Goal: Transaction & Acquisition: Purchase product/service

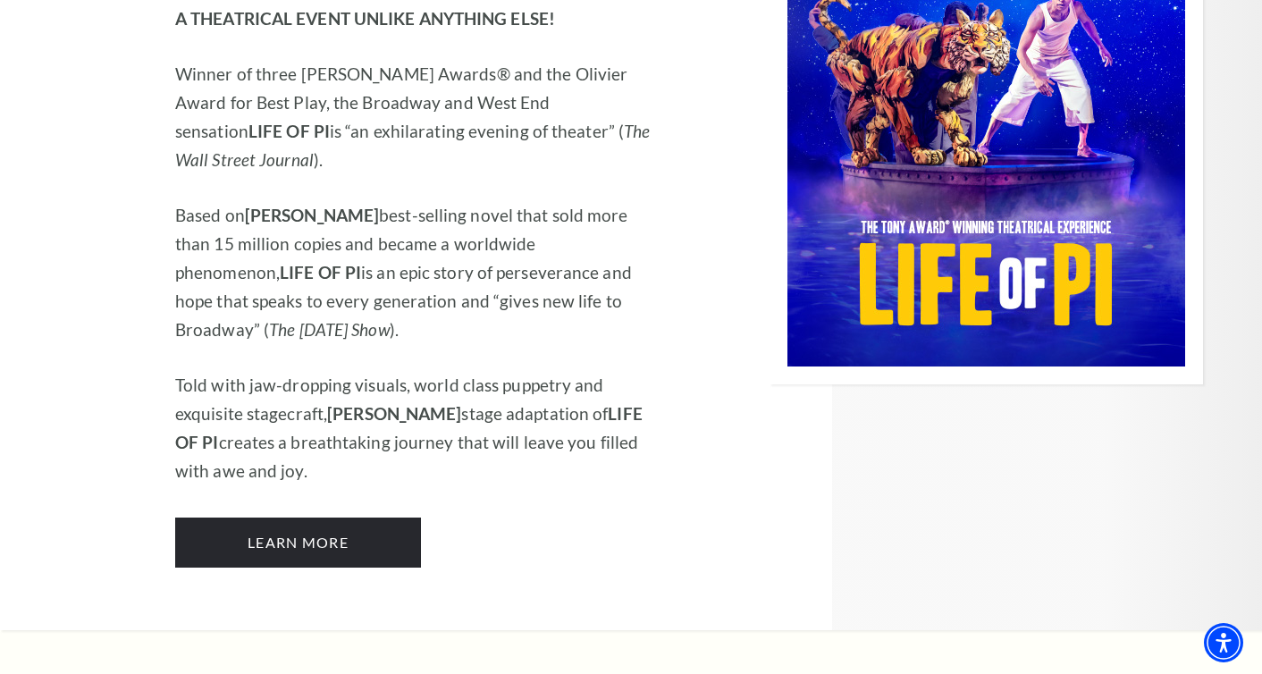
scroll to position [2035, 0]
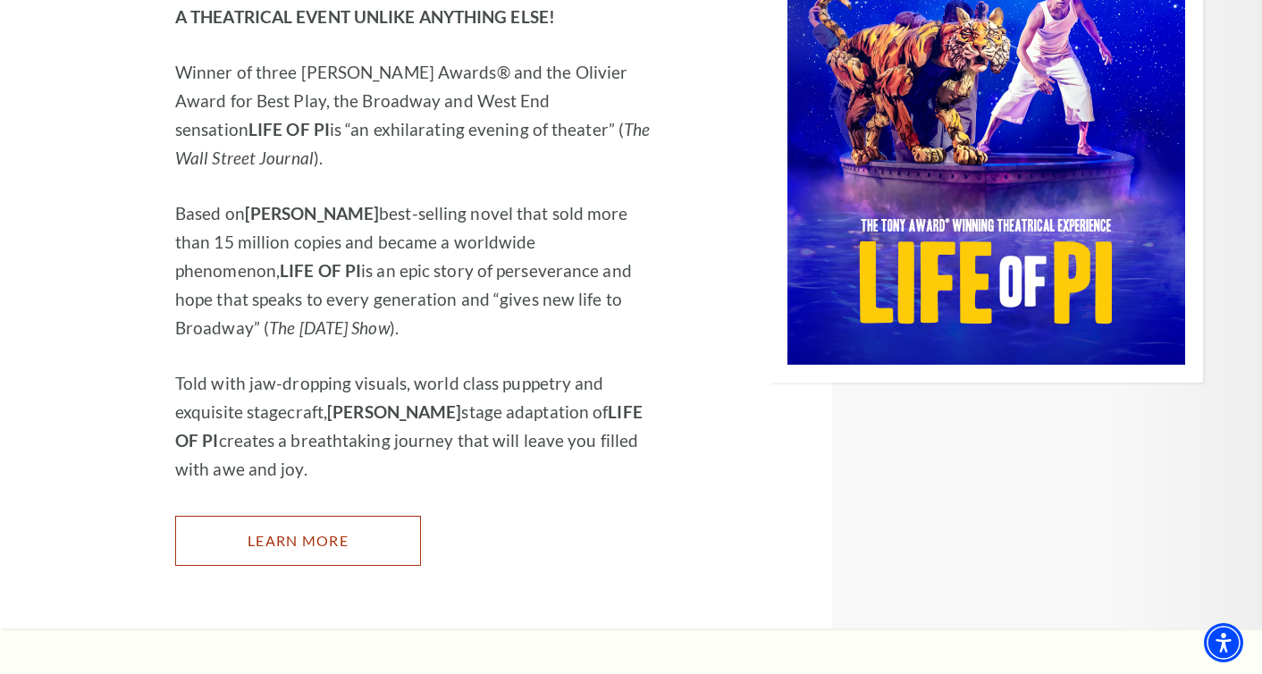
click at [369, 516] on link "Learn More" at bounding box center [298, 541] width 246 height 50
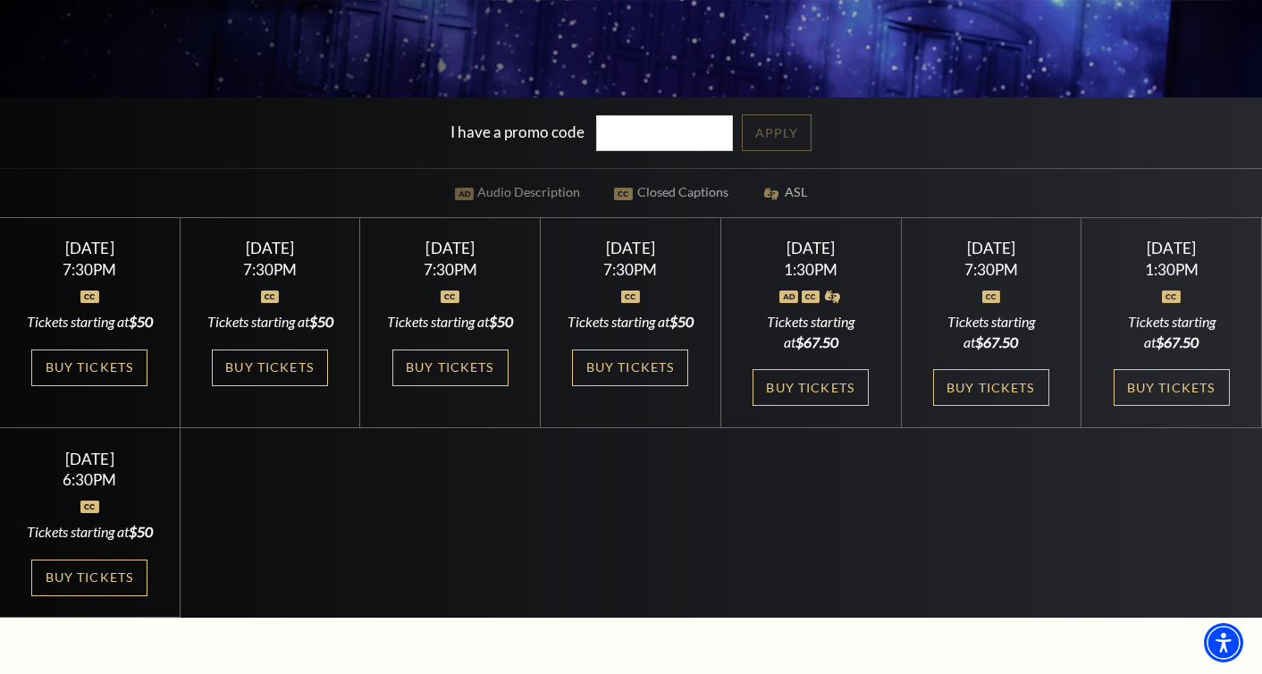
scroll to position [432, 0]
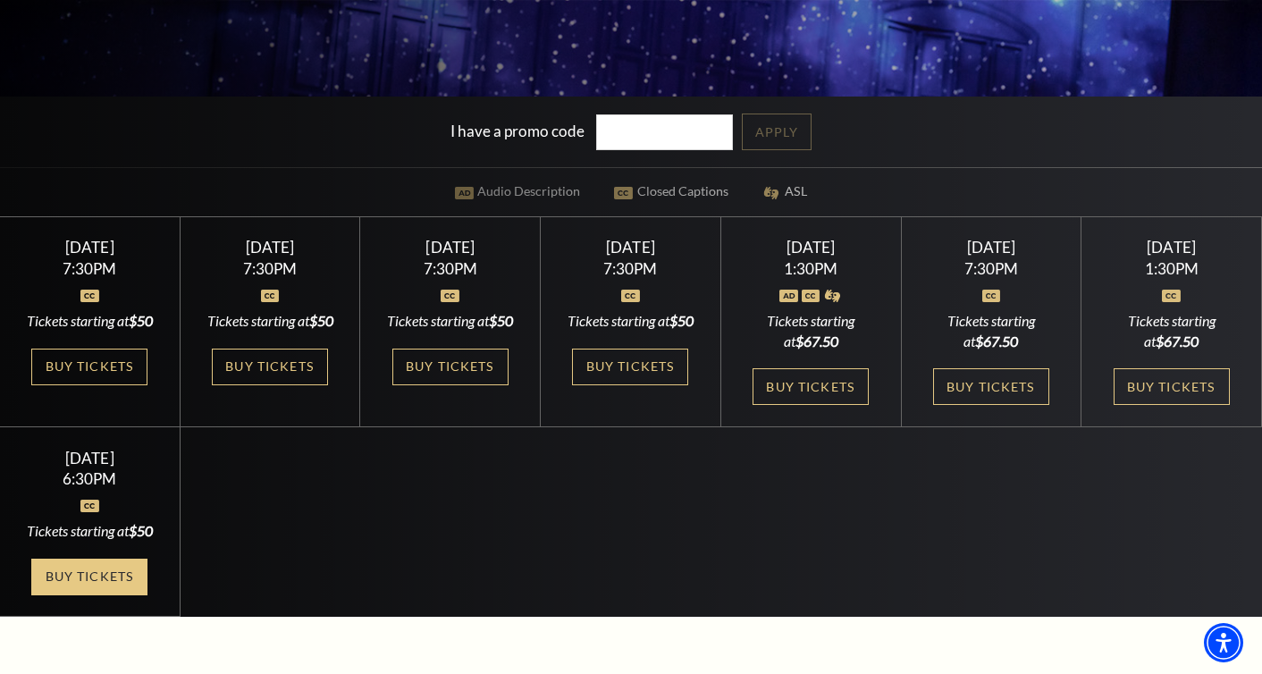
click at [122, 595] on link "Buy Tickets" at bounding box center [89, 576] width 116 height 37
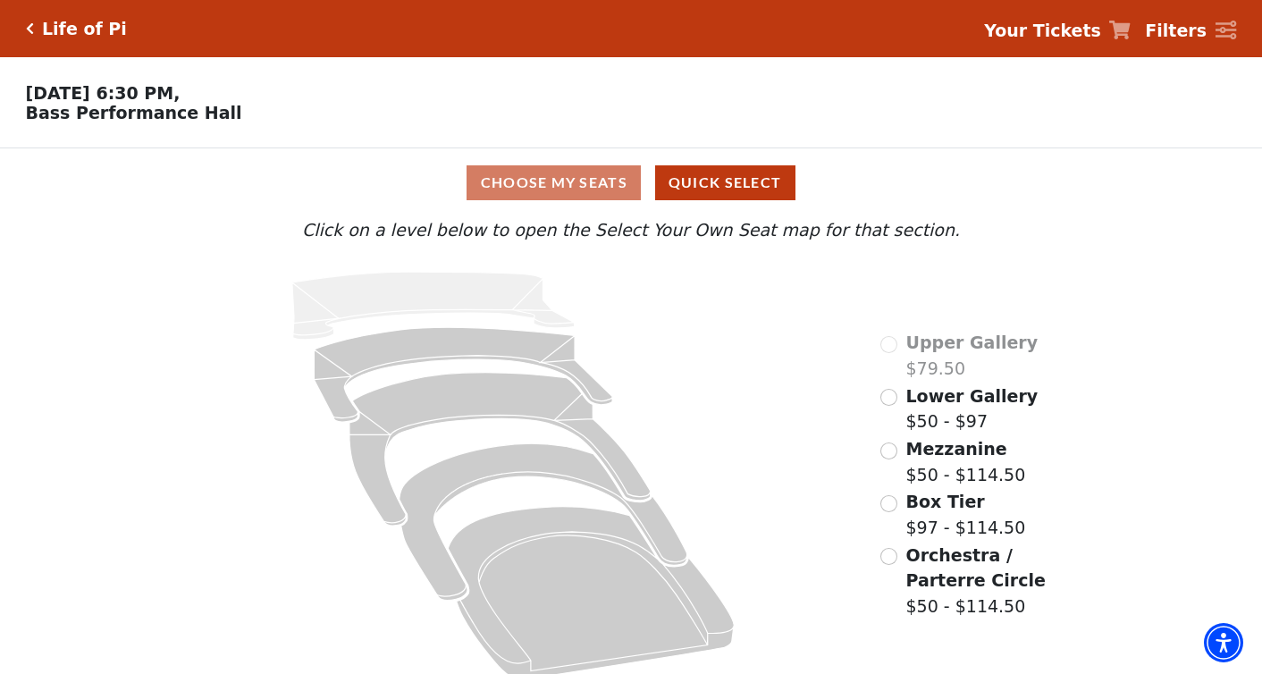
scroll to position [19, 0]
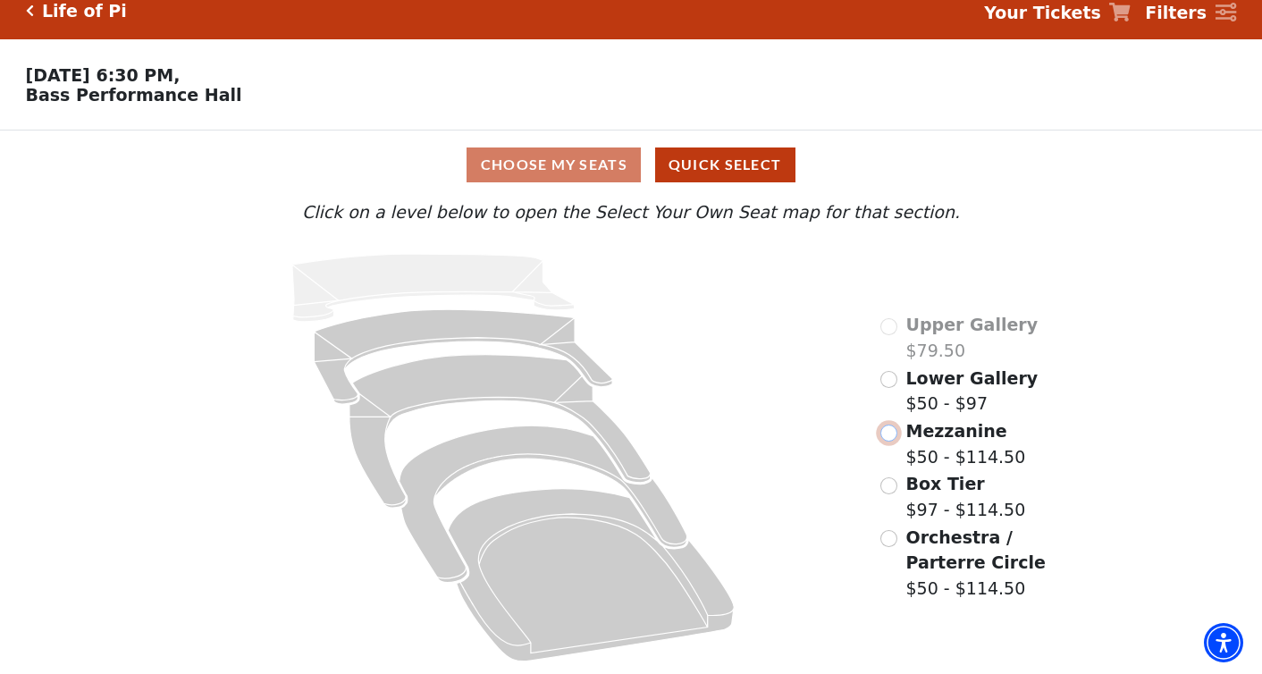
click at [894, 436] on input "Mezzanine$50 - $114.50\a" at bounding box center [888, 432] width 17 height 17
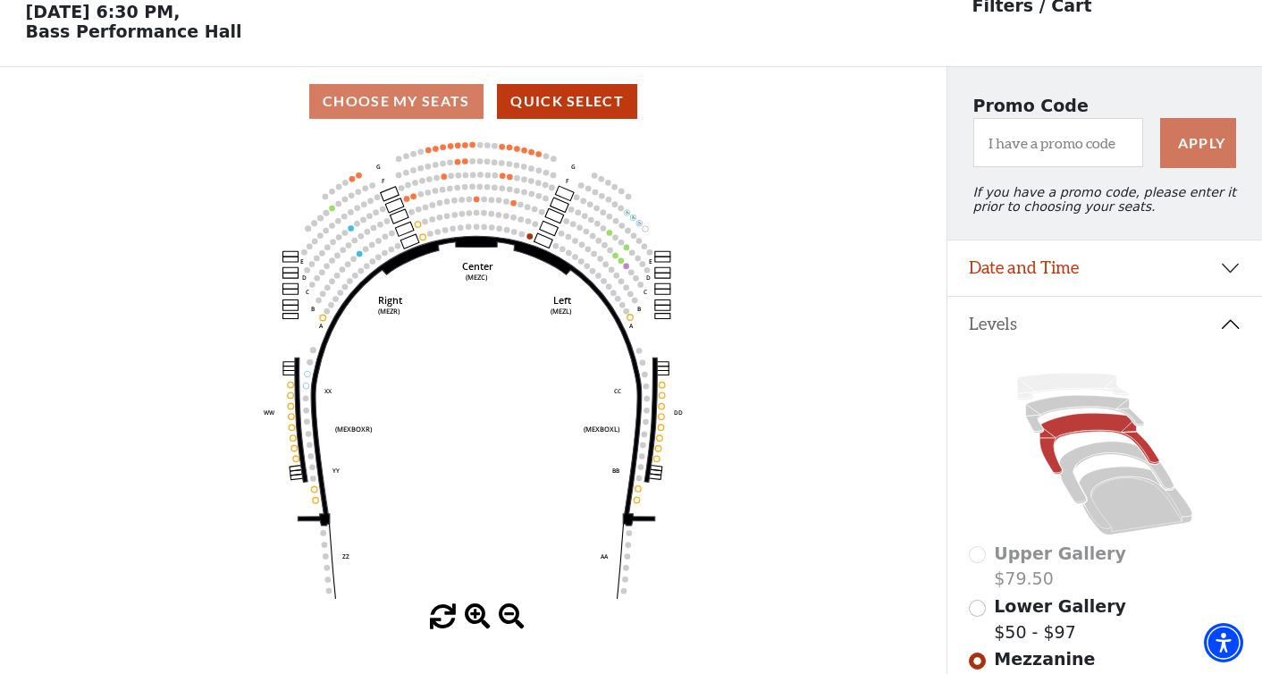
scroll to position [59, 0]
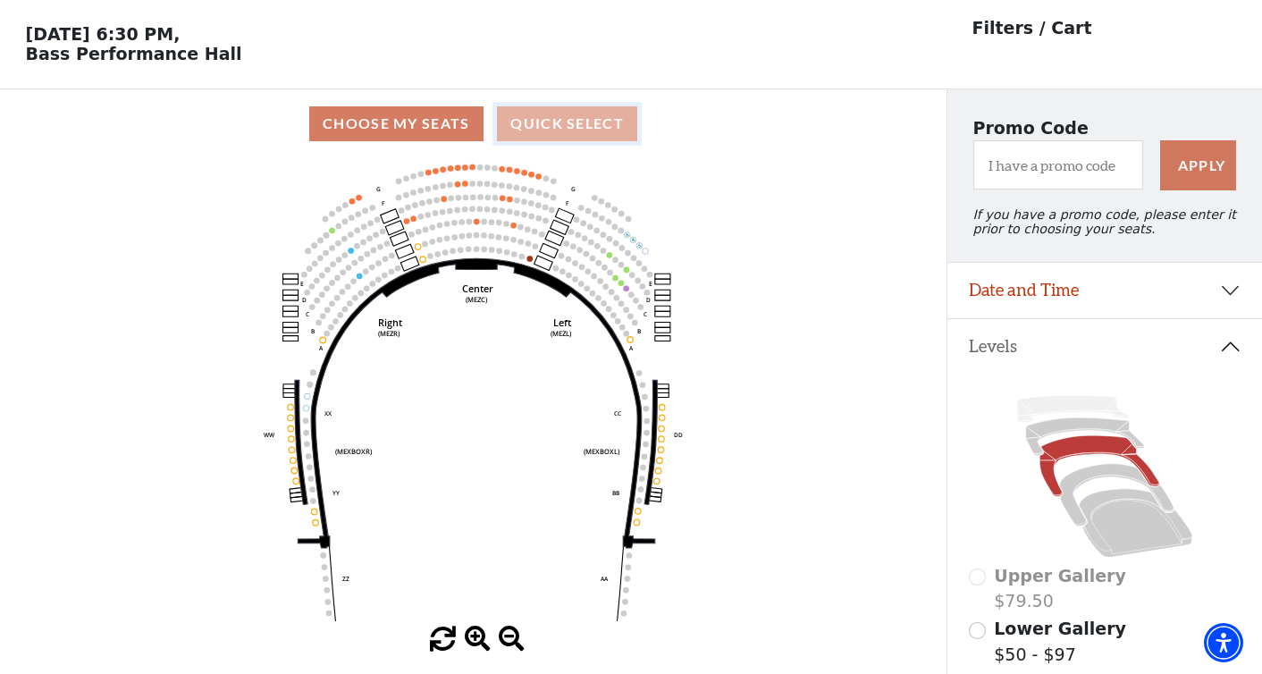
click at [579, 123] on button "Quick Select" at bounding box center [567, 123] width 140 height 35
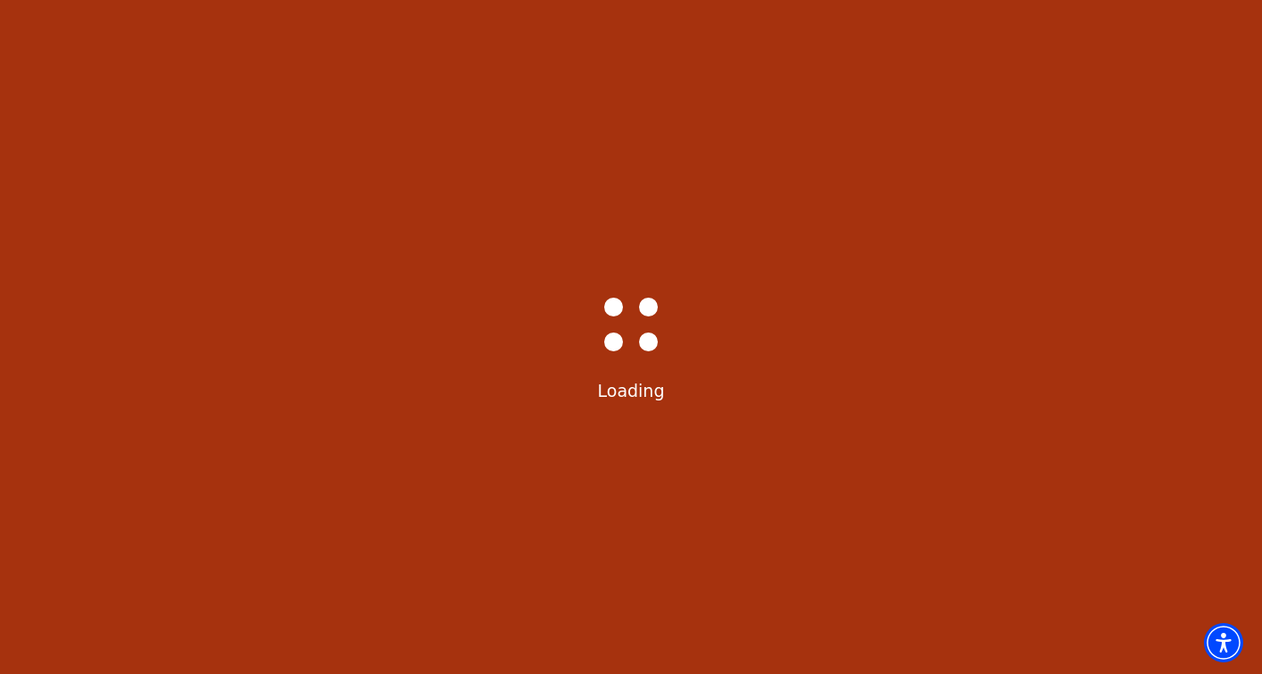
scroll to position [0, 0]
select select "6218"
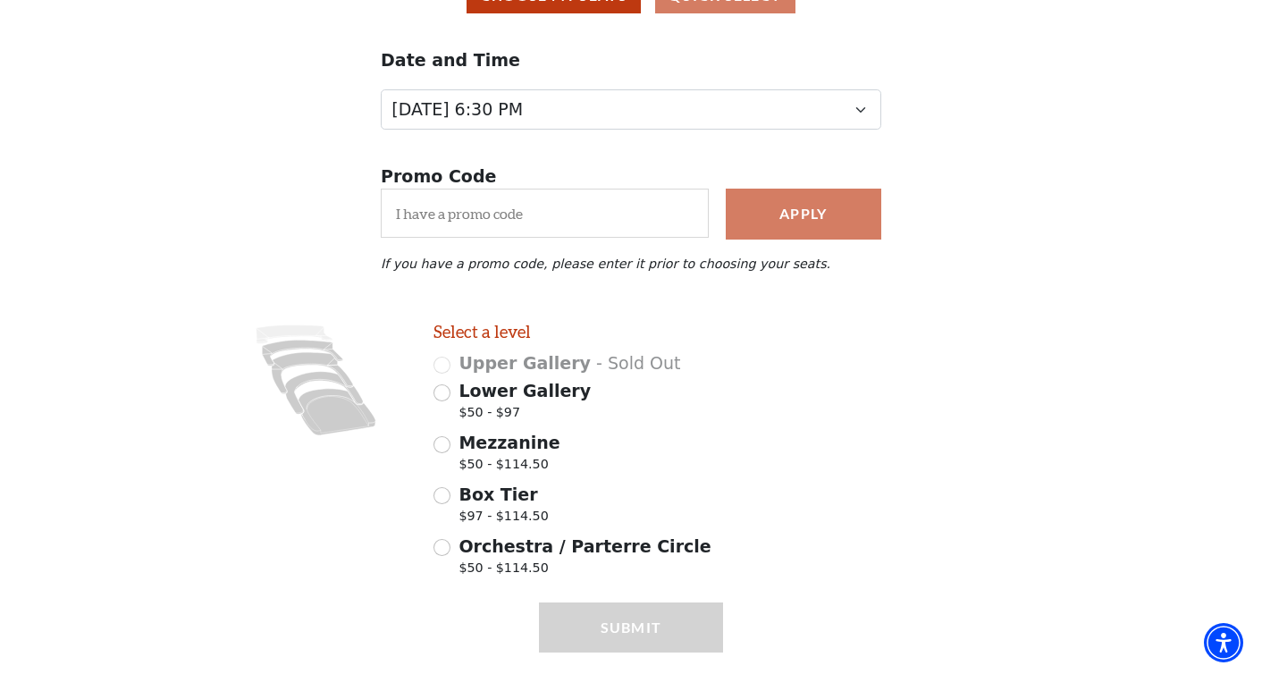
scroll to position [236, 0]
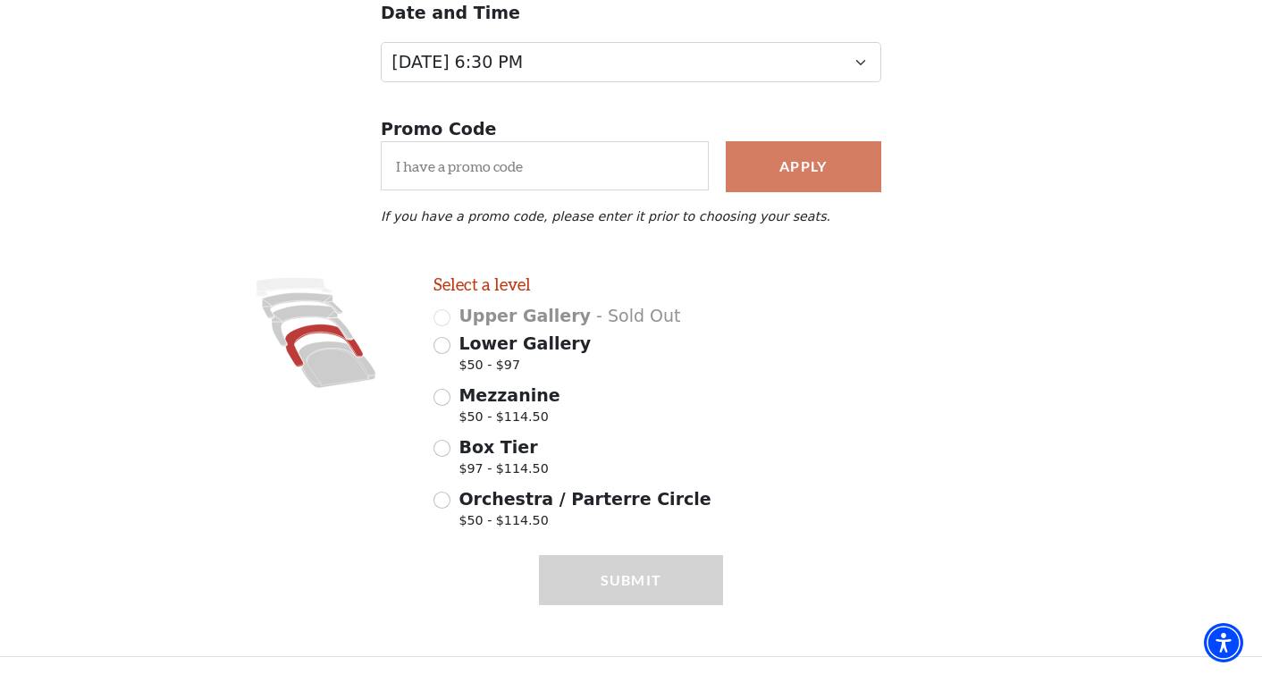
click at [308, 331] on icon at bounding box center [324, 344] width 78 height 42
radio input "true"
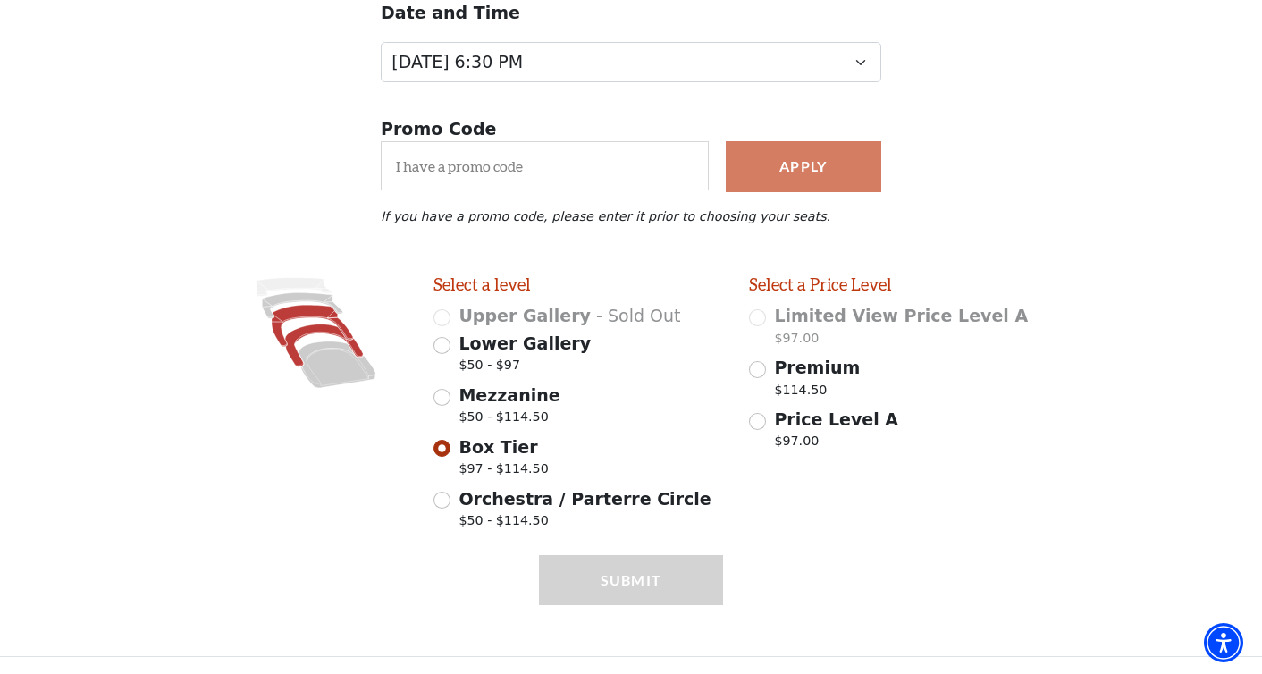
click at [303, 316] on icon at bounding box center [312, 325] width 81 height 41
radio input "true"
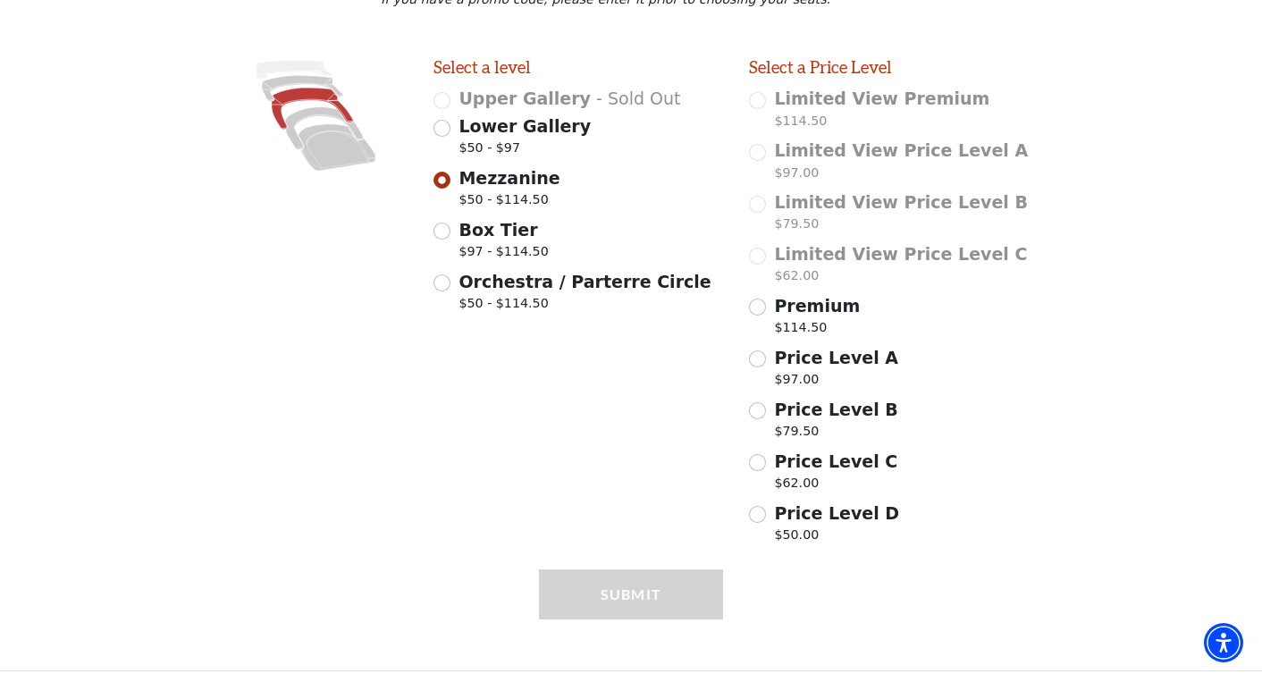
scroll to position [467, 0]
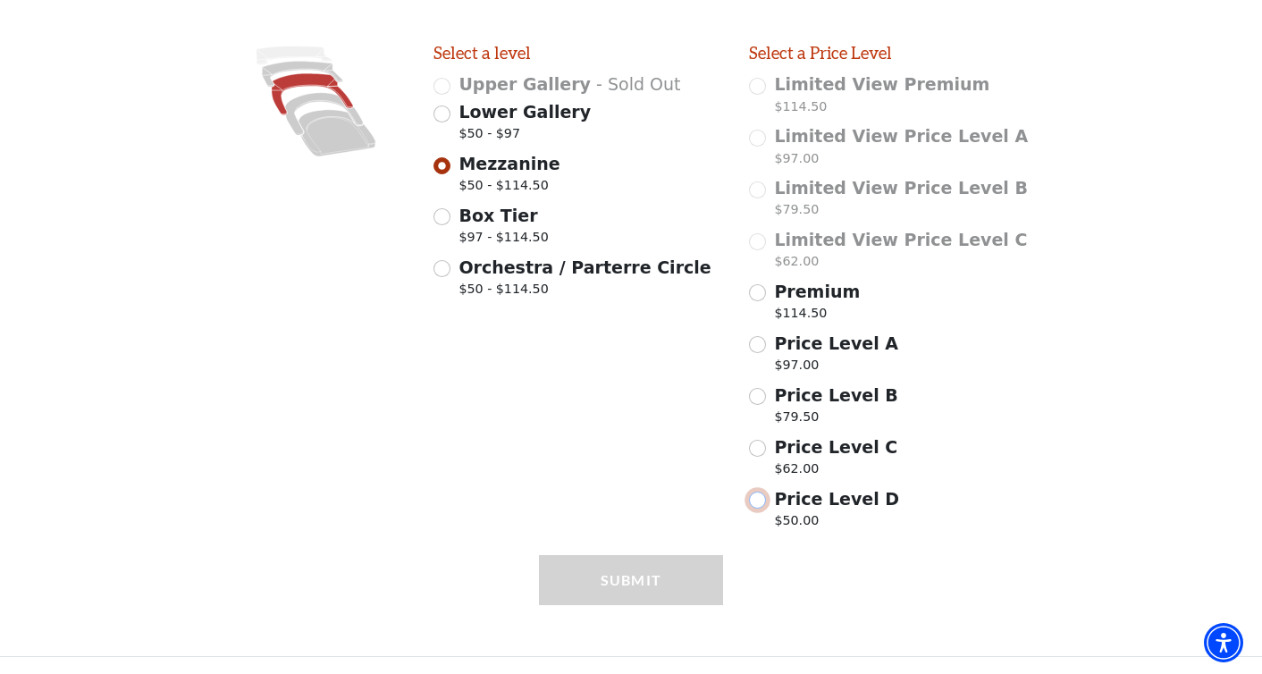
click at [759, 502] on input "Price Level D $50.00" at bounding box center [757, 499] width 17 height 17
radio input "true"
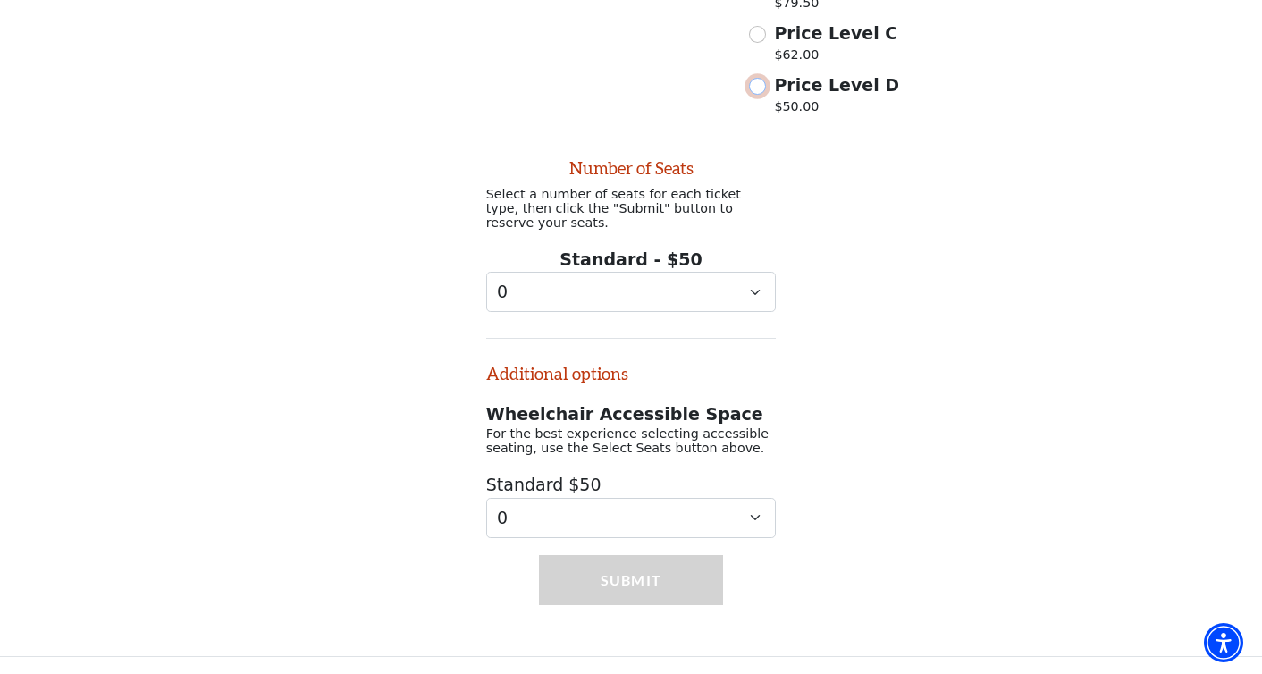
scroll to position [885, 0]
click at [758, 295] on select "0 1 2 3 4 5 6 7 8 9" at bounding box center [631, 292] width 290 height 40
select select "4"
click at [678, 584] on button "Submit" at bounding box center [631, 580] width 185 height 50
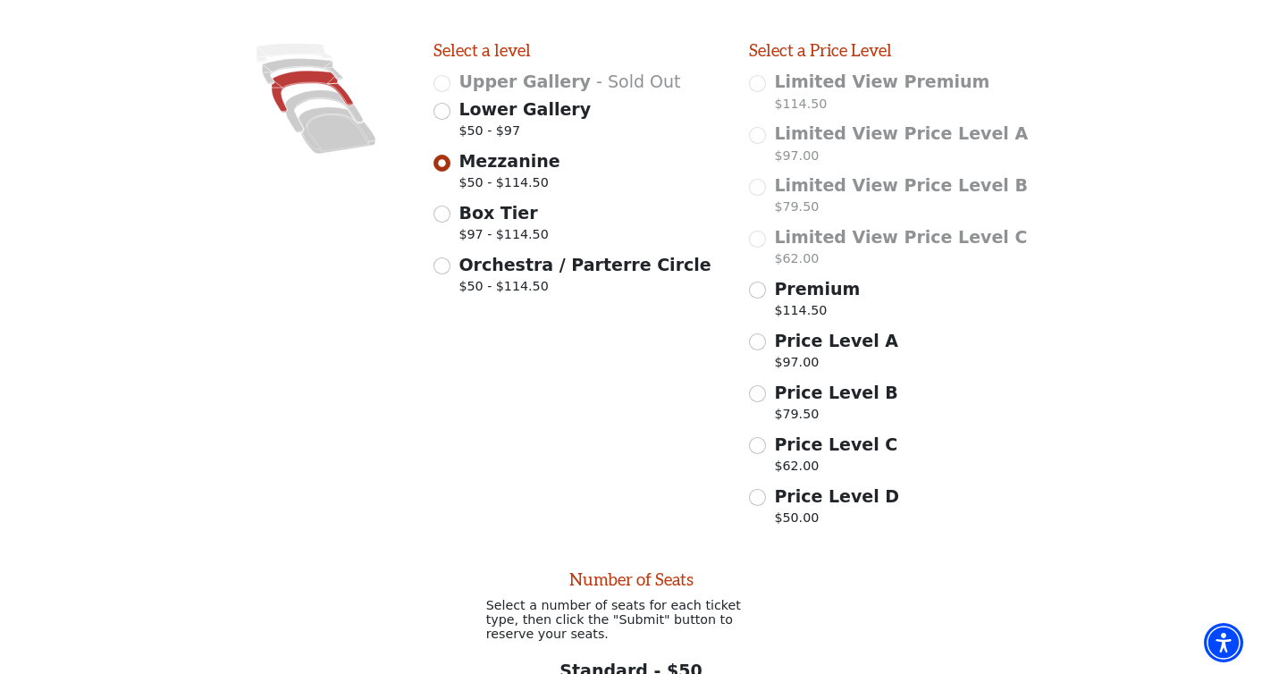
scroll to position [398, 0]
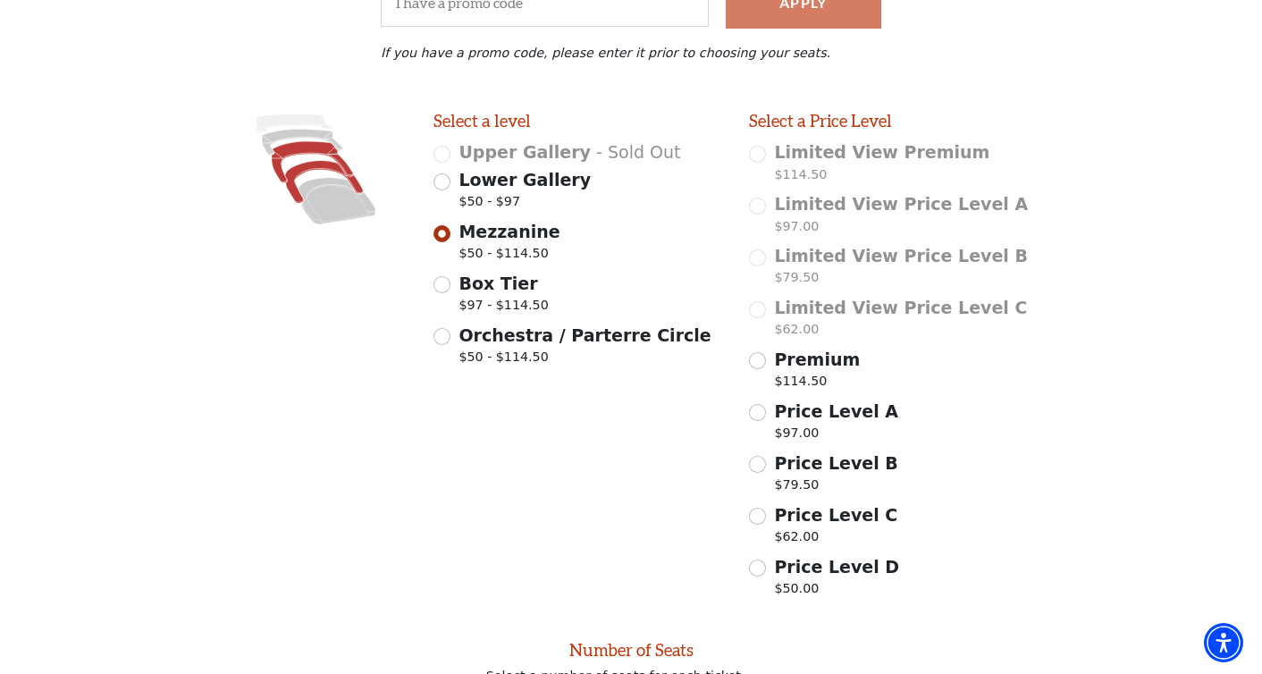
click at [293, 194] on icon at bounding box center [324, 181] width 78 height 42
radio input "false"
radio input "true"
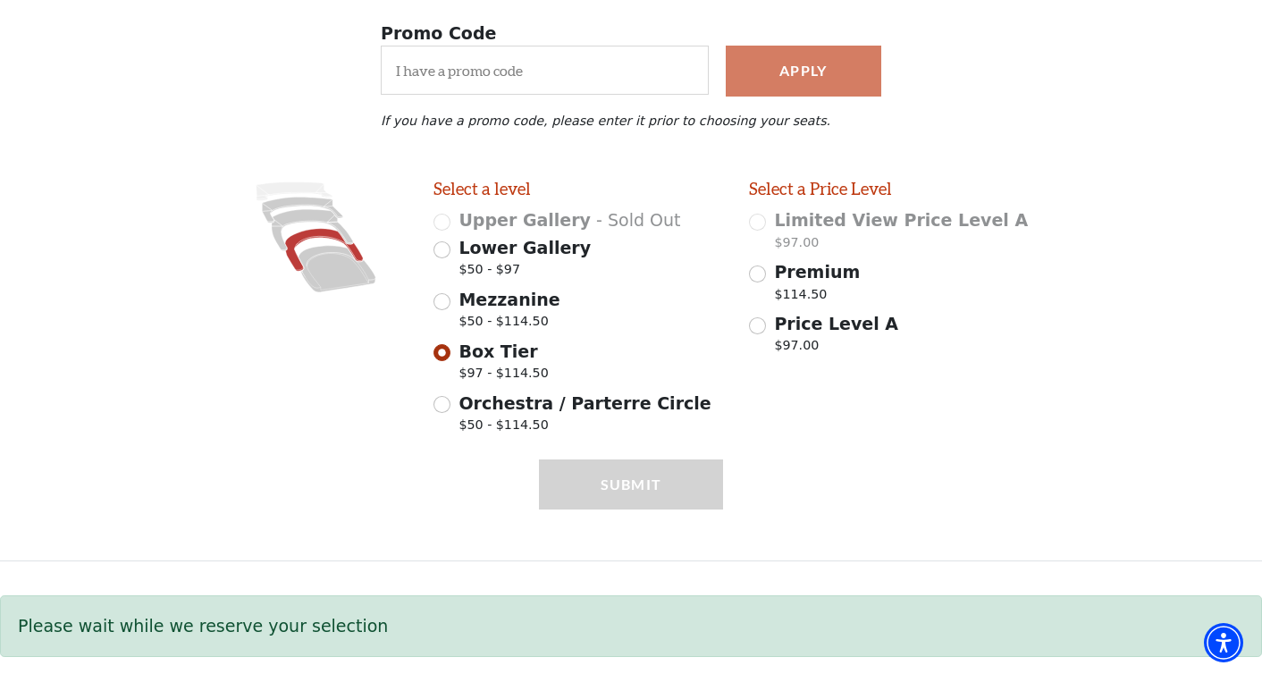
scroll to position [331, 0]
click at [280, 228] on icon at bounding box center [312, 229] width 81 height 41
radio input "true"
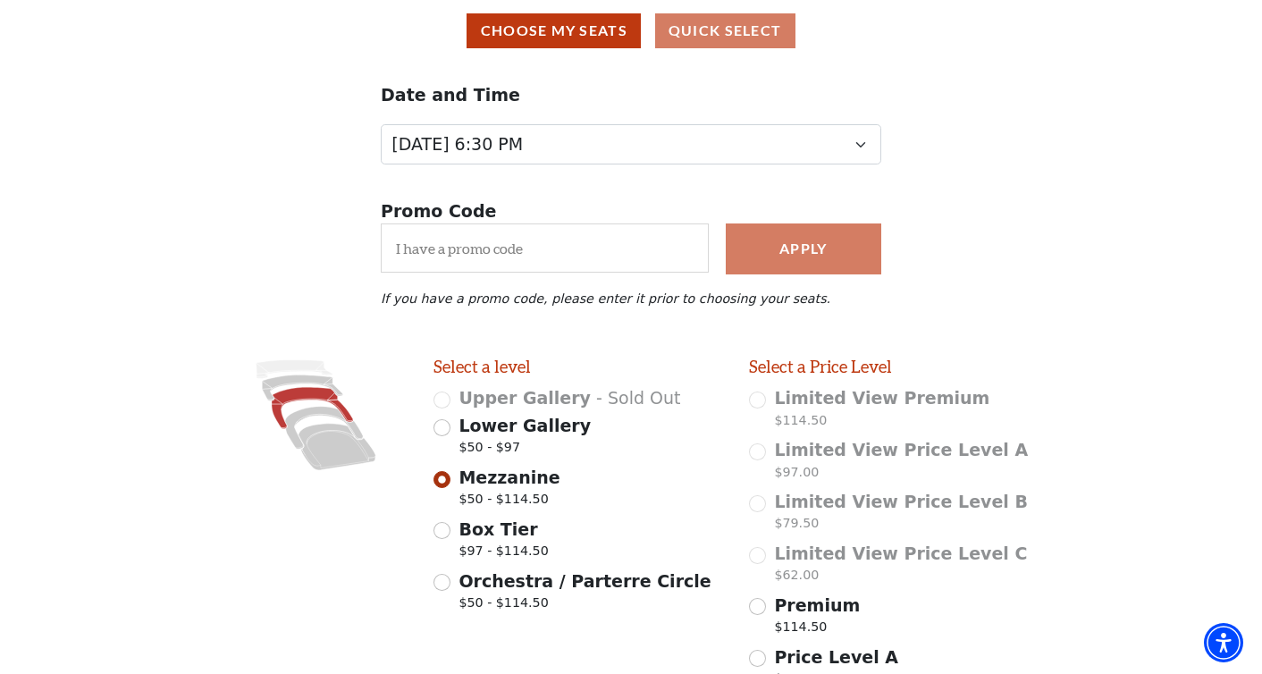
scroll to position [128, 0]
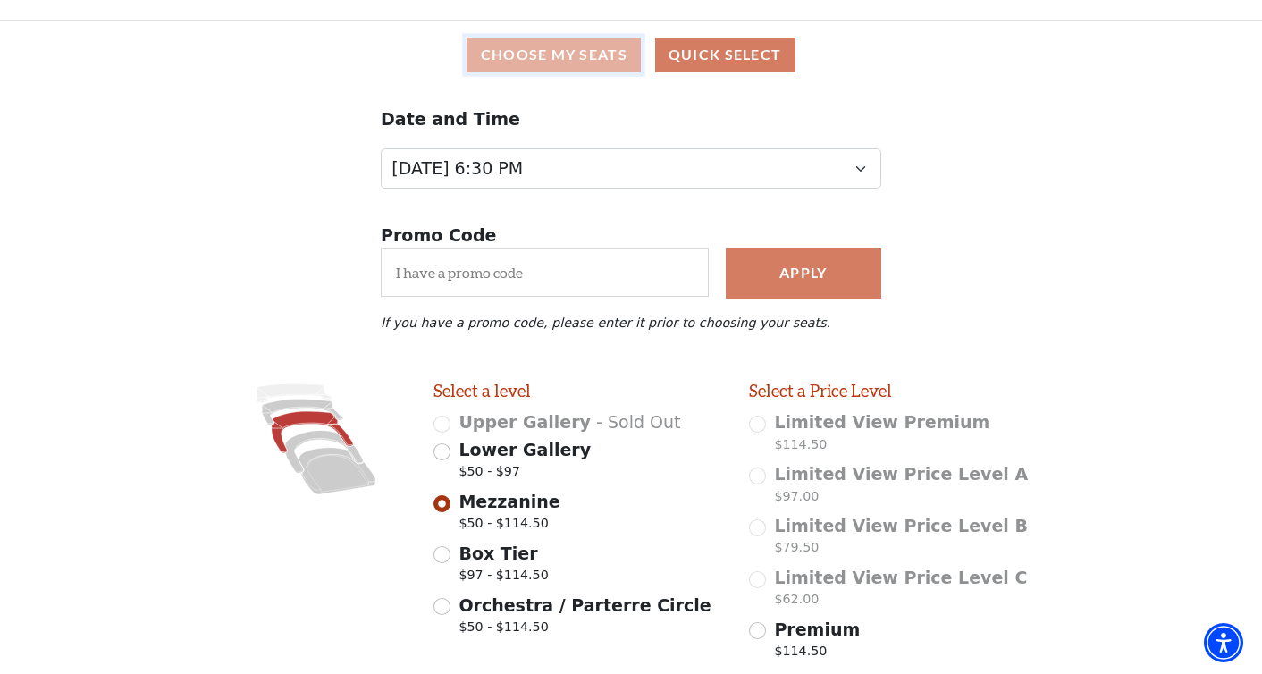
click at [614, 63] on button "Choose My Seats" at bounding box center [553, 55] width 174 height 35
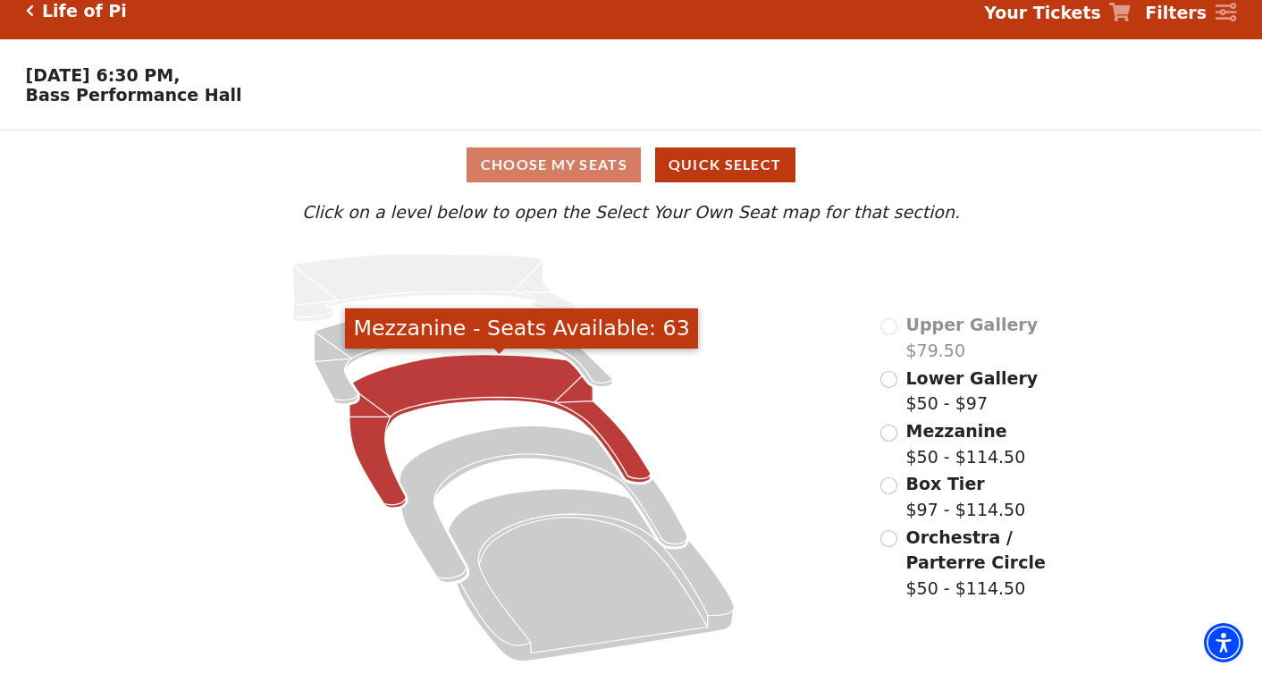
click at [466, 358] on icon "Mezzanine - Seats Available: 63" at bounding box center [499, 431] width 301 height 153
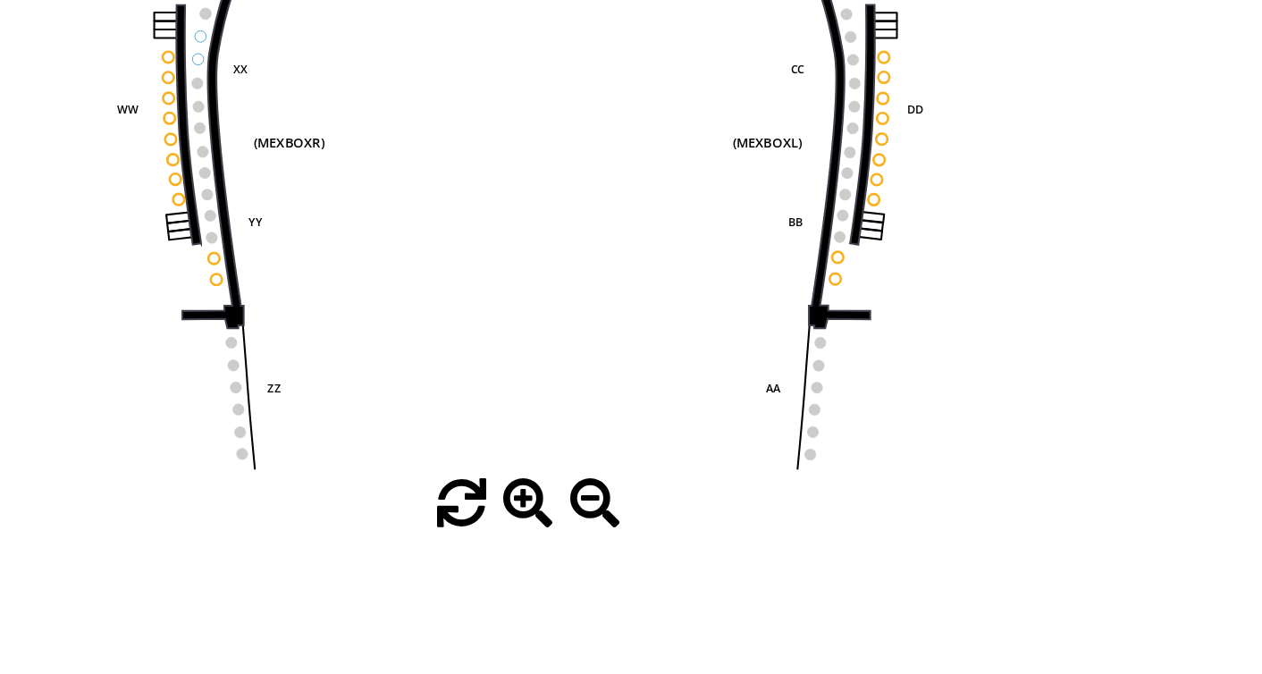
scroll to position [119, 0]
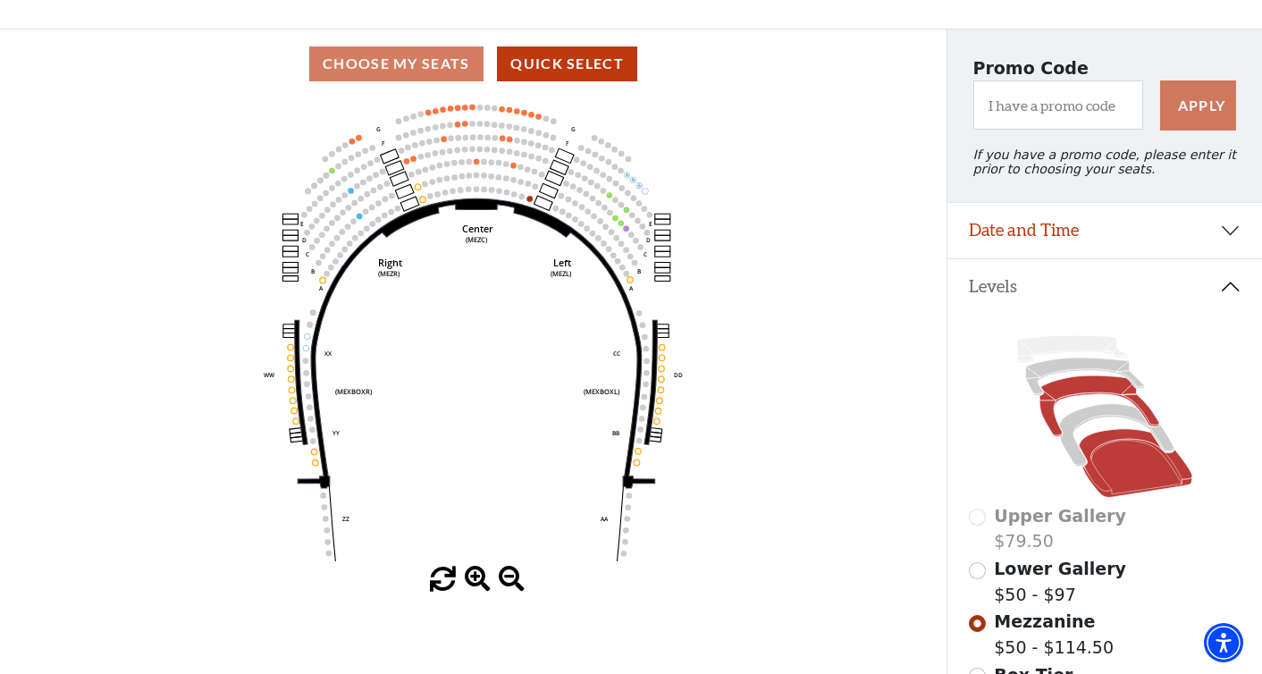
click at [1117, 490] on icon at bounding box center [1134, 463] width 113 height 69
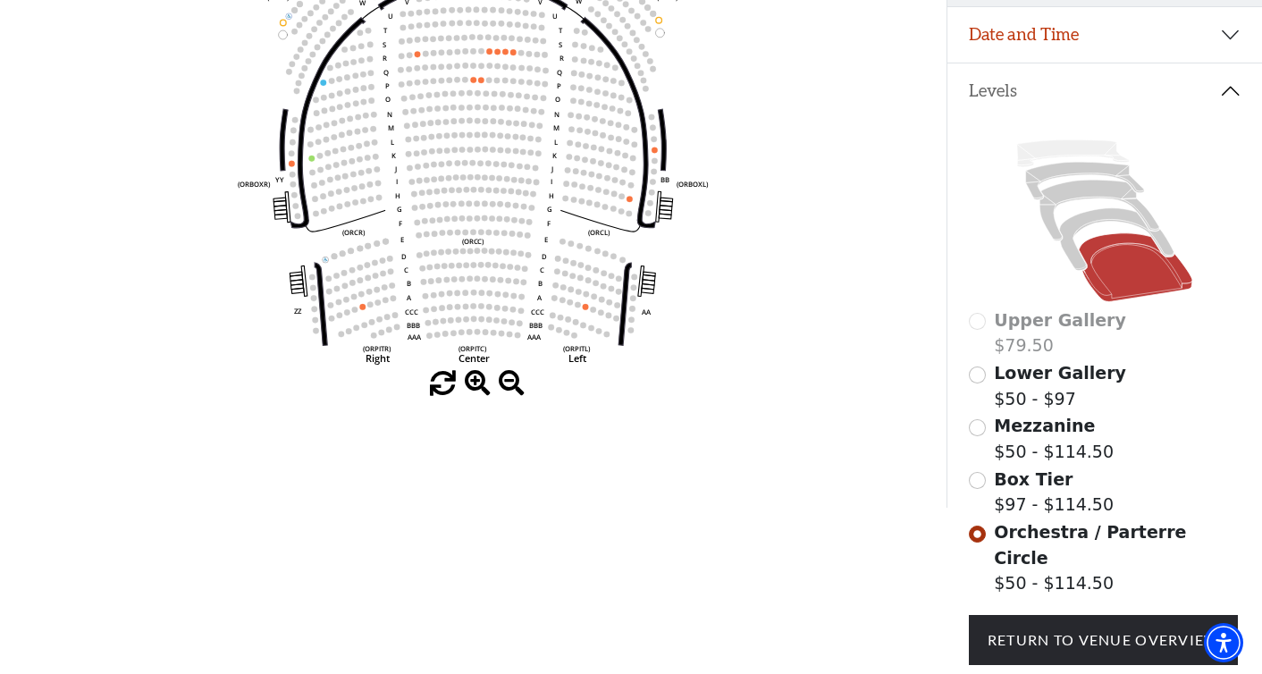
scroll to position [316, 0]
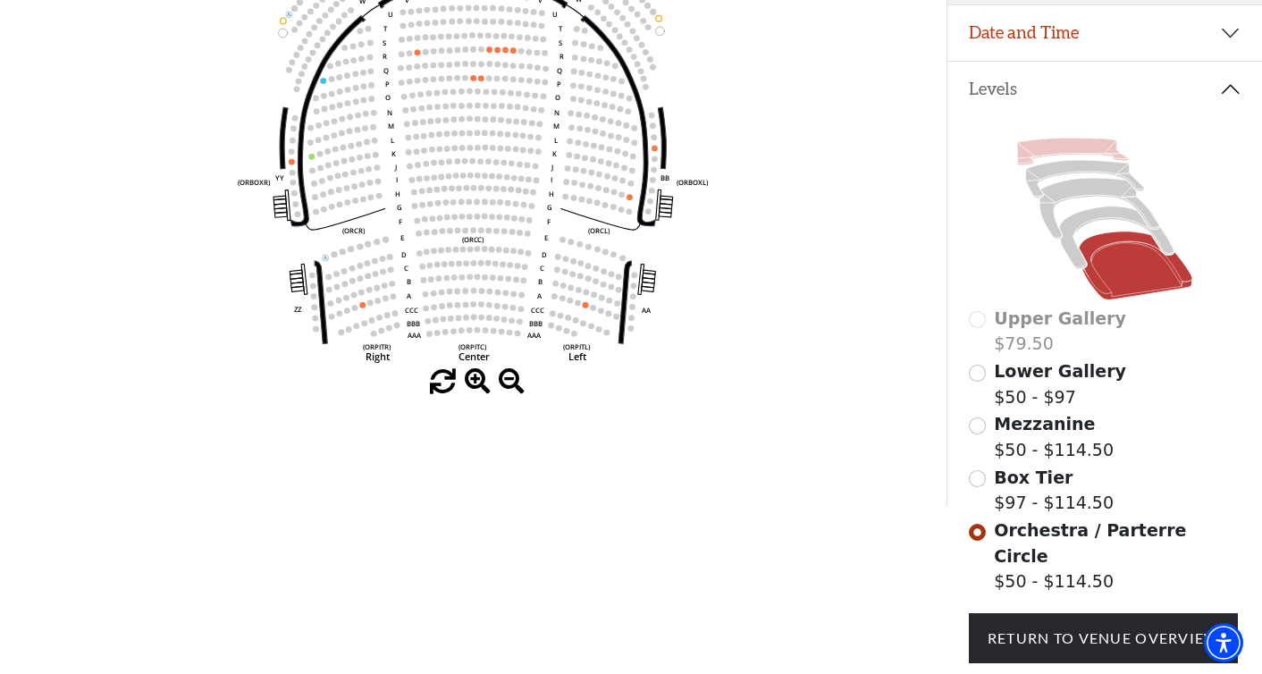
click at [1048, 151] on icon at bounding box center [1073, 151] width 113 height 27
click at [1059, 173] on icon at bounding box center [1085, 180] width 119 height 38
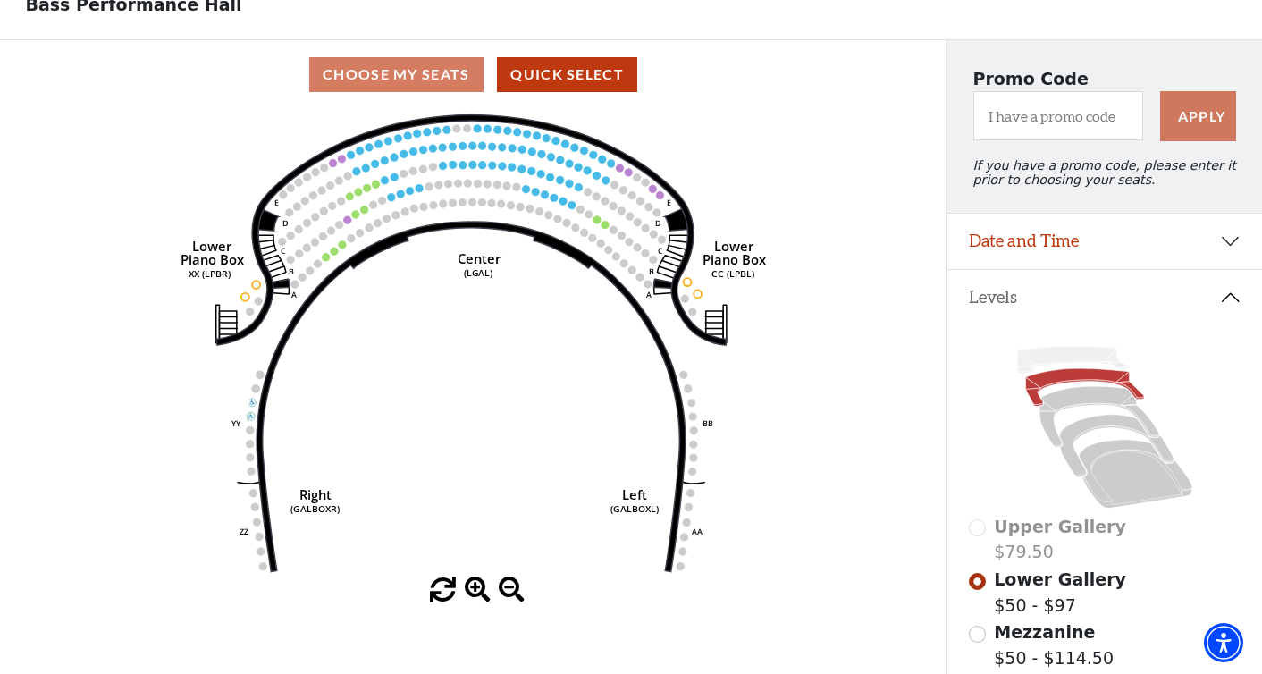
scroll to position [146, 0]
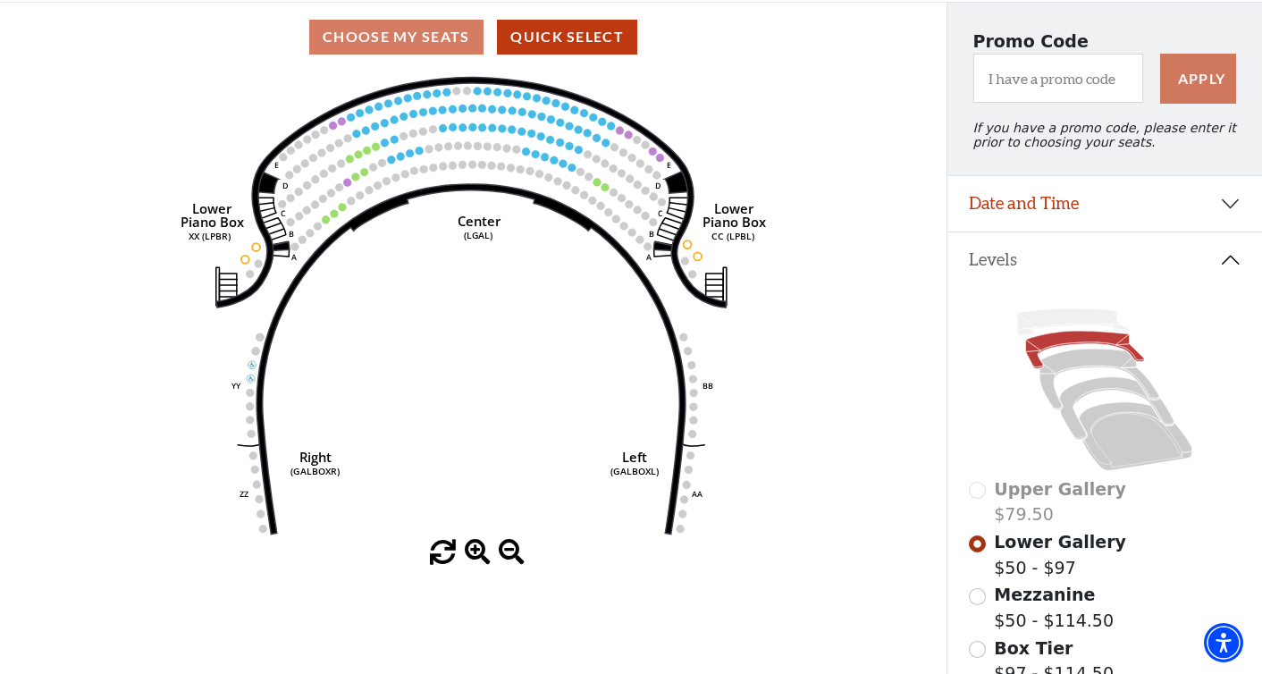
click at [1223, 264] on button "Levels" at bounding box center [1104, 259] width 315 height 55
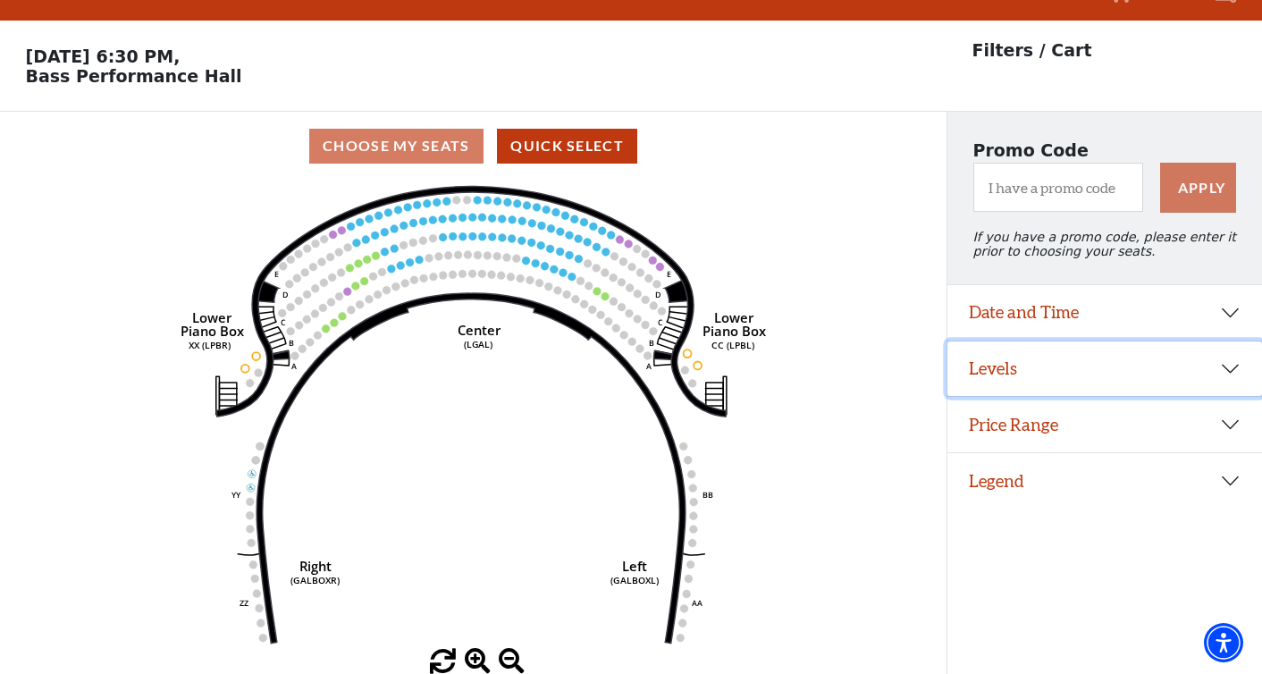
scroll to position [38, 0]
click at [1145, 416] on button "Price Range" at bounding box center [1104, 424] width 315 height 55
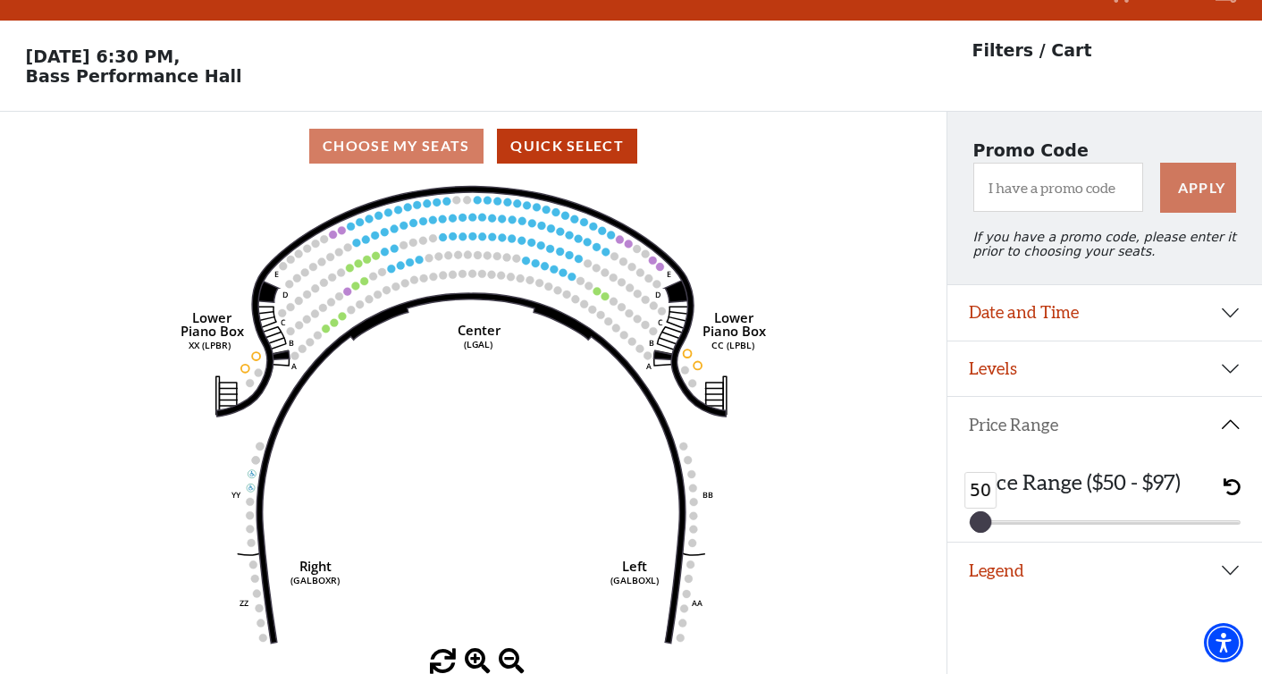
drag, startPoint x: 1229, startPoint y: 525, endPoint x: 978, endPoint y: 523, distance: 250.2
click at [980, 523] on div "50 50" at bounding box center [1104, 522] width 248 height 3
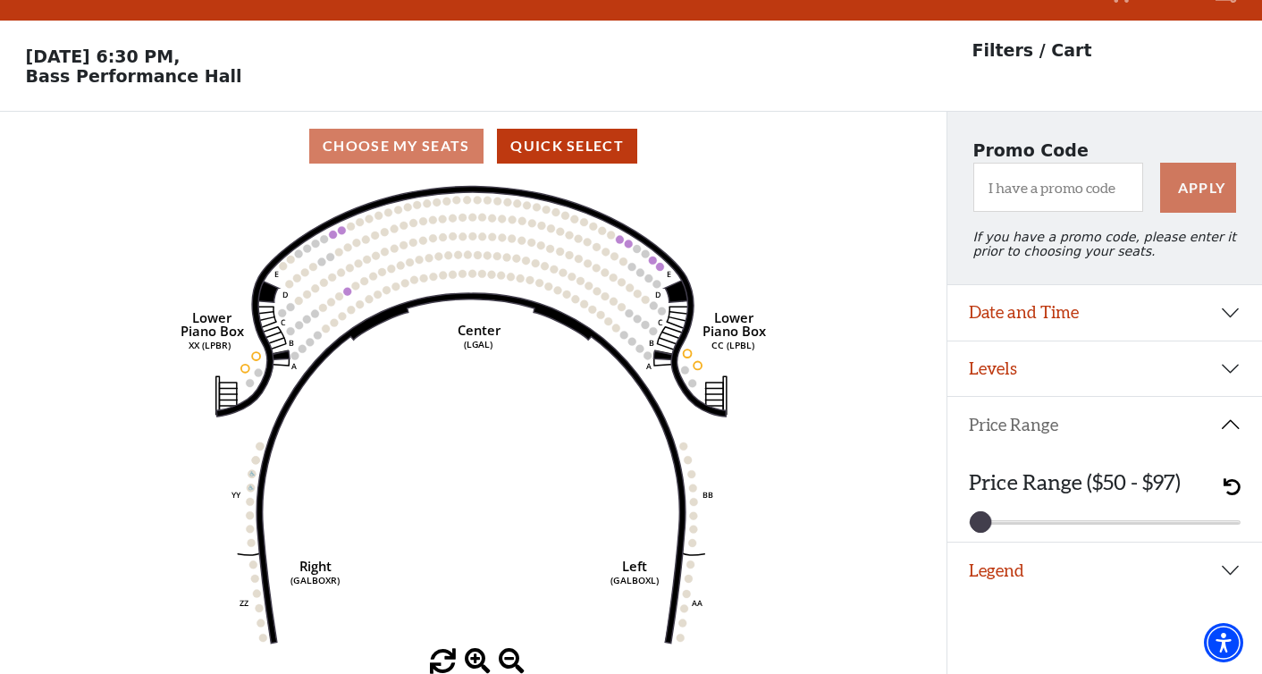
scroll to position [0, 0]
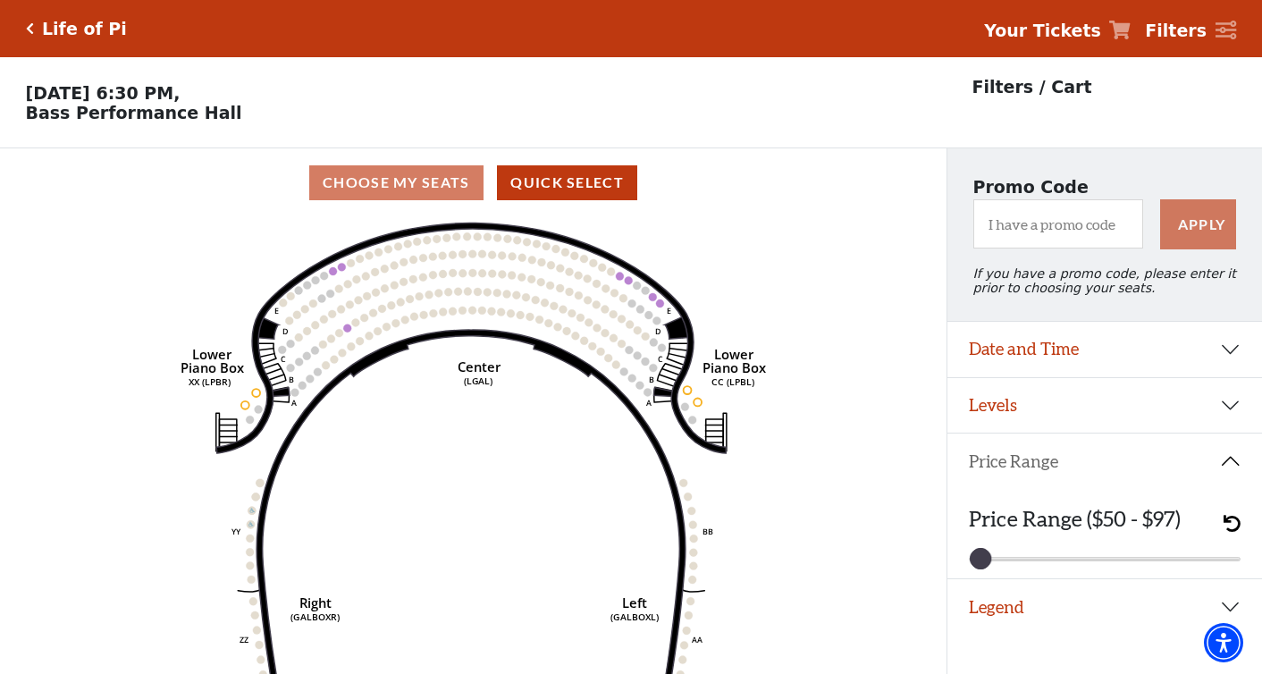
click at [38, 24] on div "Life of Pi" at bounding box center [80, 29] width 93 height 21
click at [34, 29] on div "Life of Pi" at bounding box center [80, 29] width 93 height 21
click at [30, 33] on icon "Click here to go back to filters" at bounding box center [30, 28] width 8 height 13
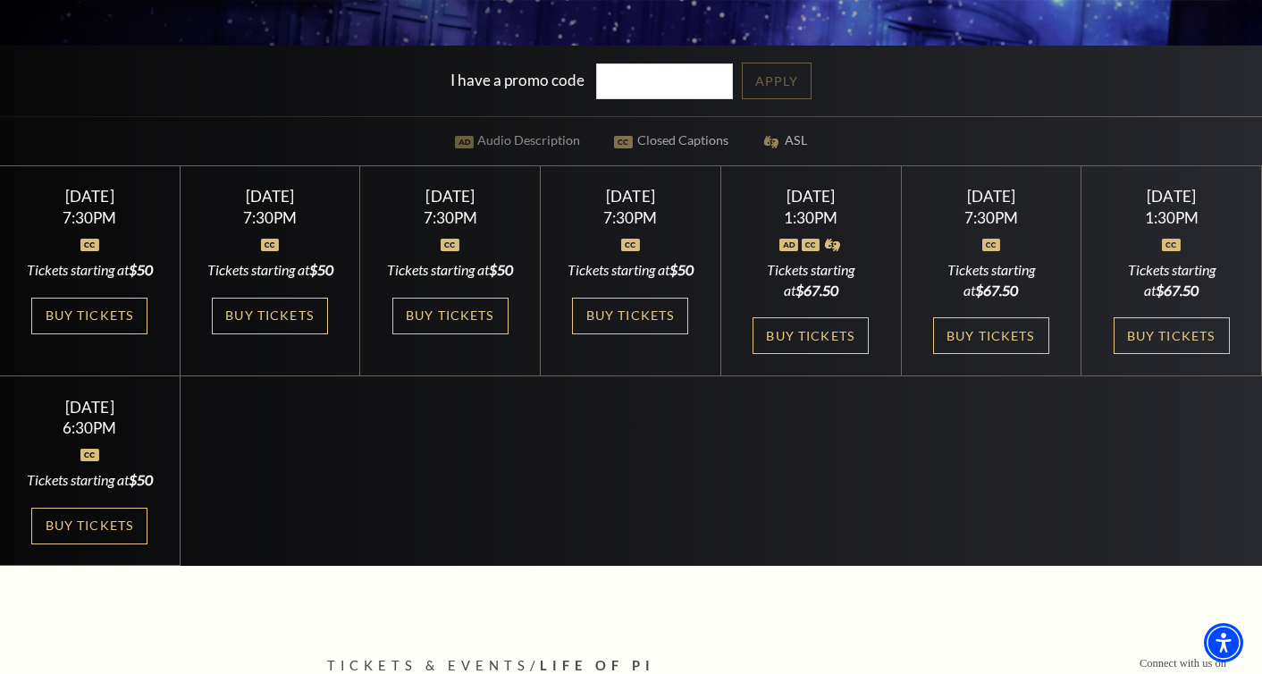
scroll to position [483, 0]
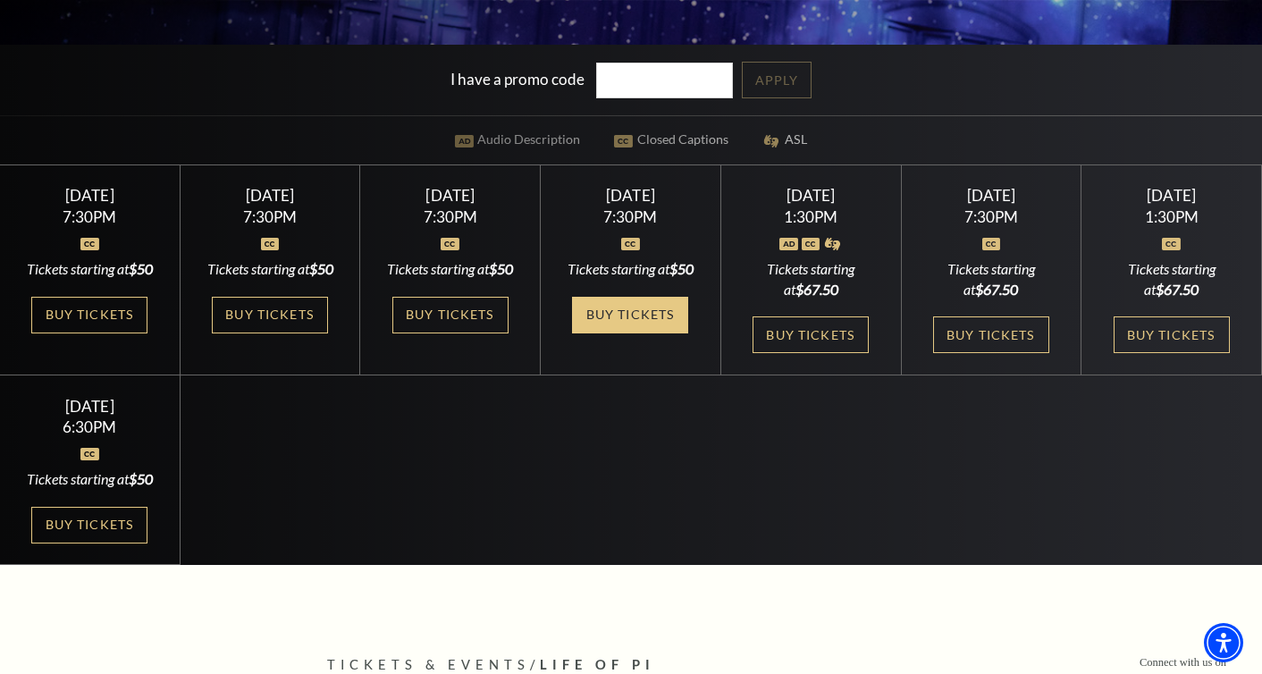
click at [628, 333] on link "Buy Tickets" at bounding box center [630, 315] width 116 height 37
click at [643, 352] on div "Friday September 26 7:30PM Tickets starting at $50 Buy Tickets" at bounding box center [631, 270] width 180 height 210
click at [642, 333] on link "Buy Tickets" at bounding box center [630, 315] width 116 height 37
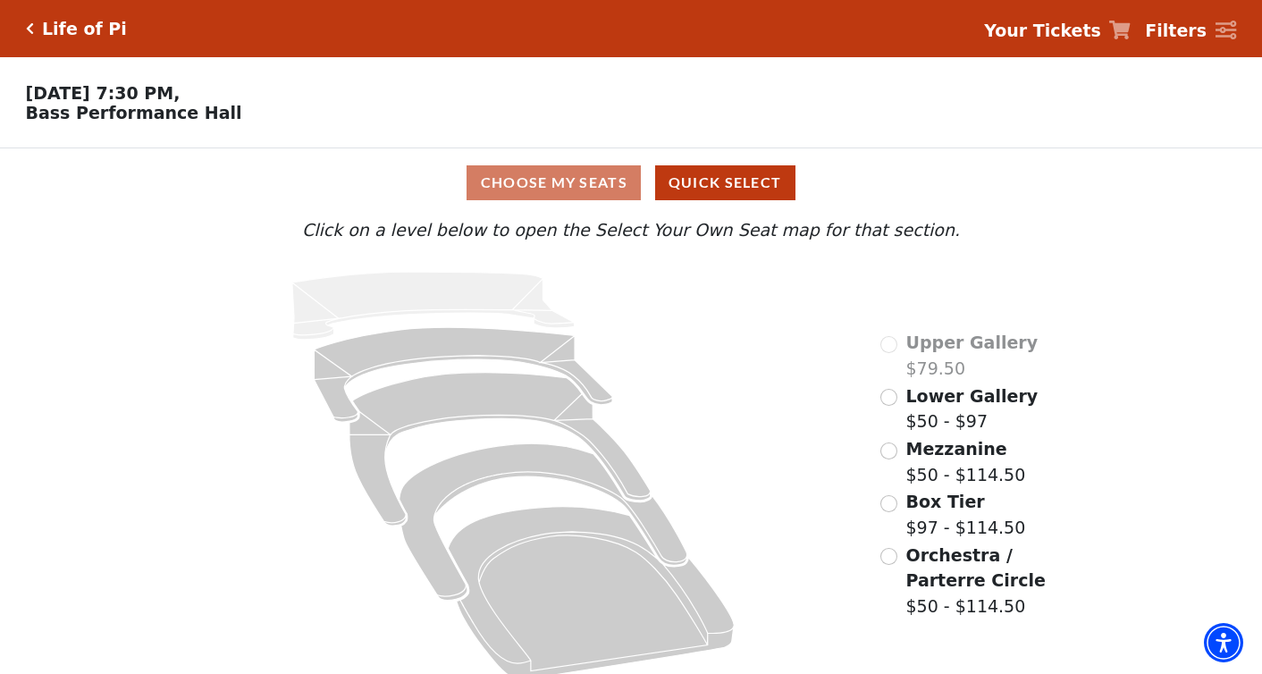
scroll to position [19, 0]
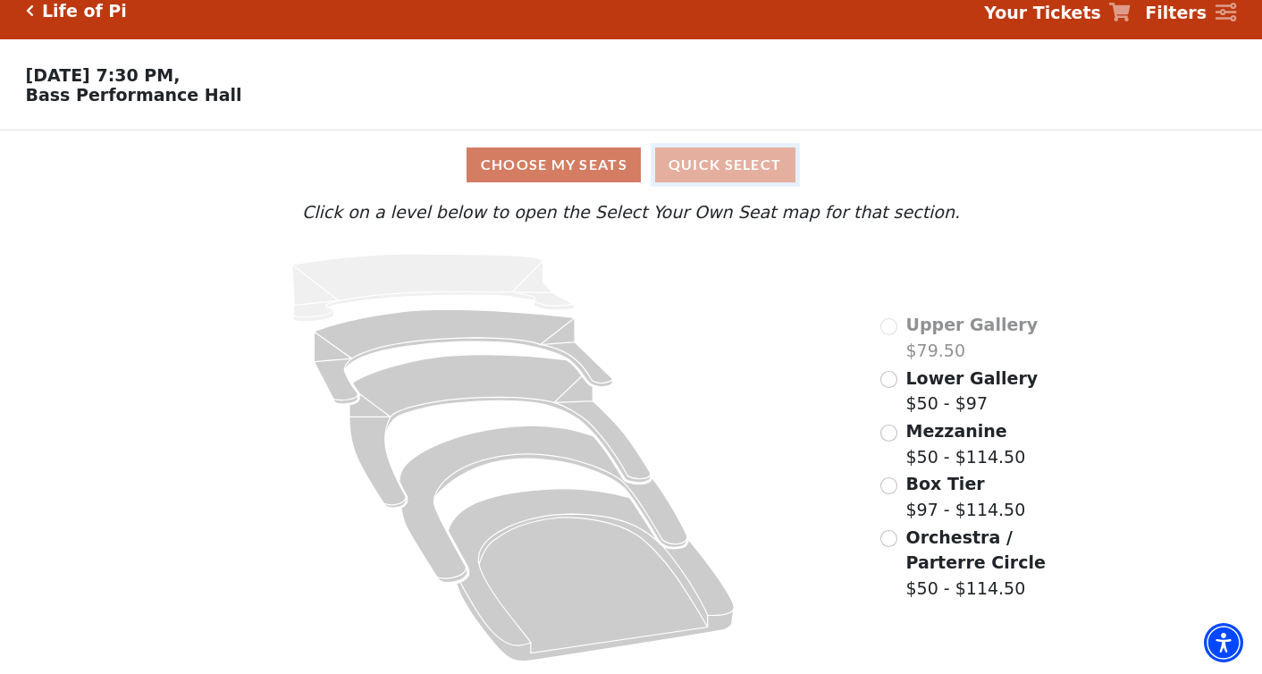
click at [710, 166] on button "Quick Select" at bounding box center [725, 164] width 140 height 35
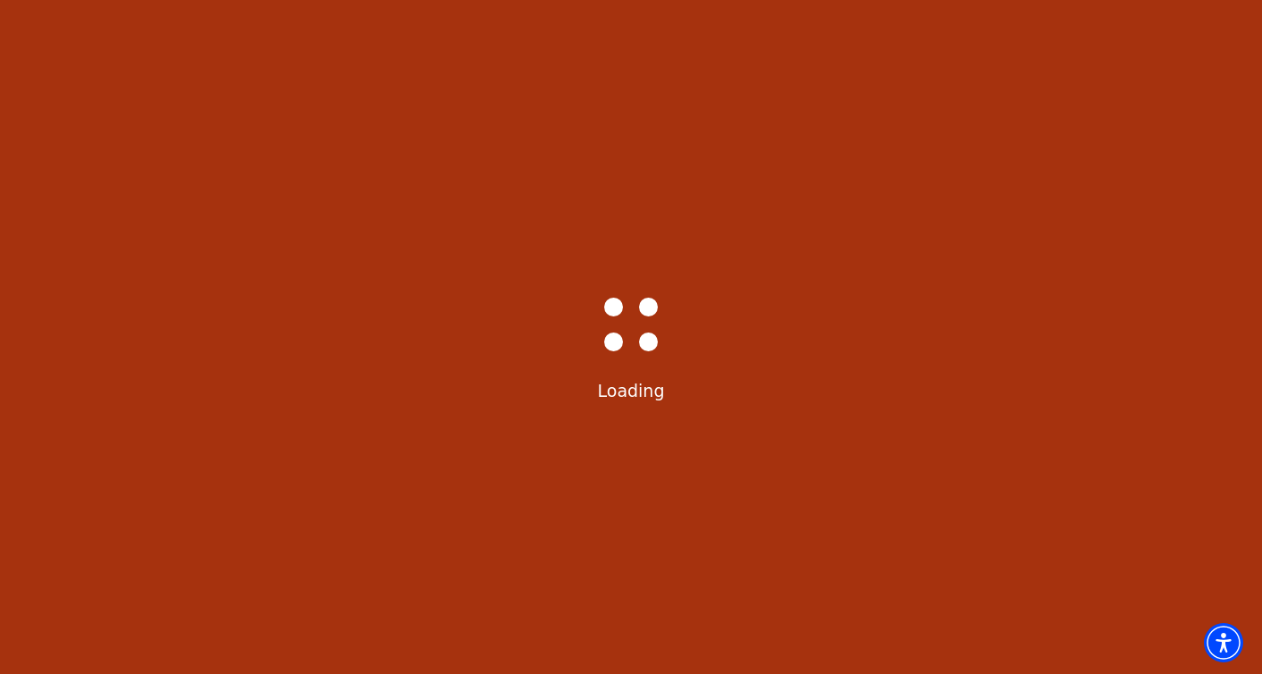
select select "6214"
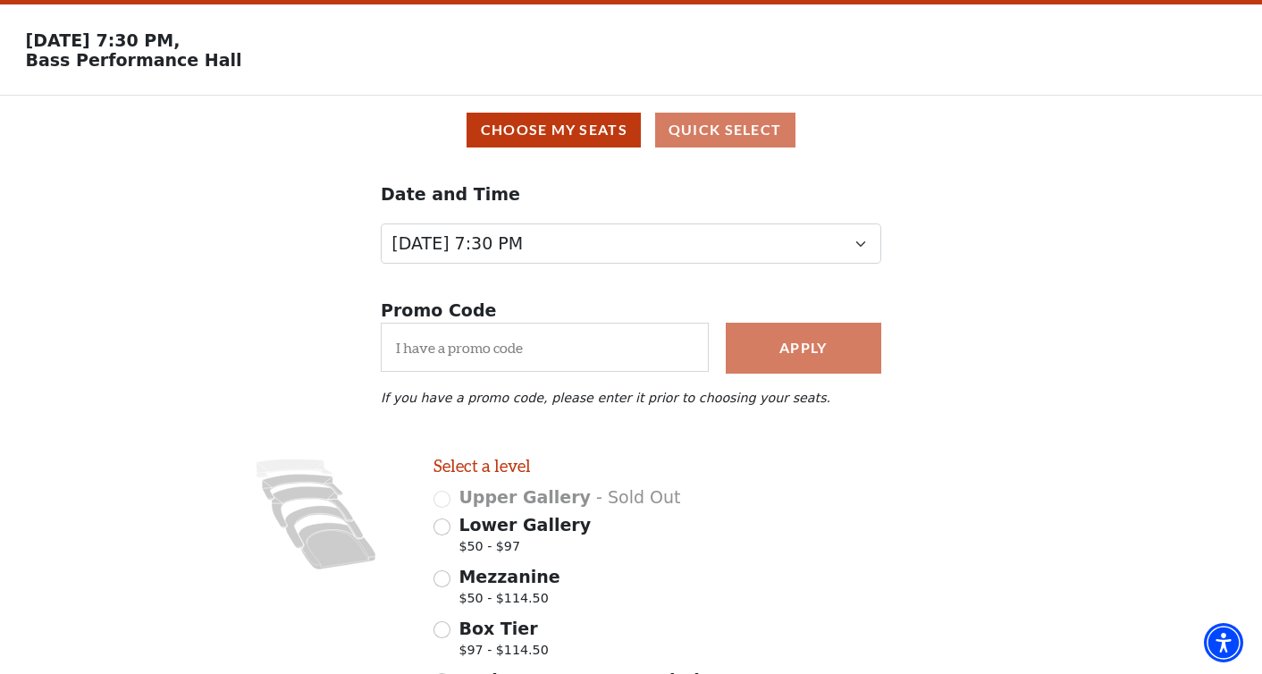
scroll to position [51, 0]
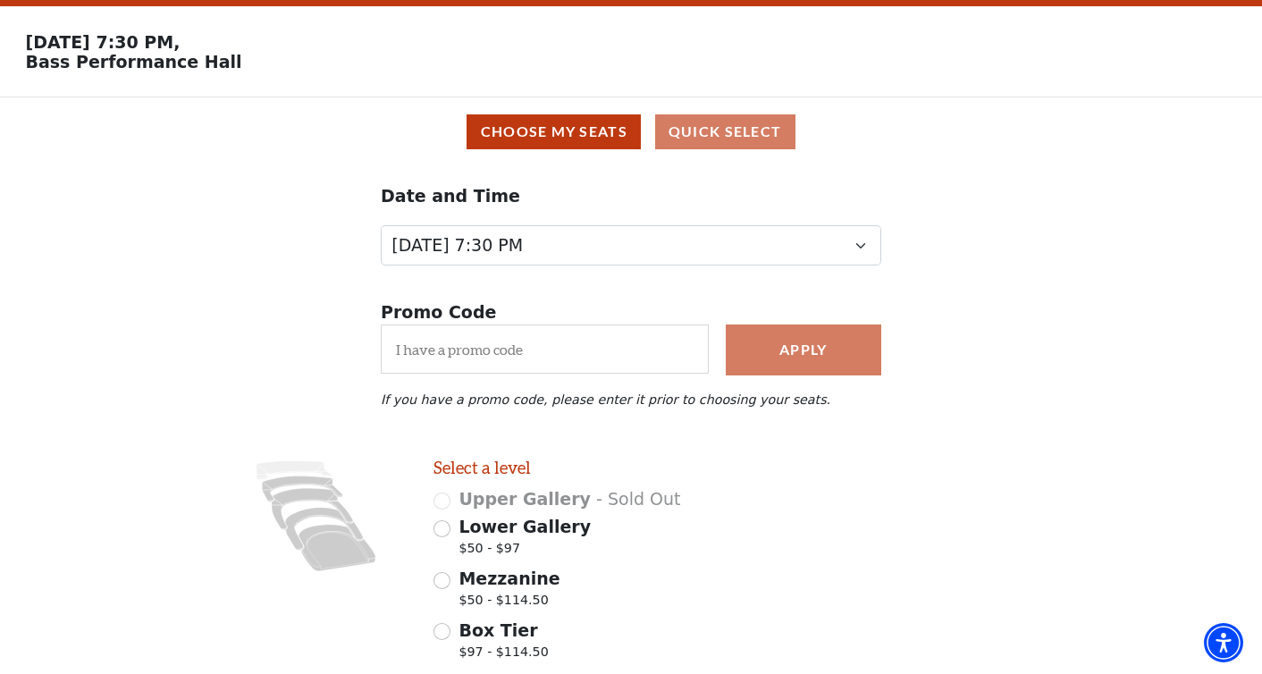
click at [753, 140] on div "Choose My Seats Quick Select" at bounding box center [631, 131] width 1237 height 35
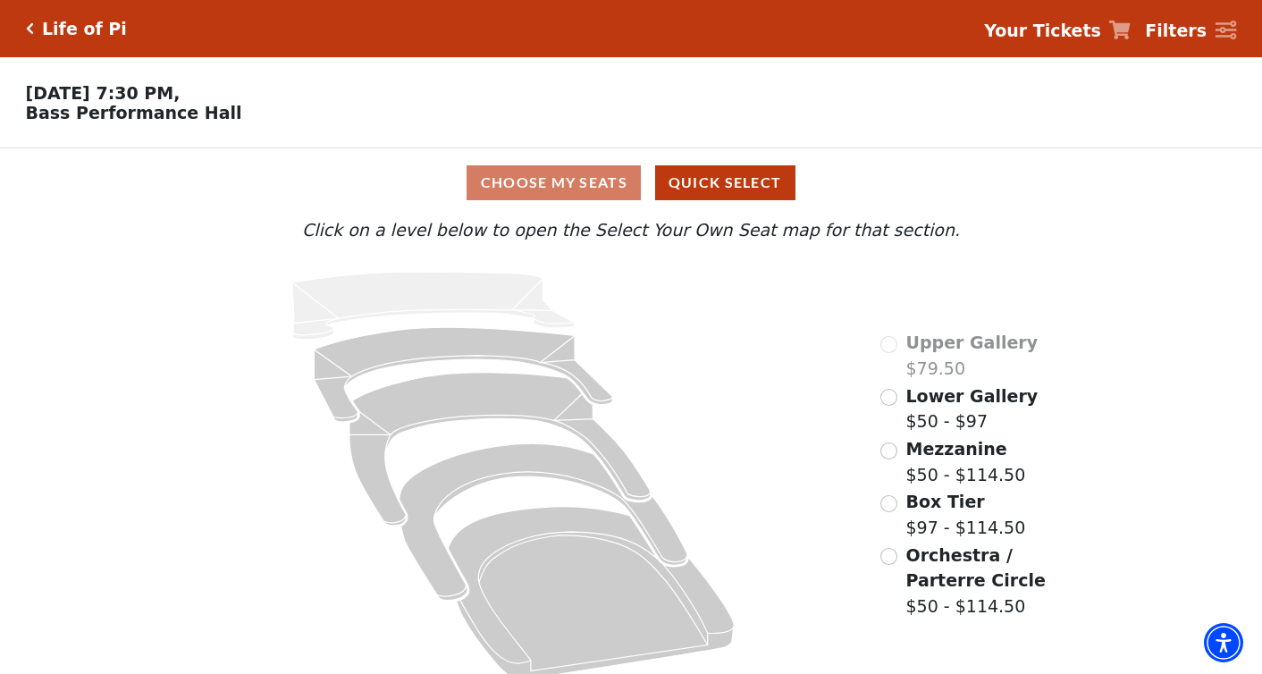
click at [592, 185] on div "Choose My Seats Quick Select" at bounding box center [631, 182] width 946 height 35
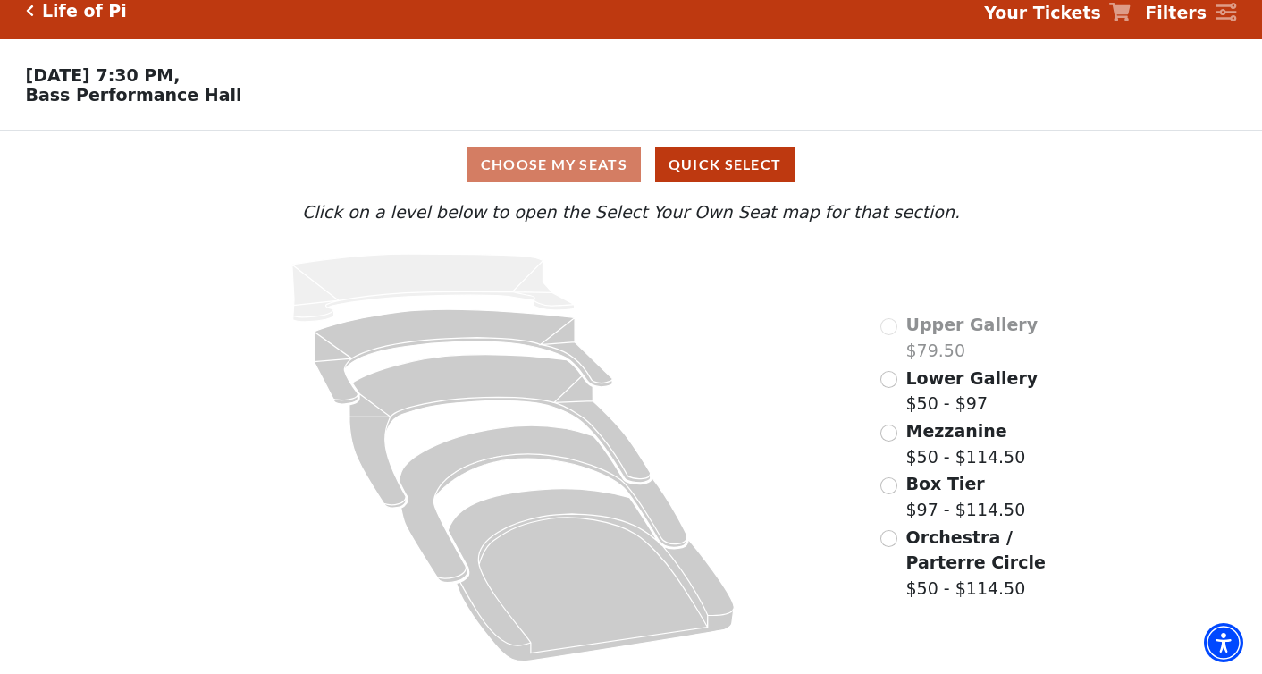
click at [896, 382] on div "Lower Gallery $50 - $97" at bounding box center [958, 390] width 157 height 51
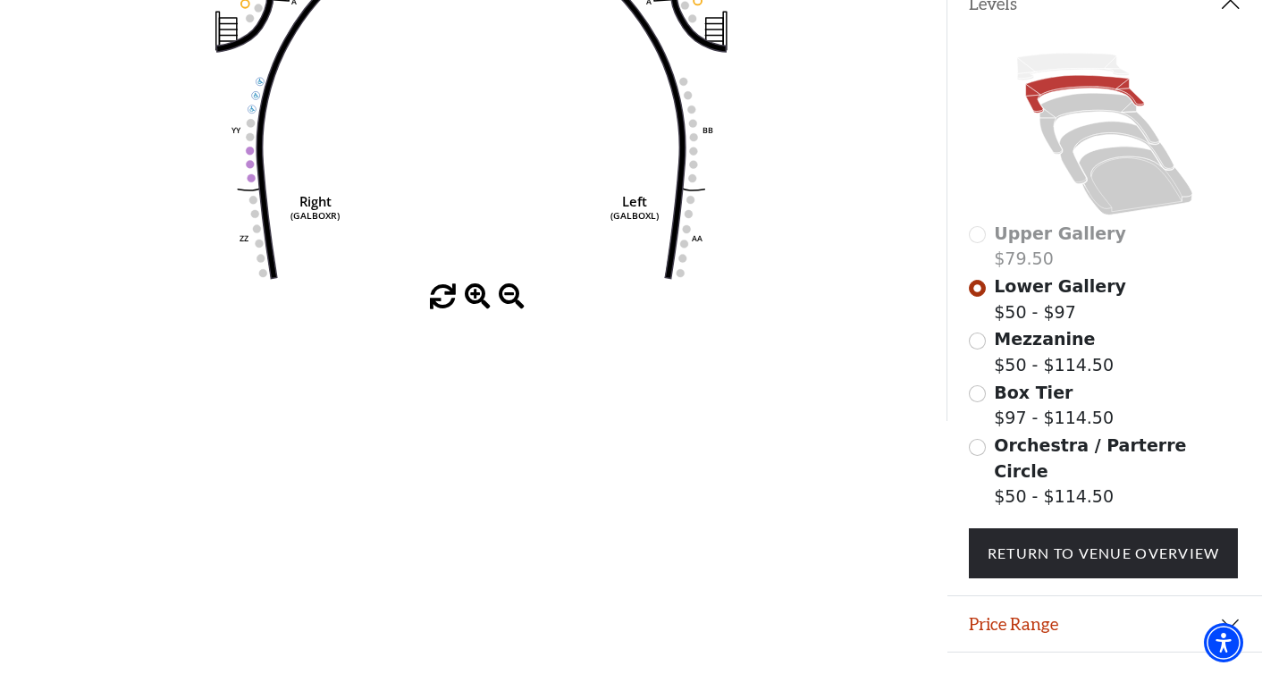
scroll to position [412, 0]
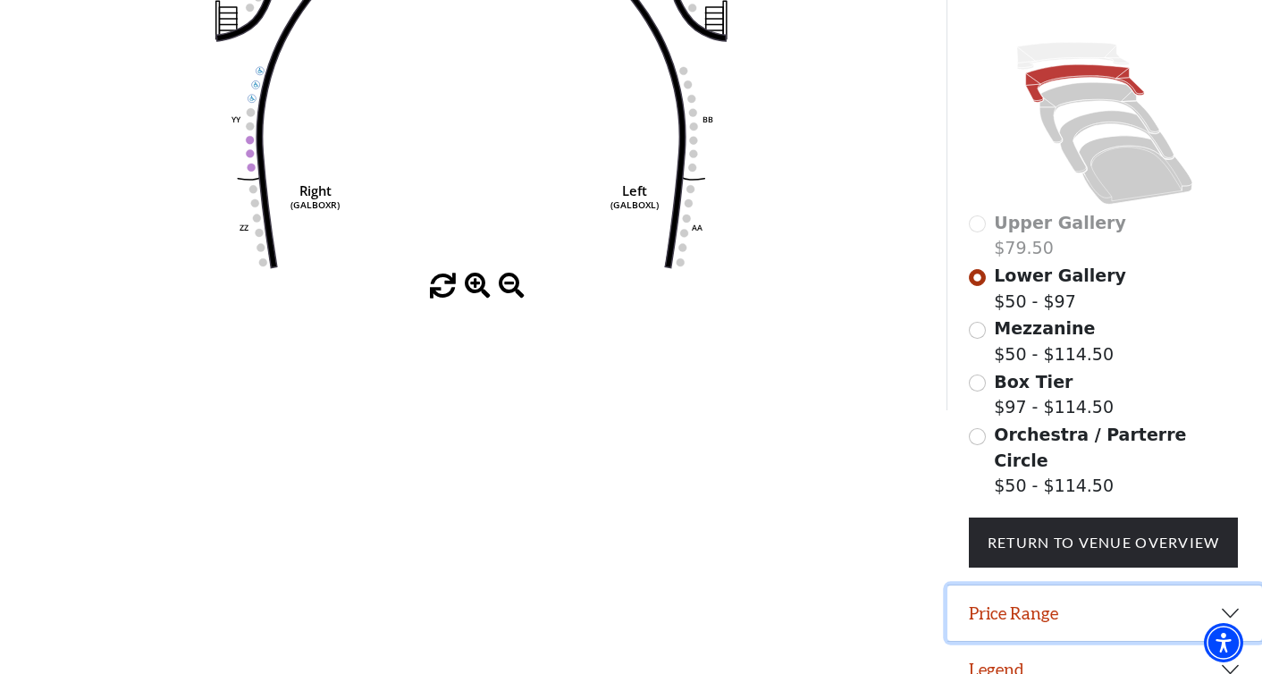
click at [1025, 585] on button "Price Range" at bounding box center [1104, 612] width 315 height 55
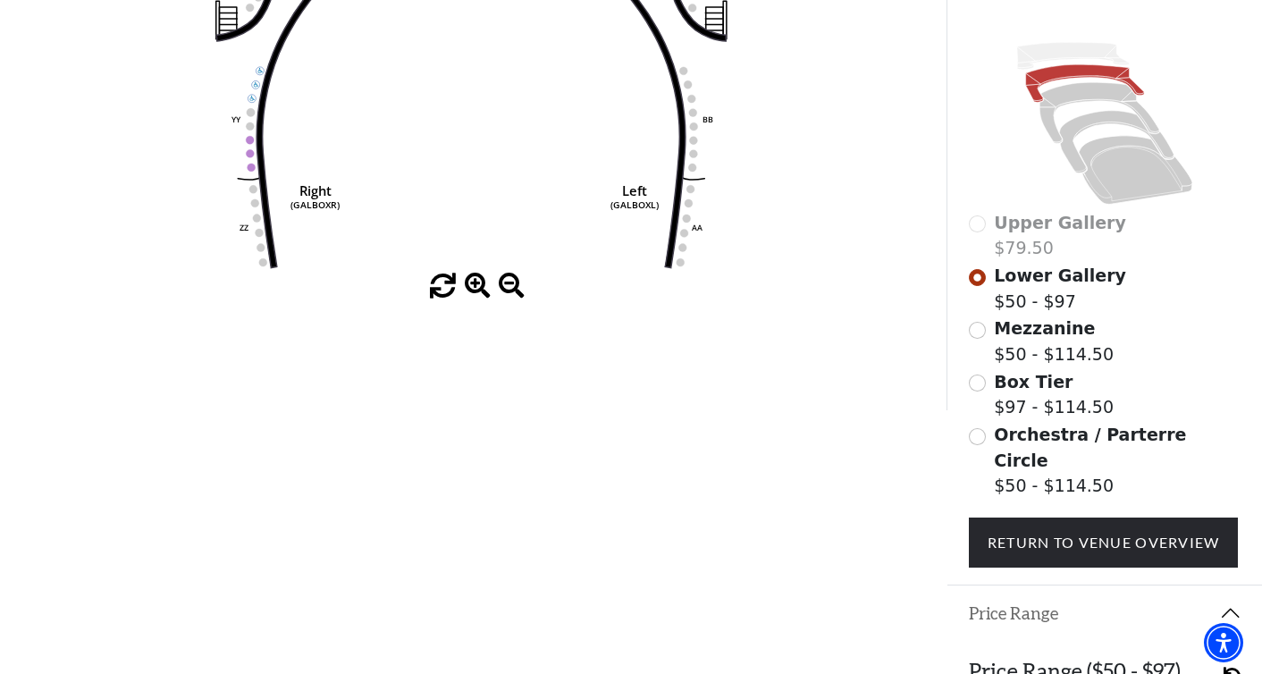
scroll to position [501, 0]
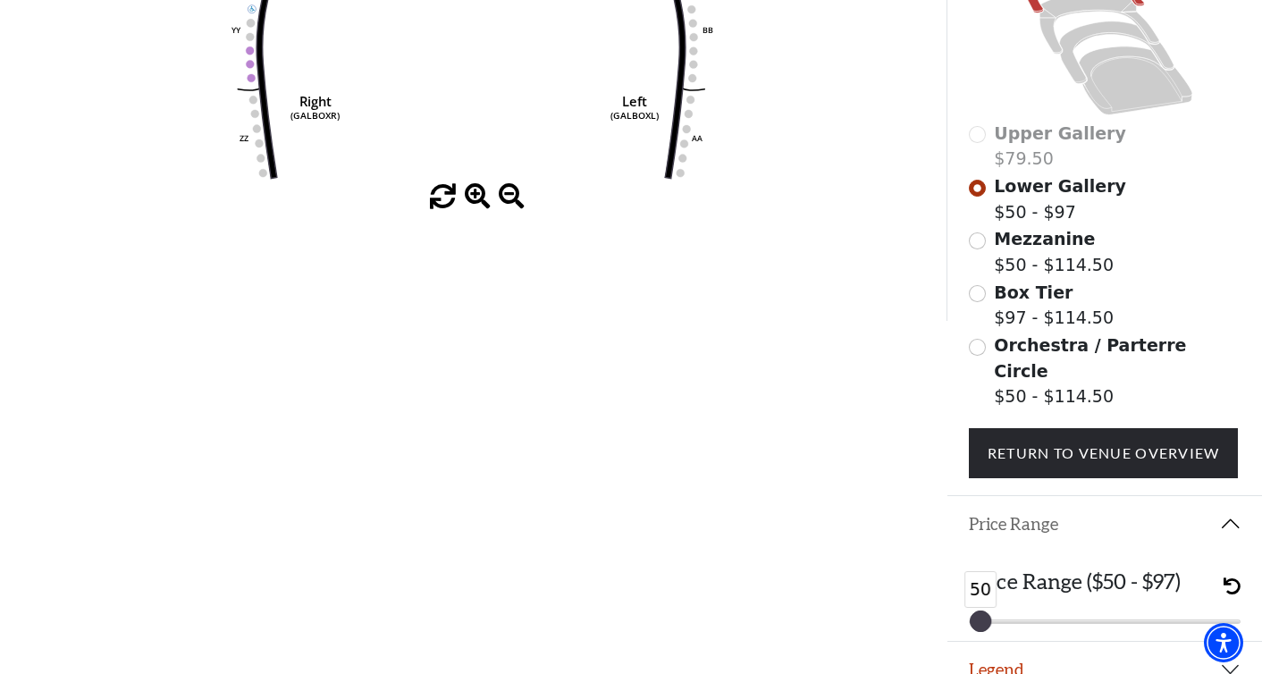
drag, startPoint x: 1232, startPoint y: 600, endPoint x: 951, endPoint y: 632, distance: 283.2
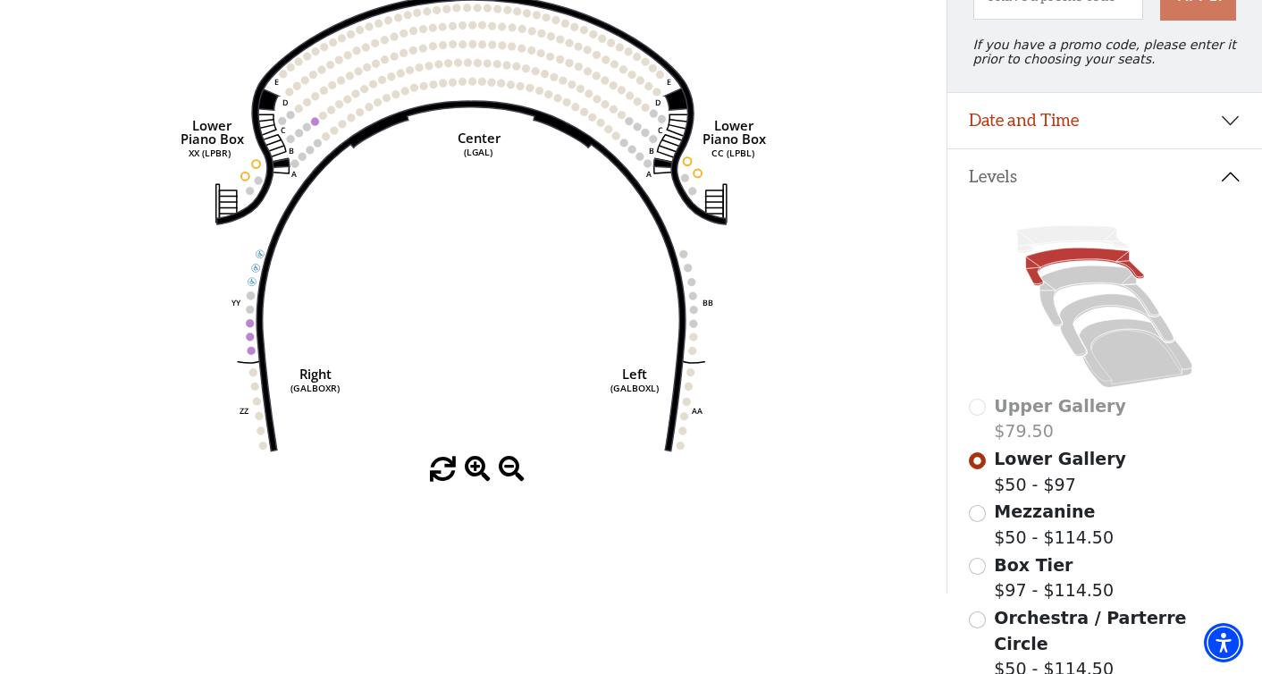
scroll to position [214, 0]
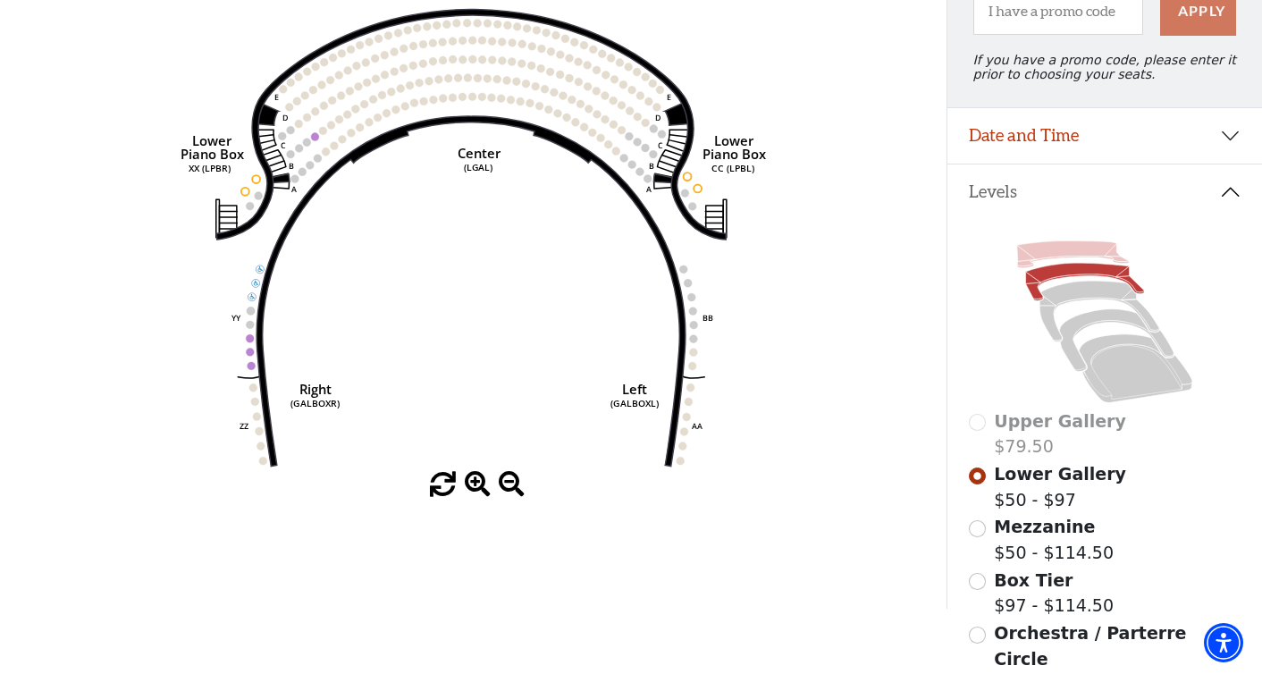
click at [1060, 248] on icon at bounding box center [1073, 254] width 113 height 27
click at [1073, 293] on icon at bounding box center [1099, 311] width 120 height 61
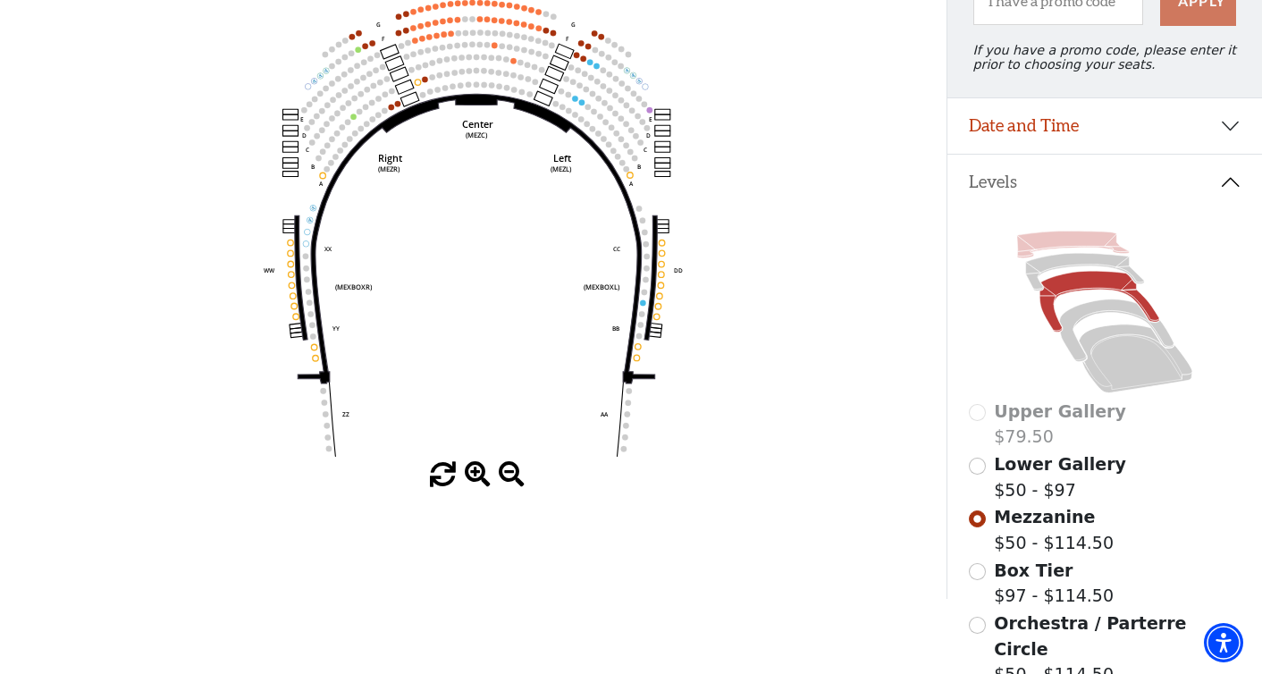
scroll to position [412, 0]
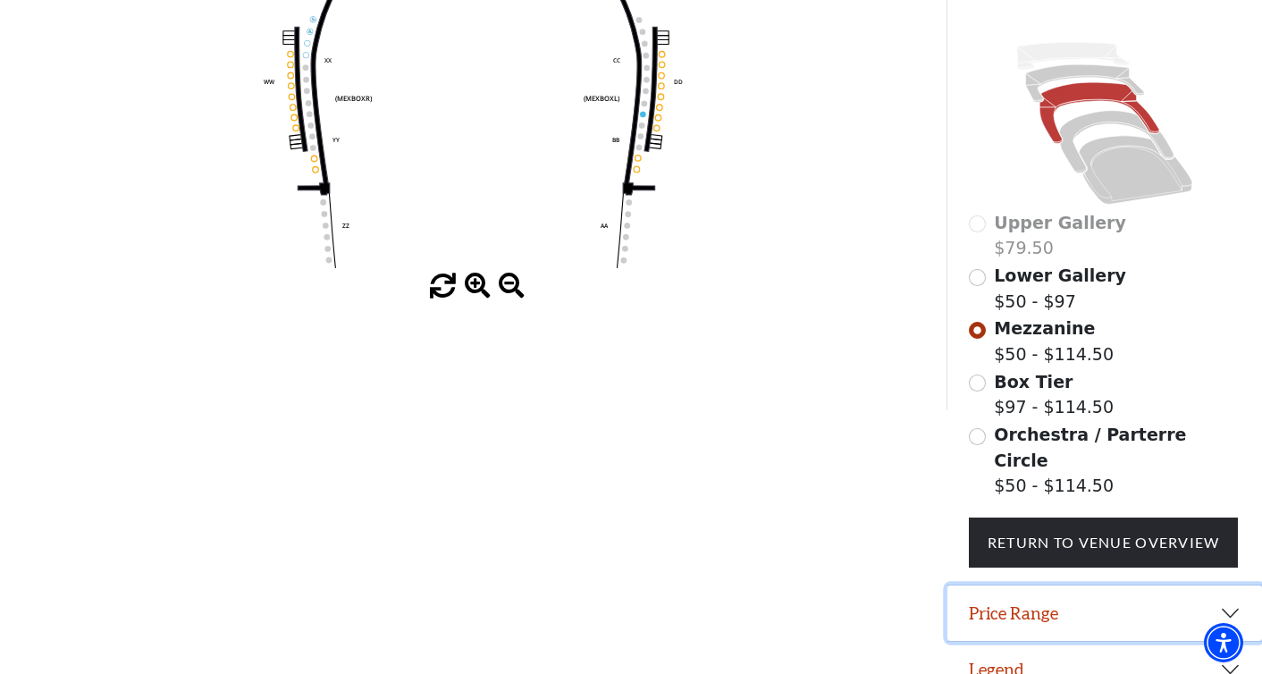
click at [1225, 585] on button "Price Range" at bounding box center [1104, 612] width 315 height 55
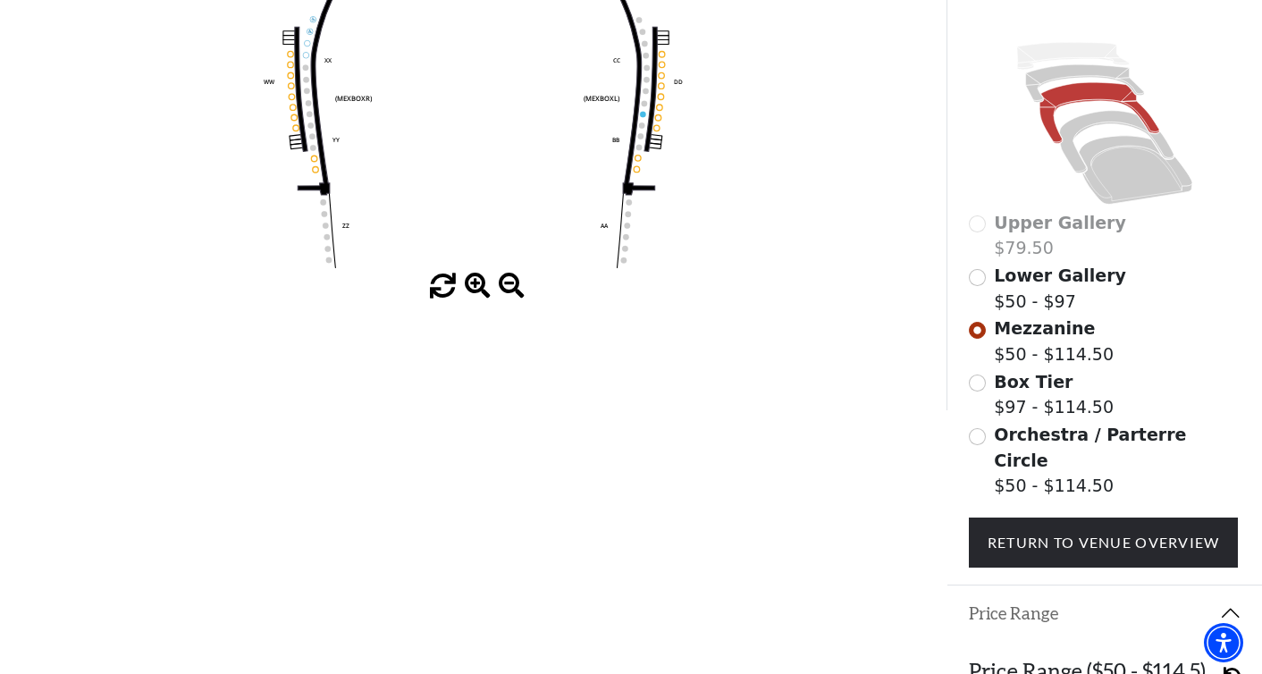
scroll to position [501, 0]
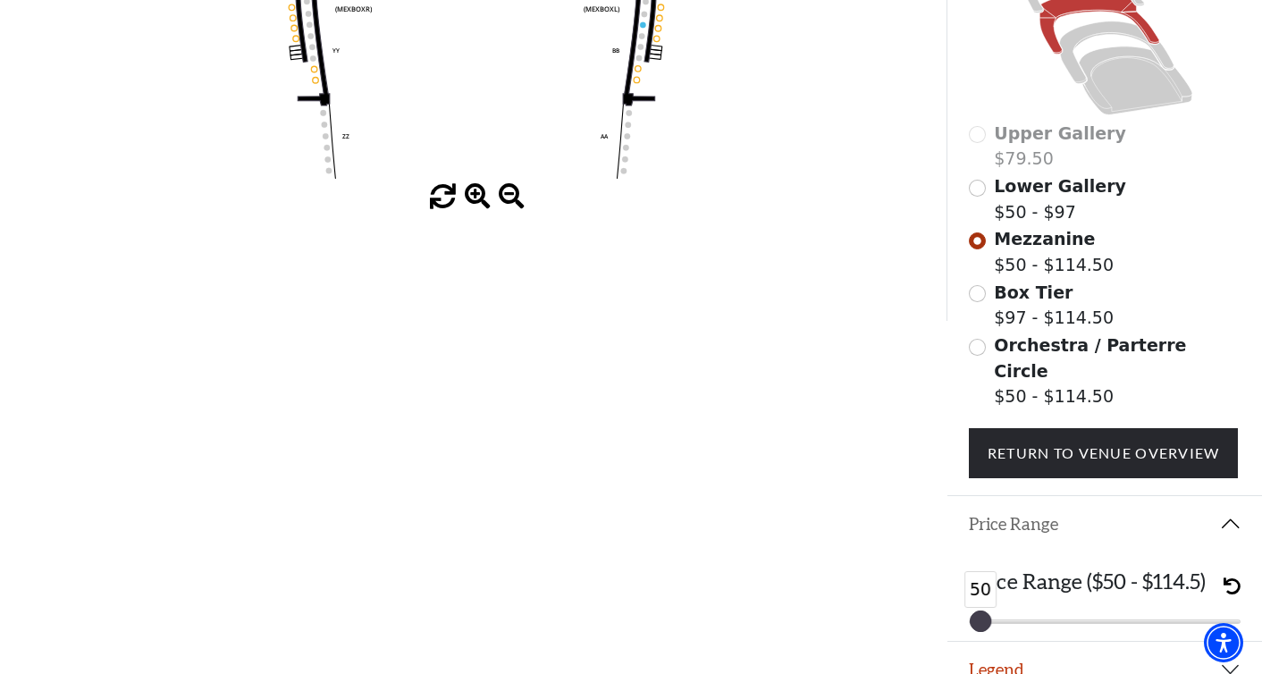
drag, startPoint x: 1226, startPoint y: 599, endPoint x: 937, endPoint y: 600, distance: 288.6
click at [982, 351] on input "Orchestra / Parterre Circle$50 - $114.50\a" at bounding box center [977, 347] width 17 height 17
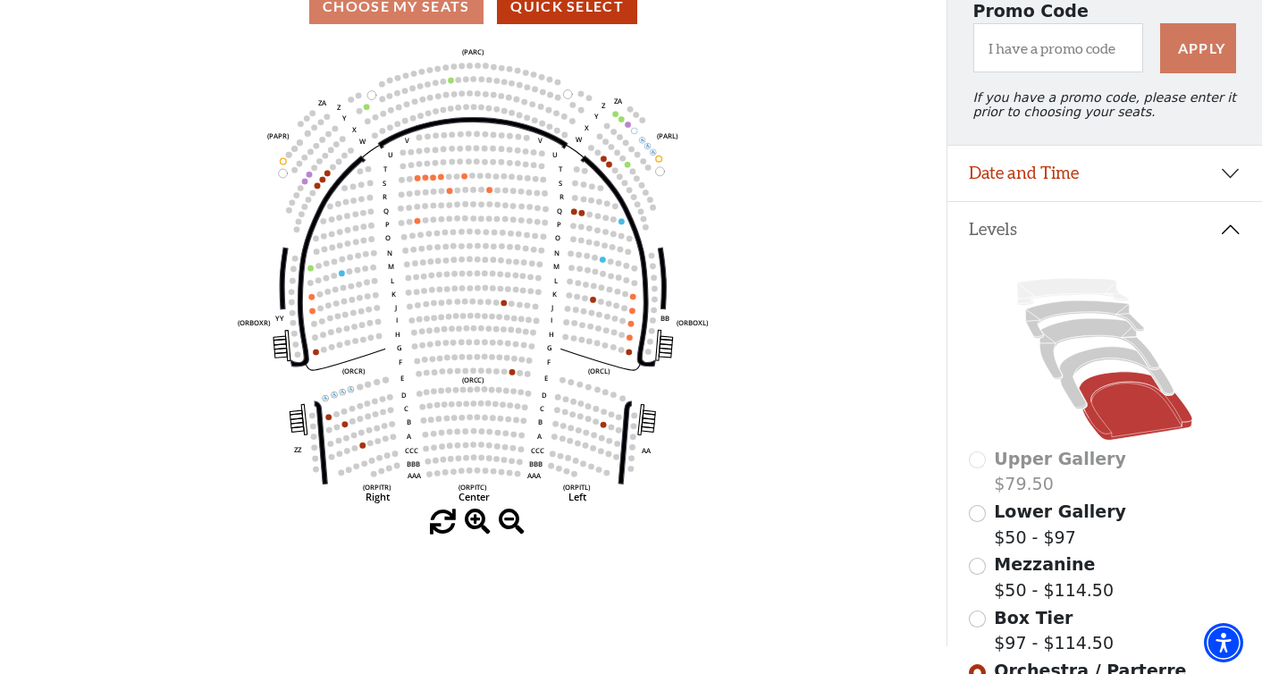
scroll to position [412, 0]
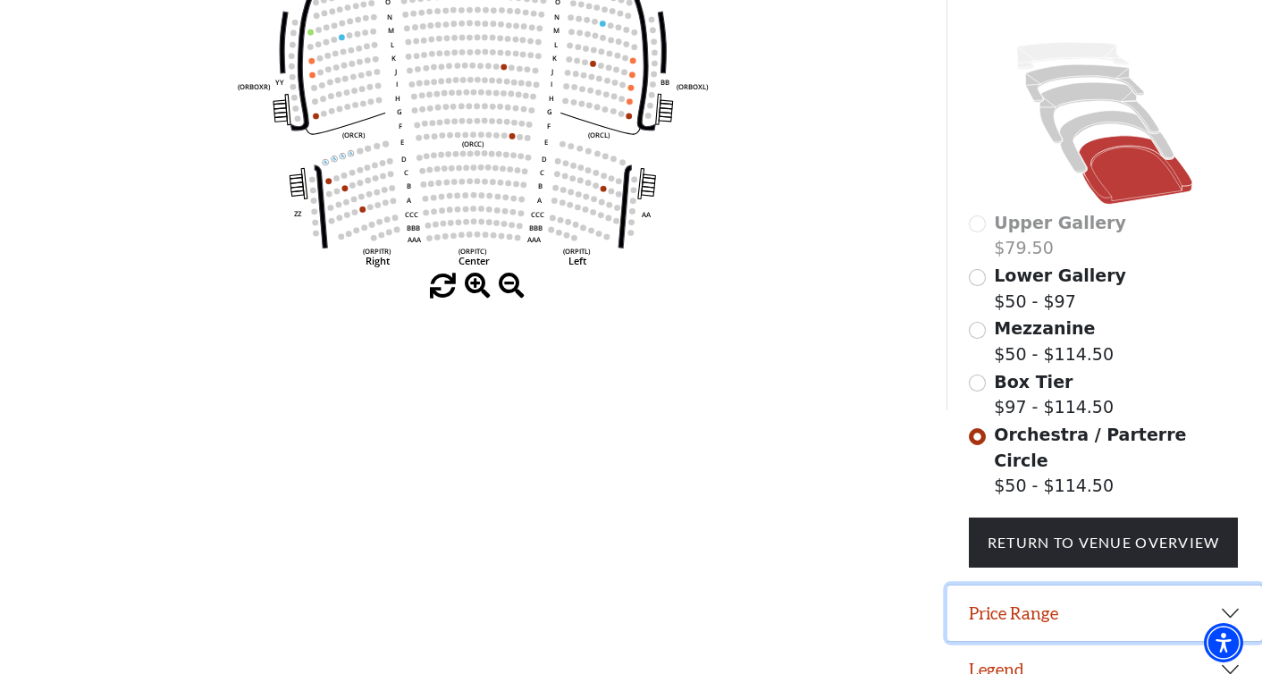
click at [1221, 585] on button "Price Range" at bounding box center [1104, 612] width 315 height 55
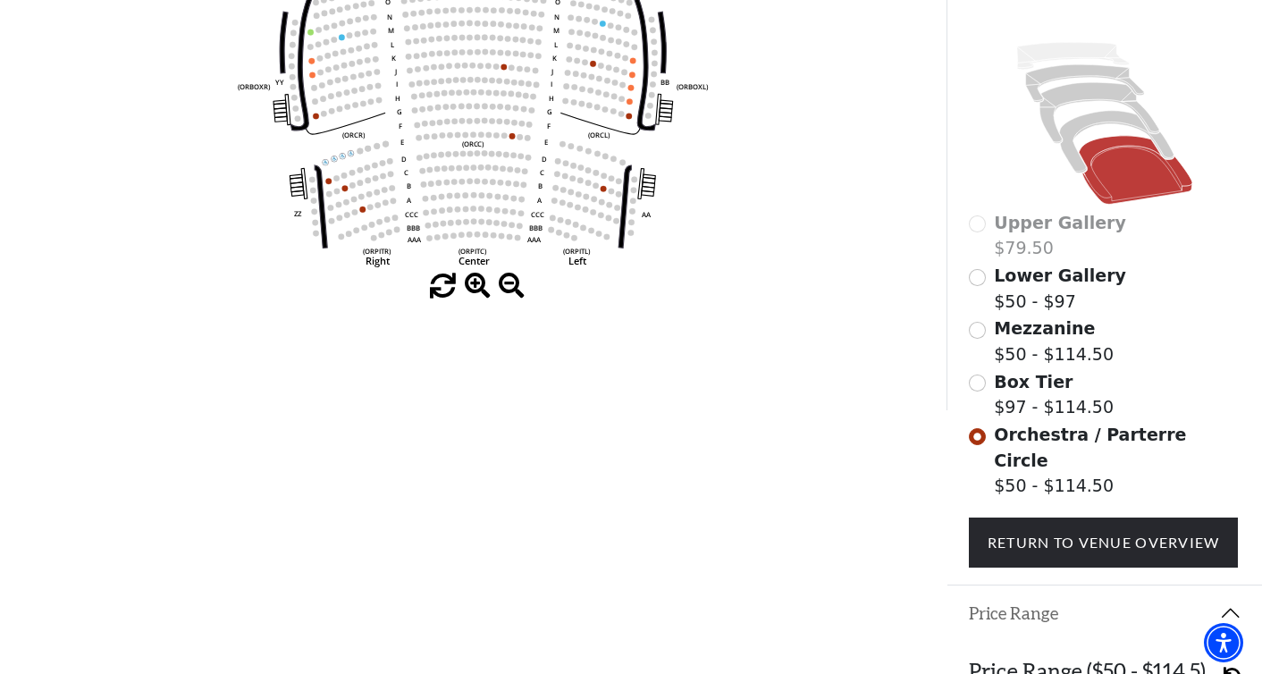
scroll to position [501, 0]
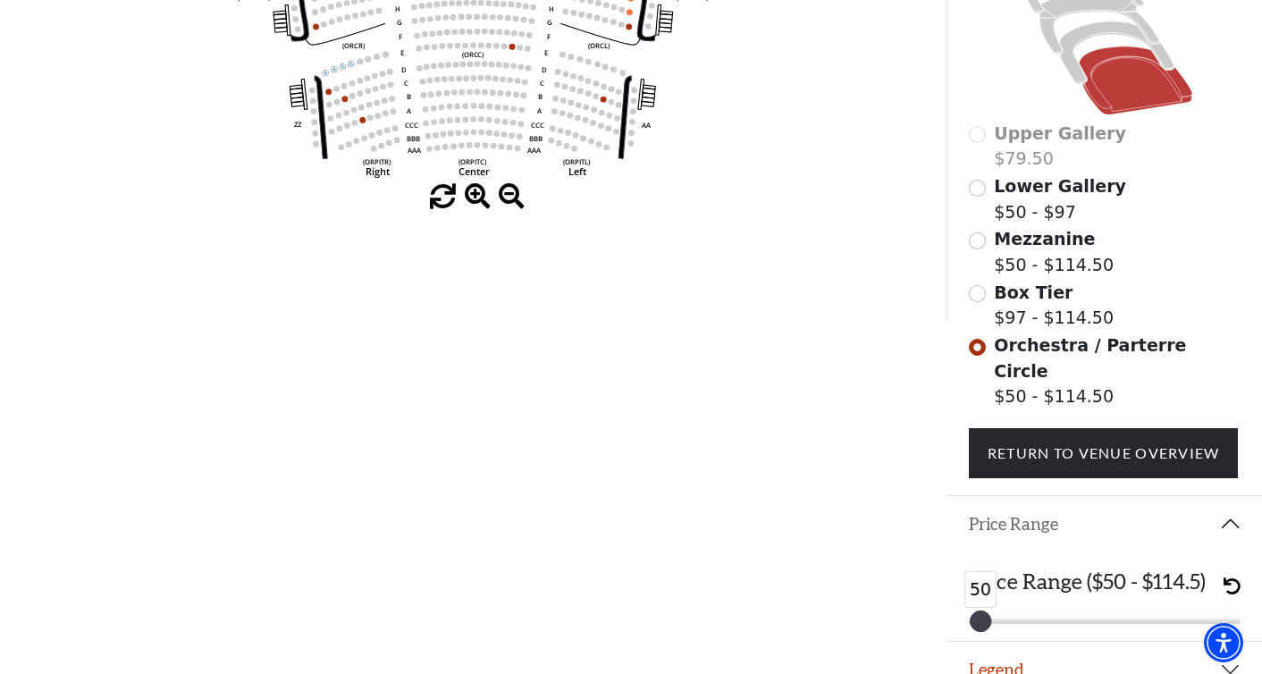
drag, startPoint x: 1231, startPoint y: 596, endPoint x: 932, endPoint y: 617, distance: 300.0
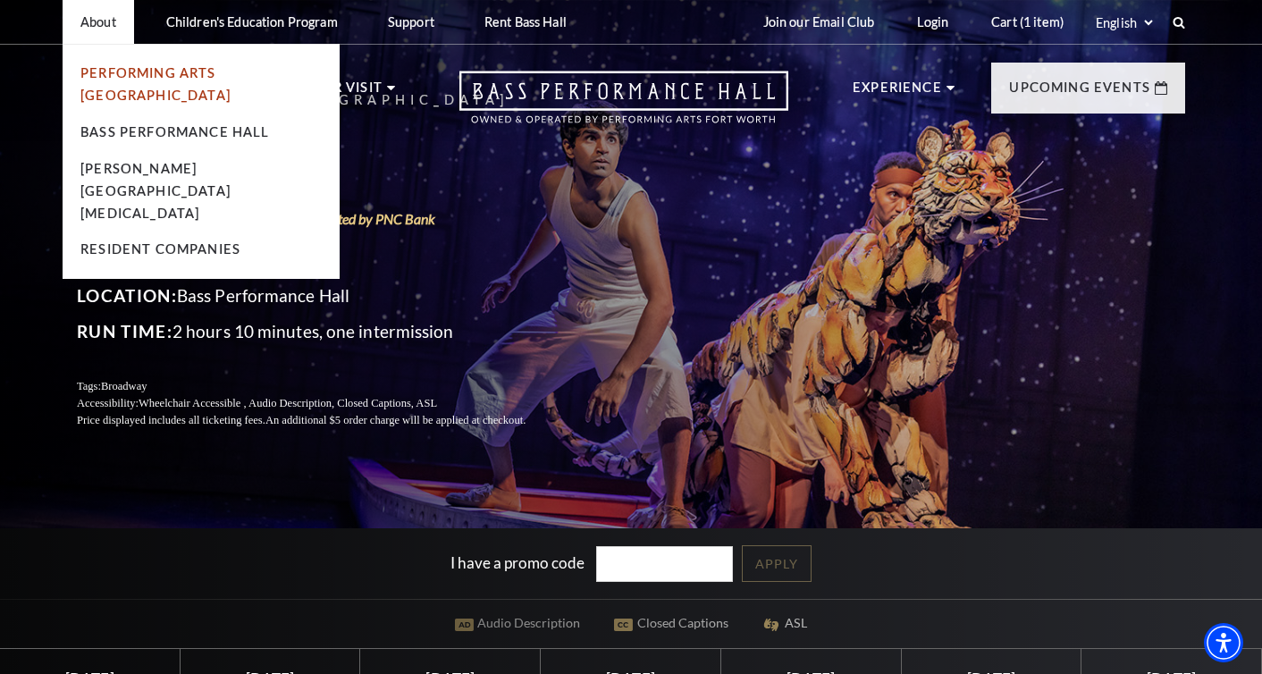
click at [127, 76] on link "Performing Arts [GEOGRAPHIC_DATA]" at bounding box center [155, 84] width 150 height 38
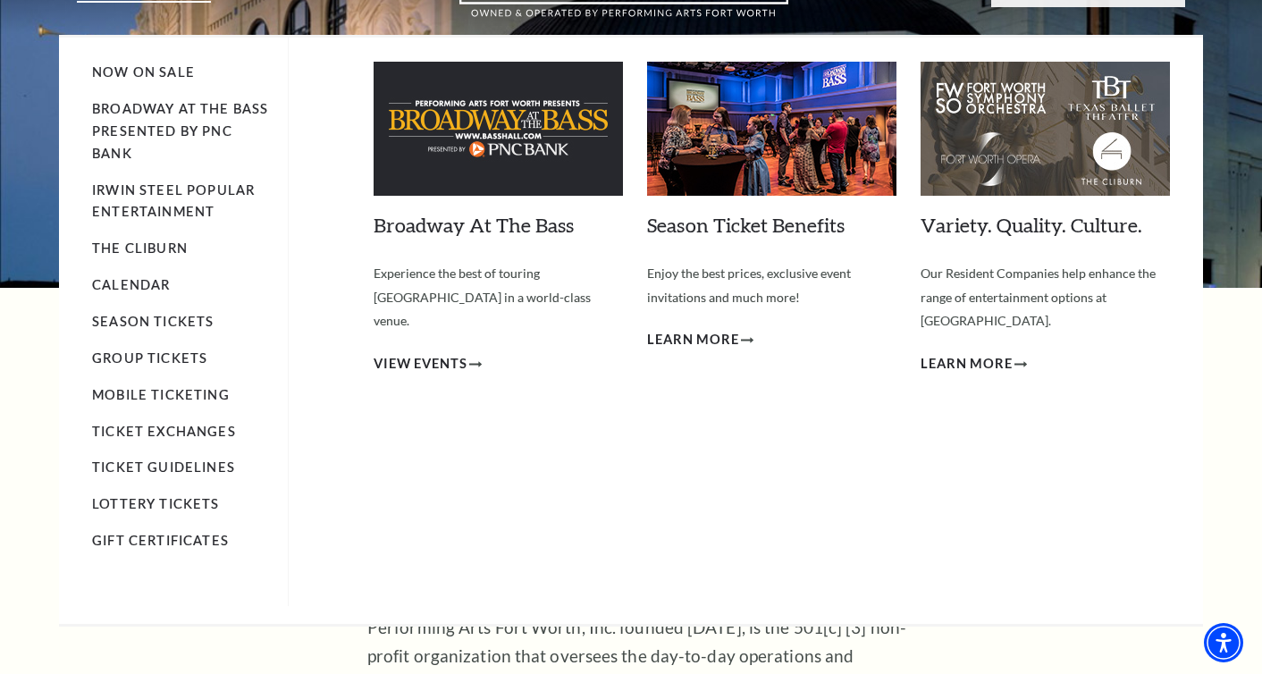
scroll to position [107, 0]
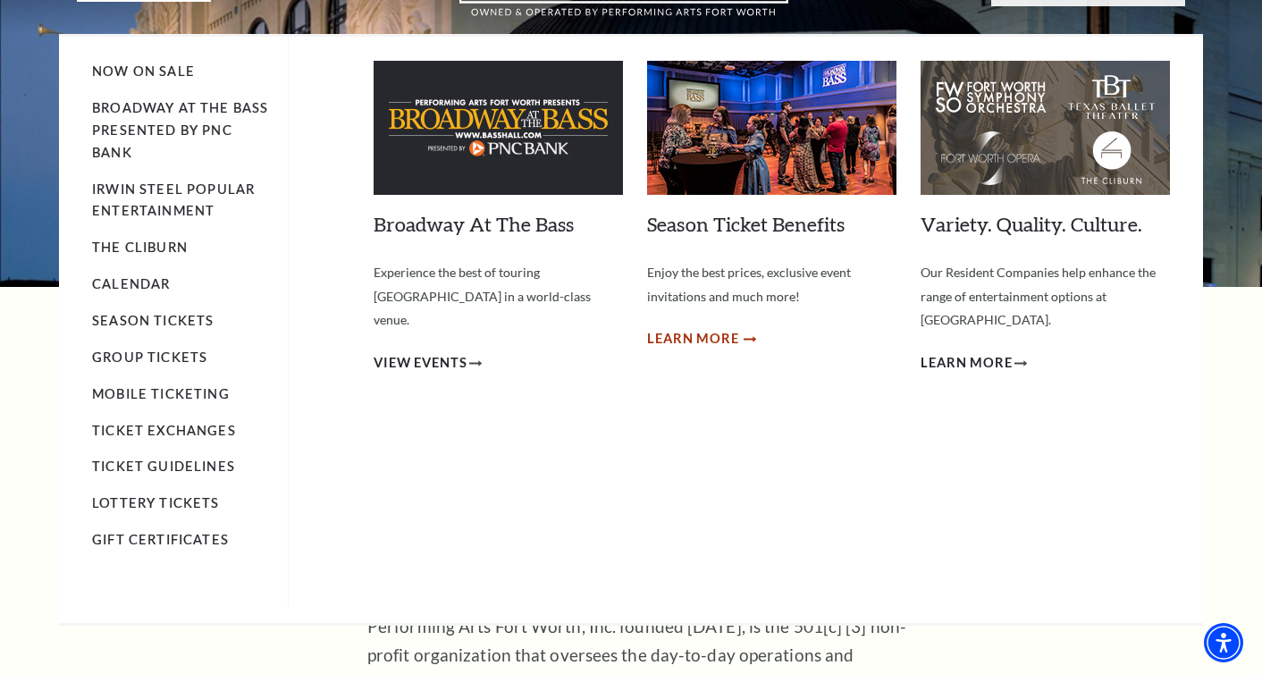
click at [686, 345] on span "Learn More" at bounding box center [693, 339] width 92 height 22
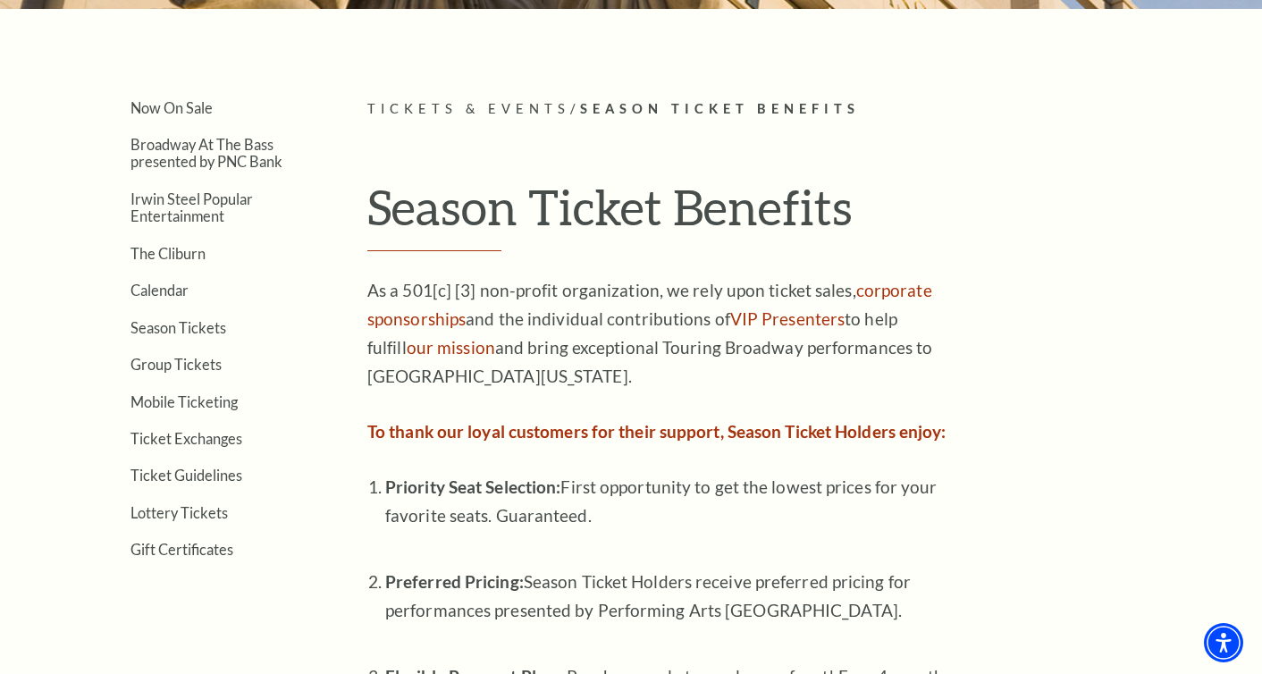
scroll to position [387, 0]
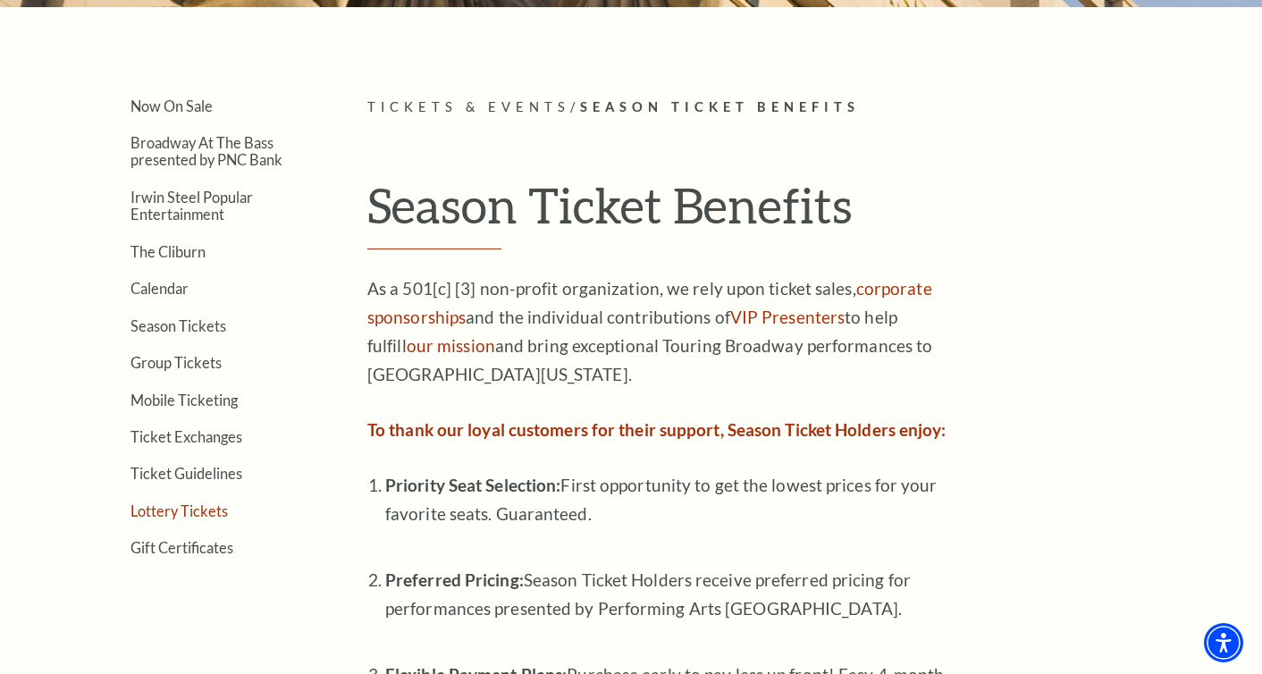
click at [207, 515] on link "Lottery Tickets" at bounding box center [178, 510] width 97 height 17
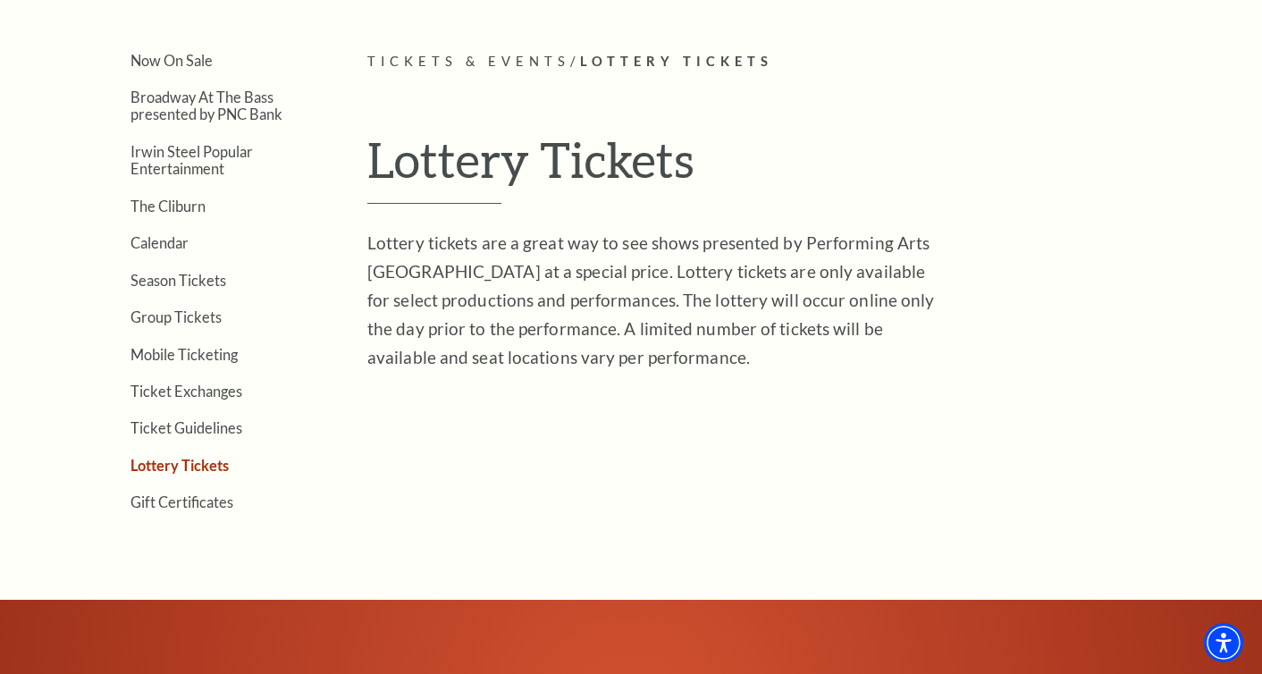
scroll to position [437, 0]
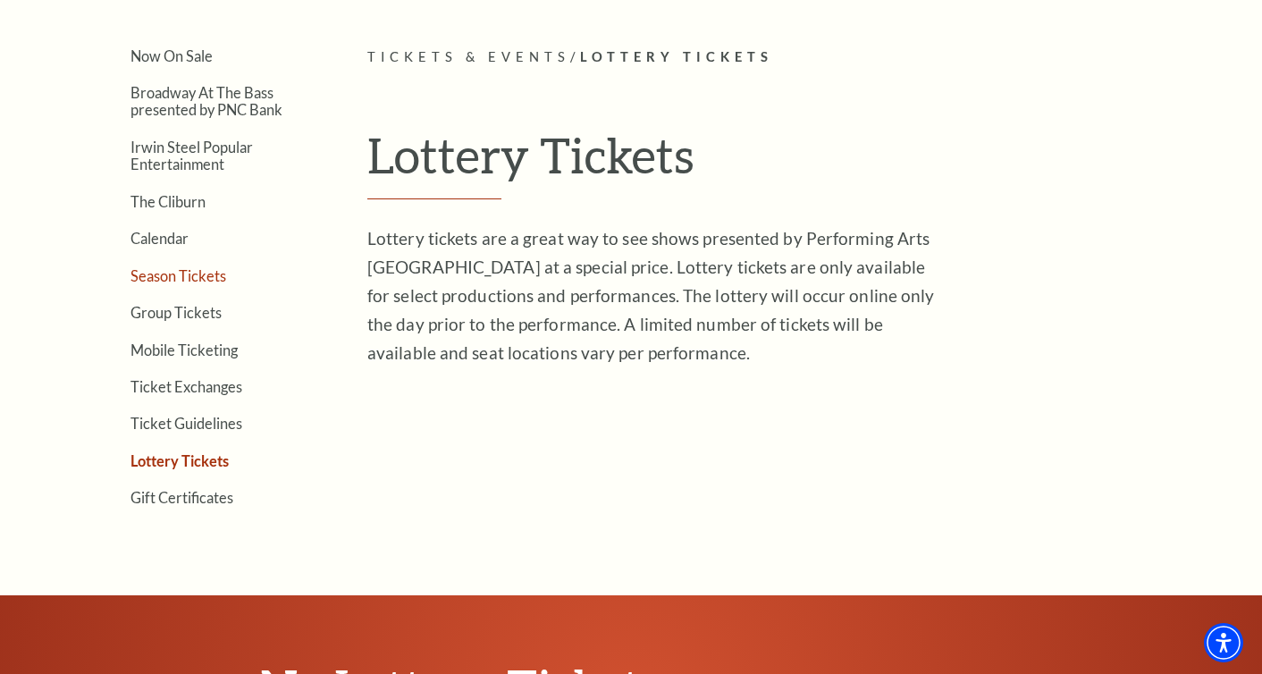
click at [198, 281] on link "Season Tickets" at bounding box center [178, 275] width 96 height 17
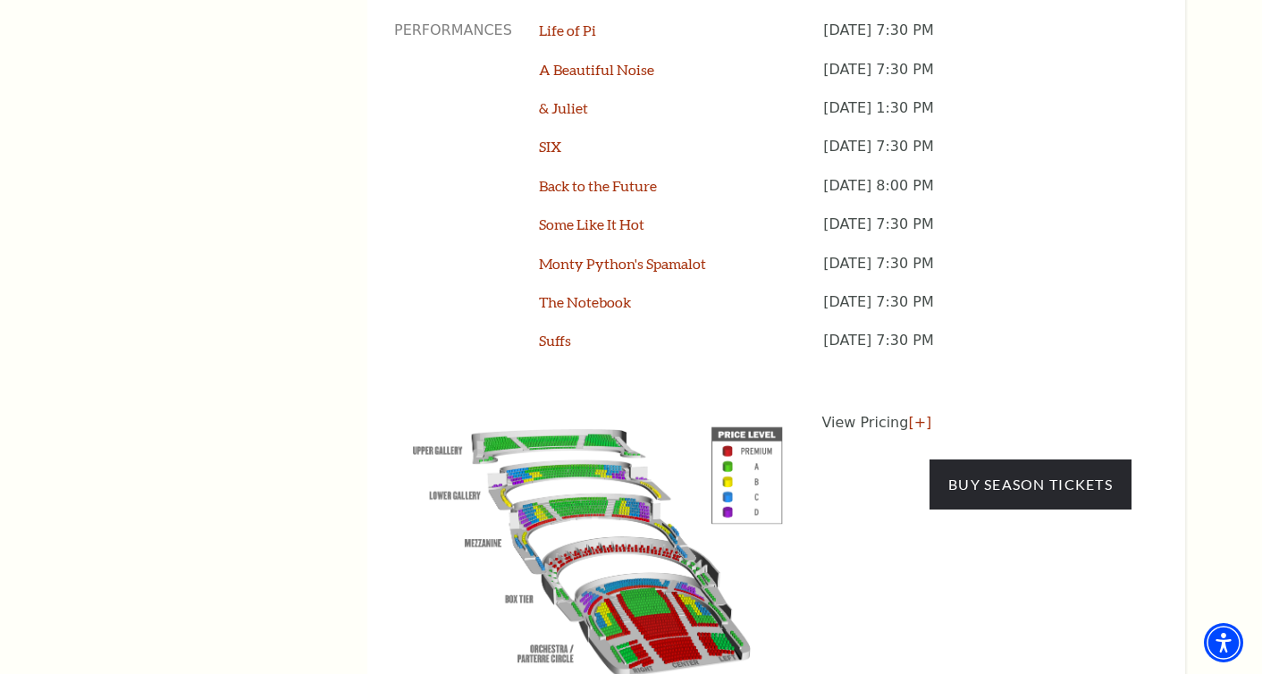
scroll to position [1565, 0]
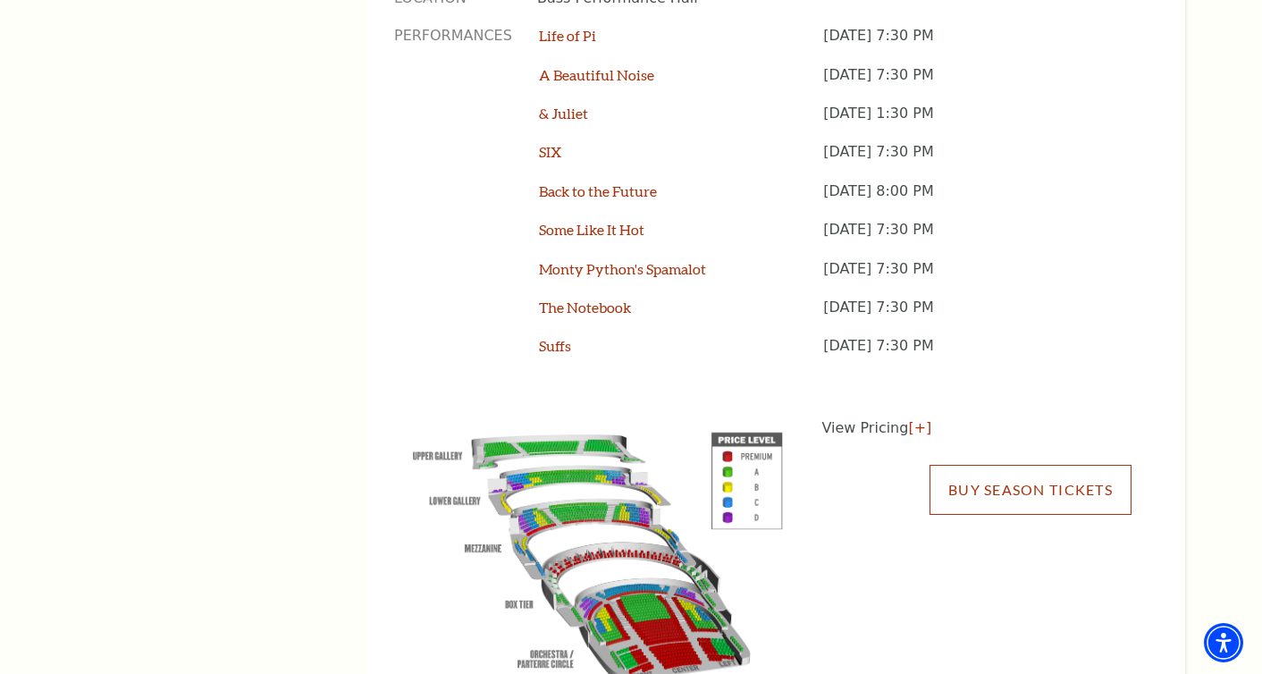
click at [1028, 465] on link "Buy Season Tickets" at bounding box center [1030, 490] width 202 height 50
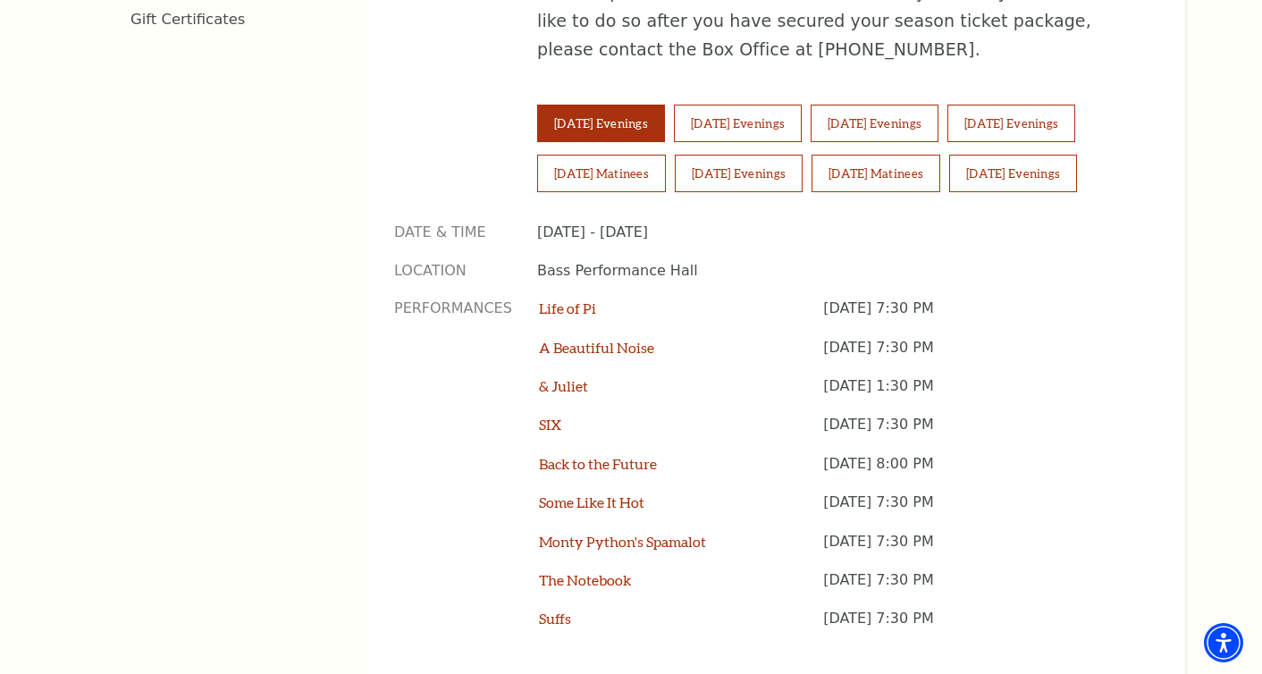
scroll to position [1281, 0]
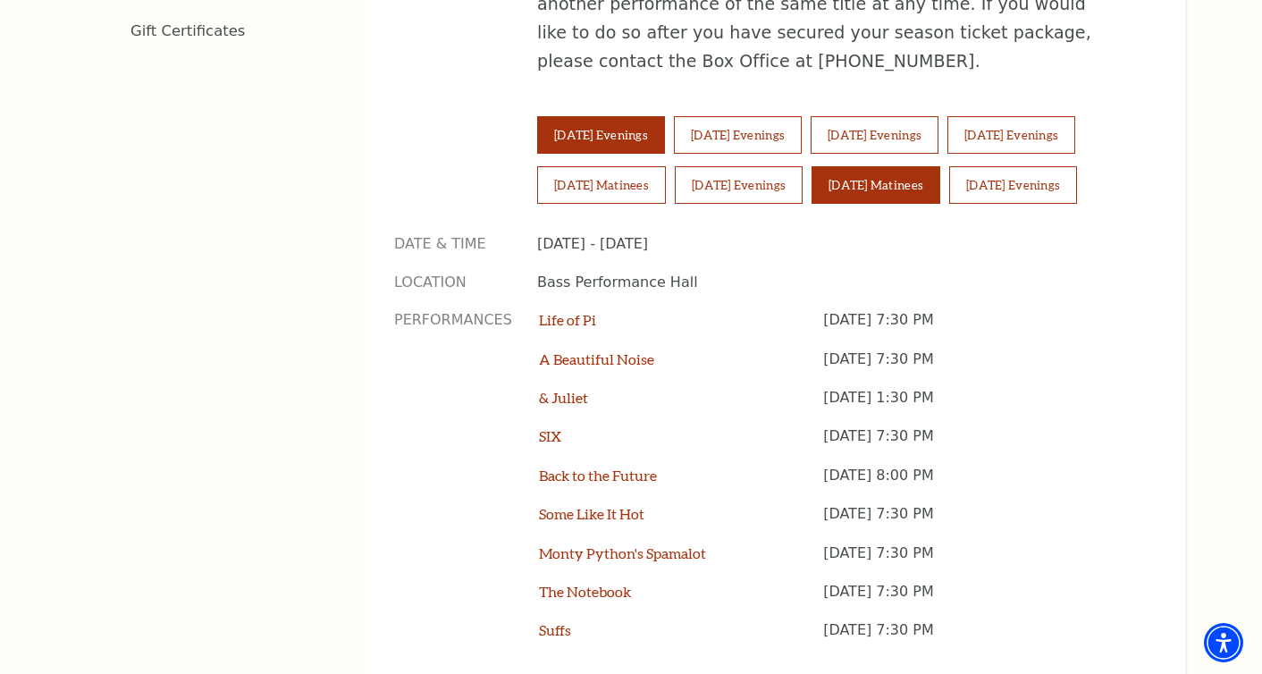
click at [930, 166] on button "Sunday Matinees" at bounding box center [875, 185] width 129 height 38
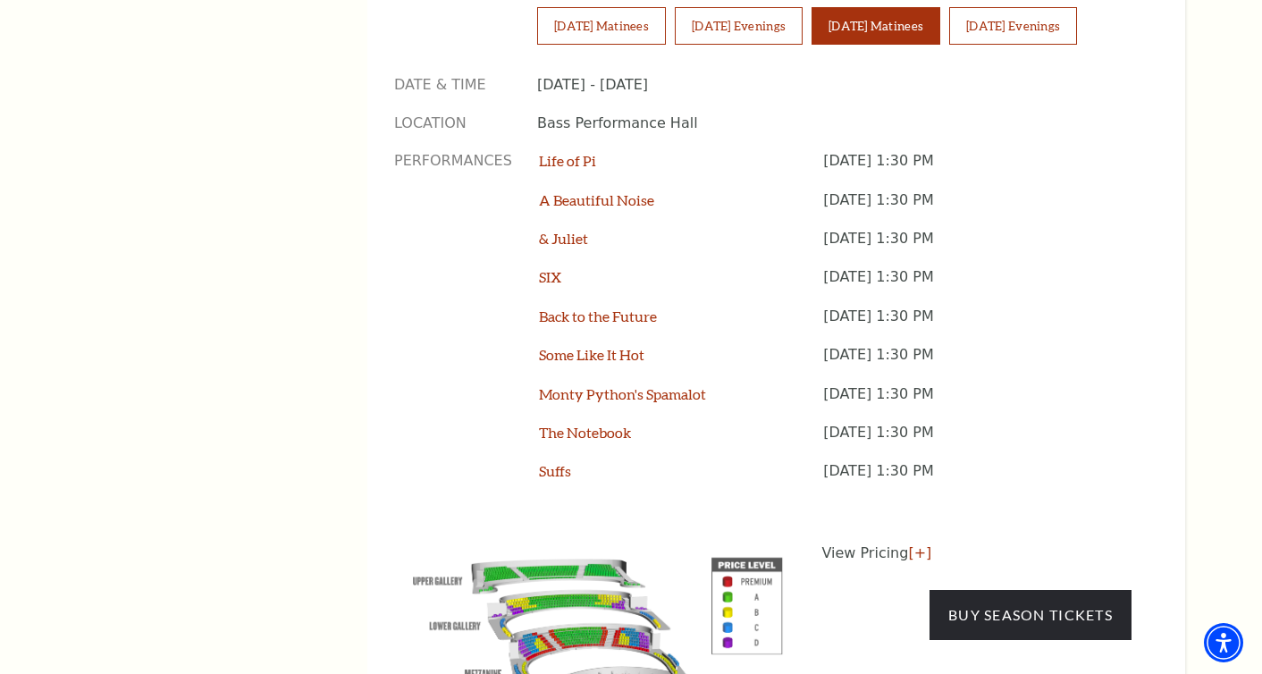
scroll to position [1441, 0]
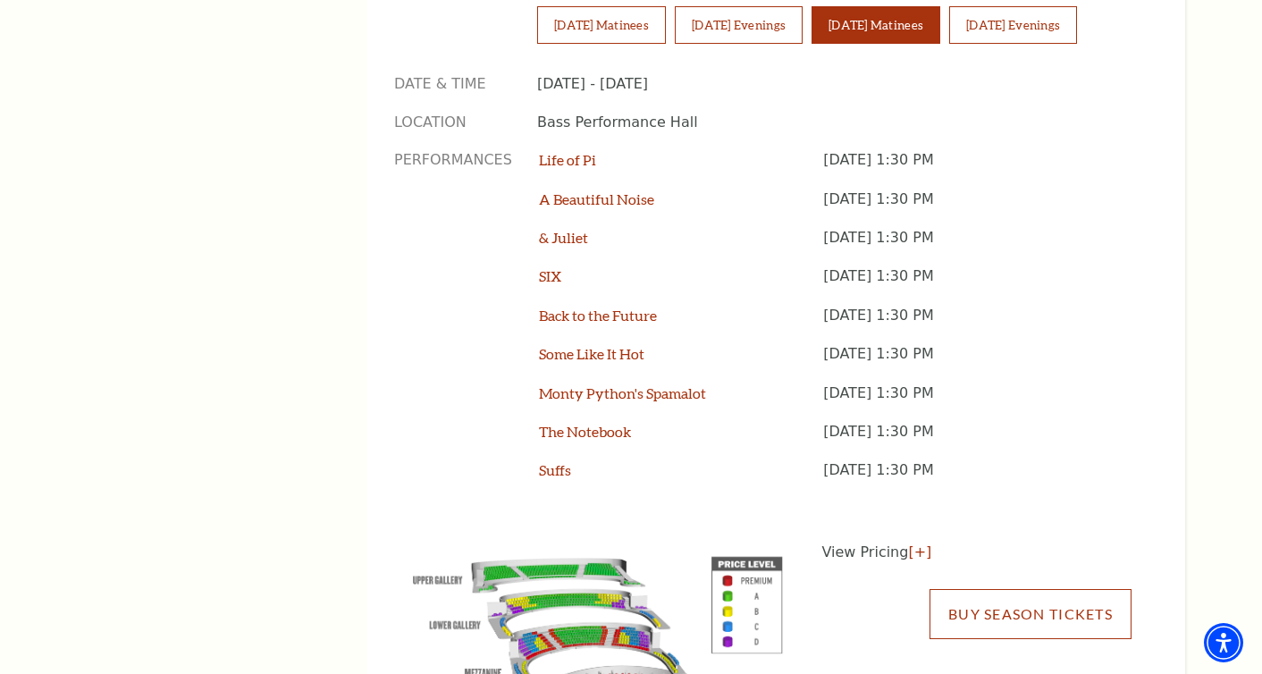
click at [1011, 589] on link "Buy Season Tickets" at bounding box center [1030, 614] width 202 height 50
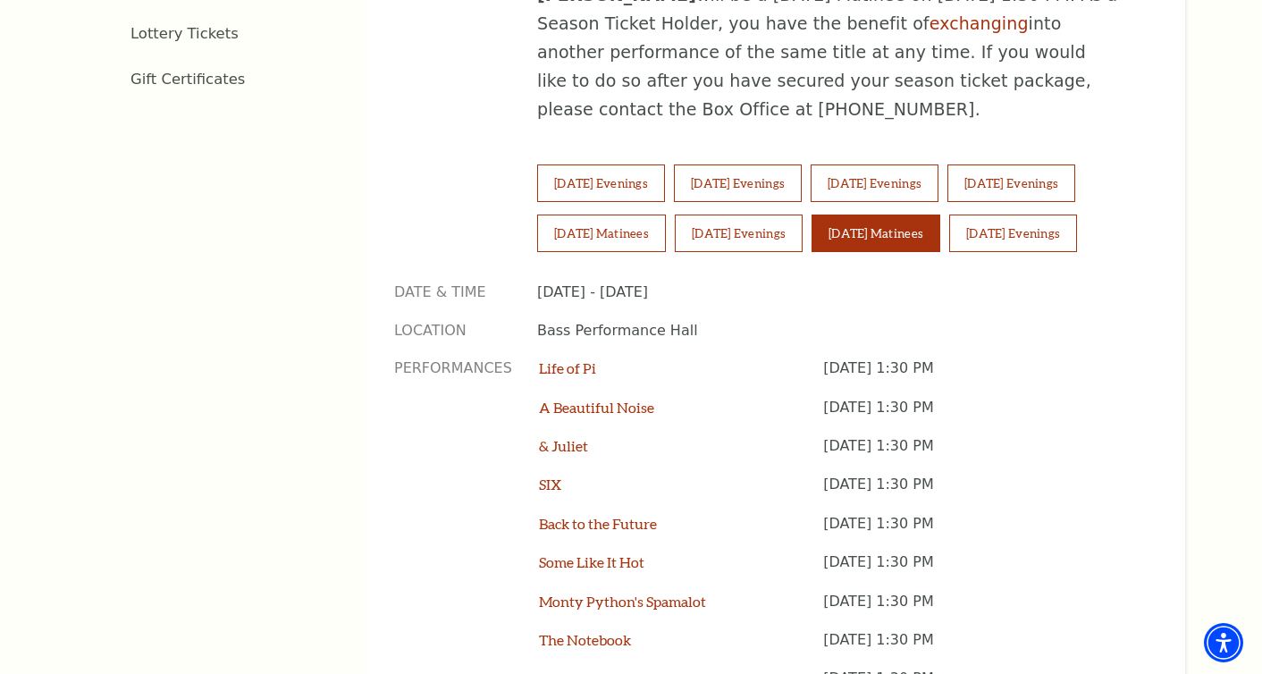
scroll to position [1239, 0]
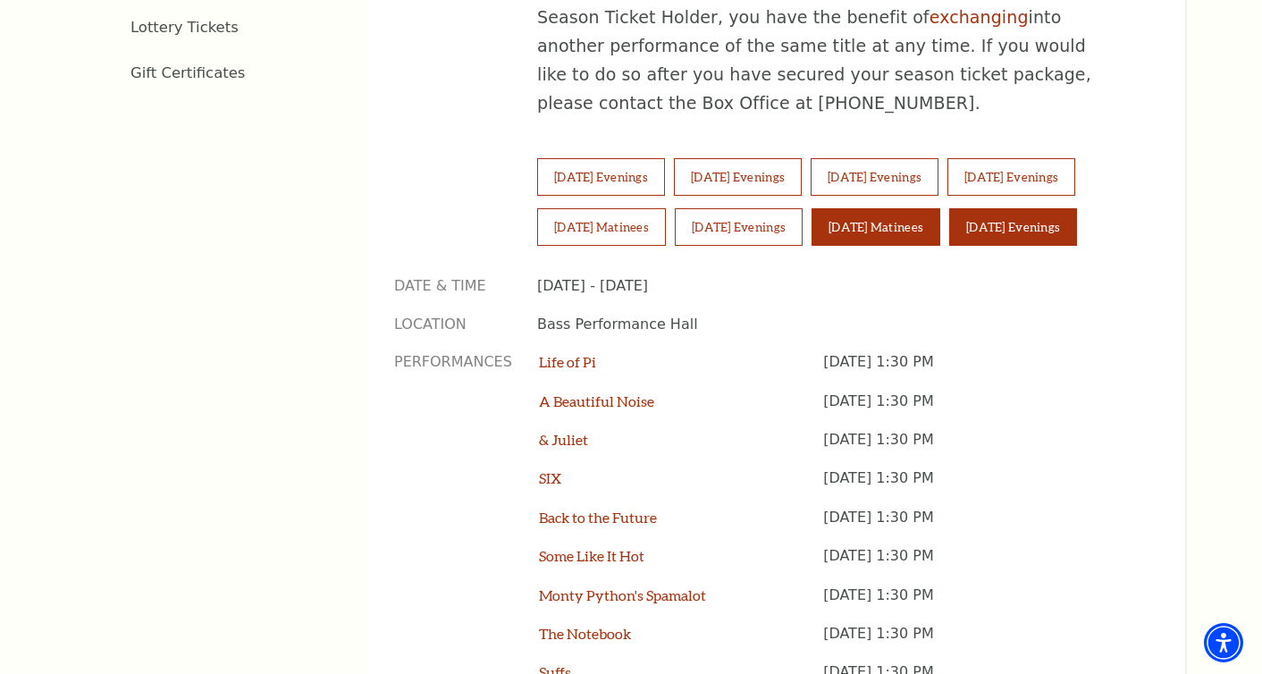
click at [1041, 208] on button "Sunday Evenings" at bounding box center [1013, 227] width 128 height 38
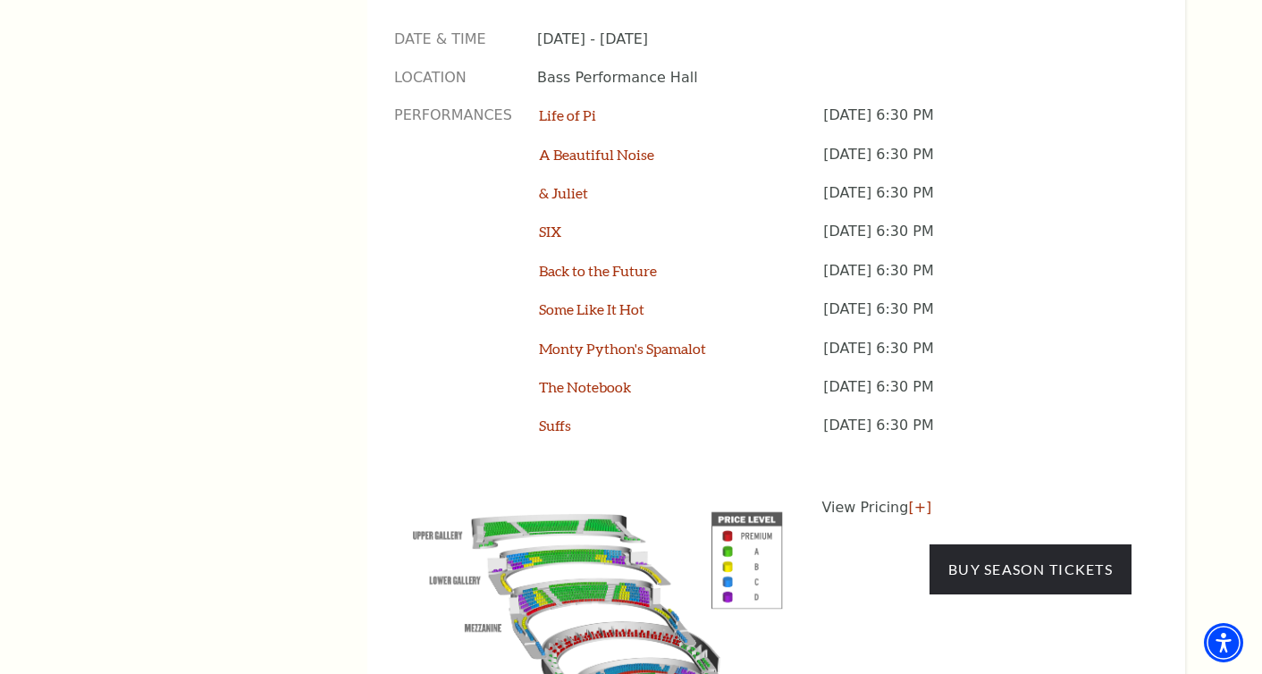
scroll to position [1542, 0]
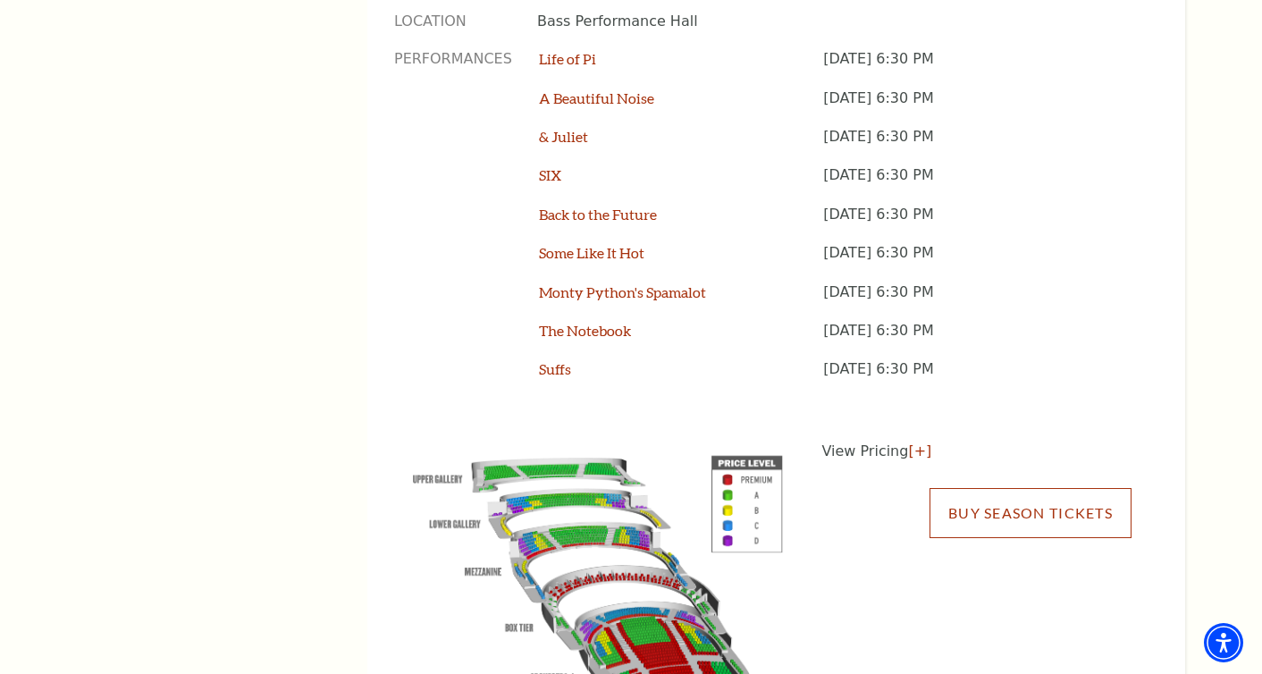
click at [1080, 488] on link "Buy Season Tickets" at bounding box center [1030, 513] width 202 height 50
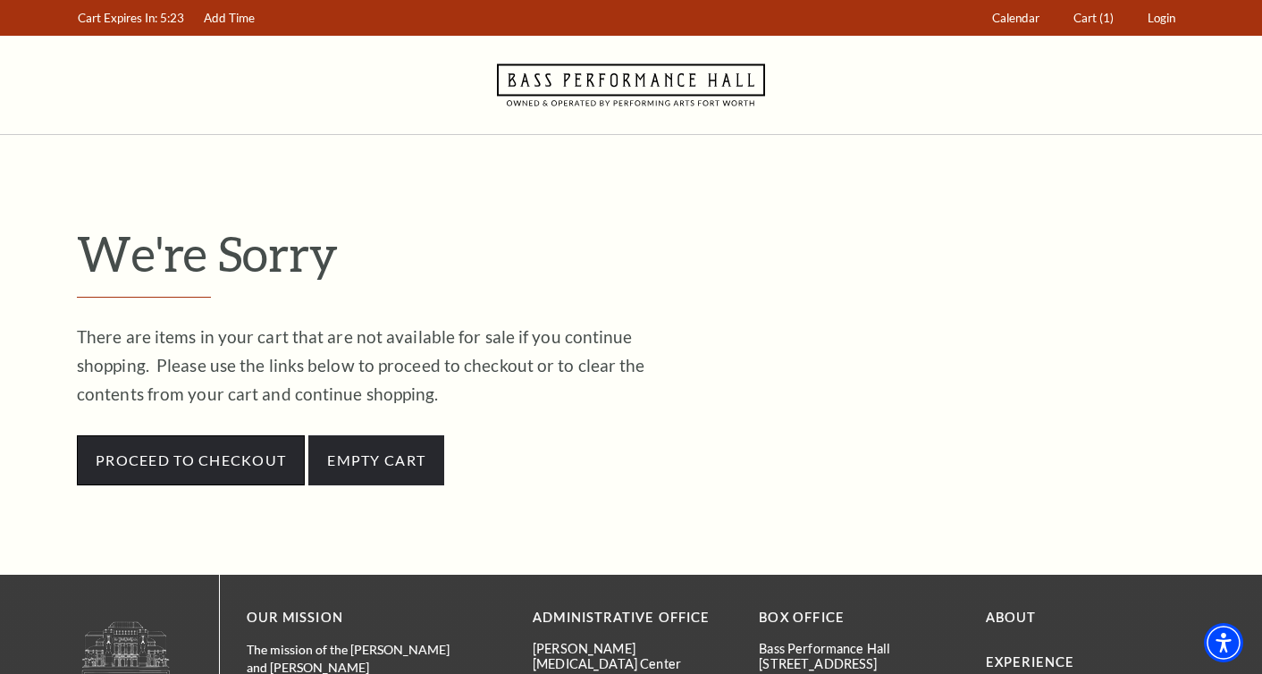
click at [276, 451] on link "Proceed to Checkout" at bounding box center [191, 460] width 228 height 50
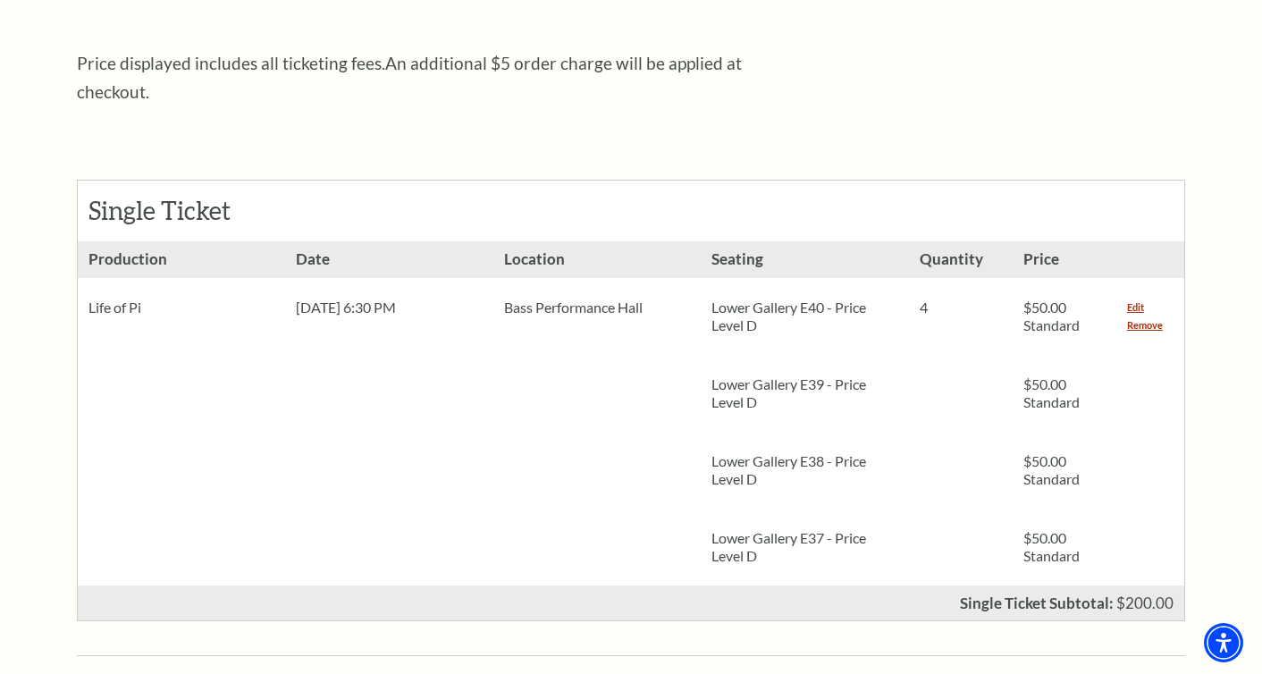
scroll to position [656, 0]
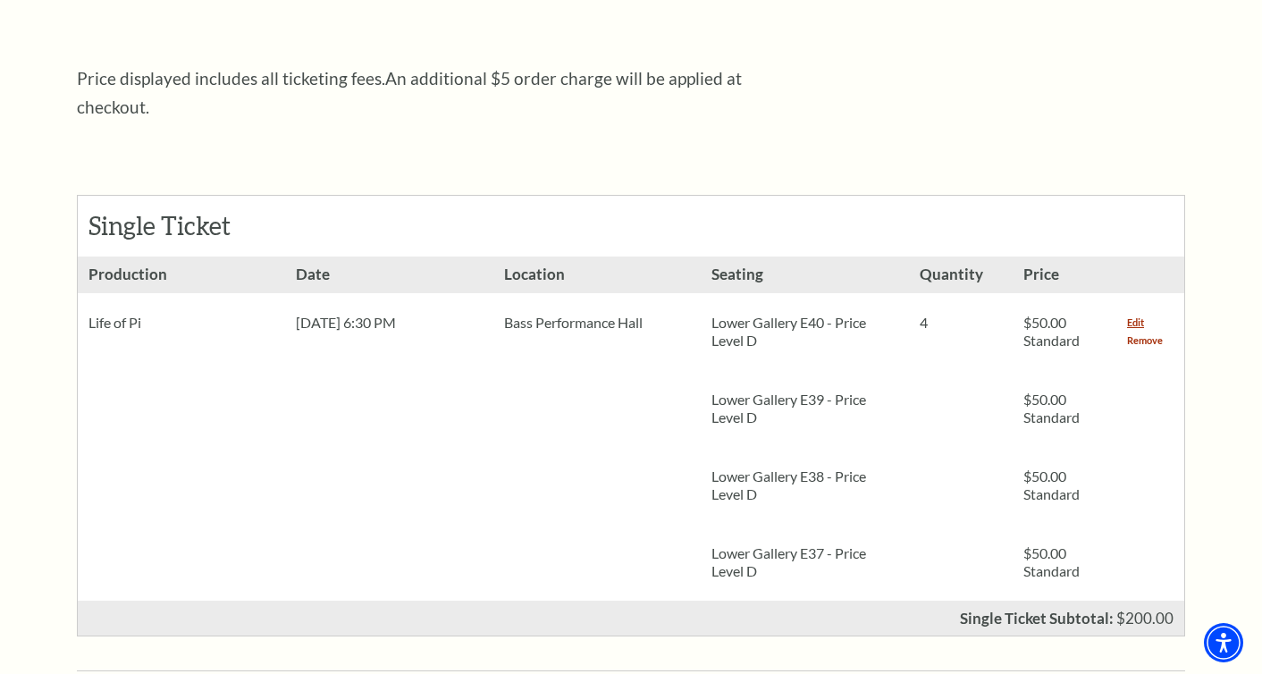
click at [1131, 331] on link "Remove" at bounding box center [1145, 340] width 36 height 18
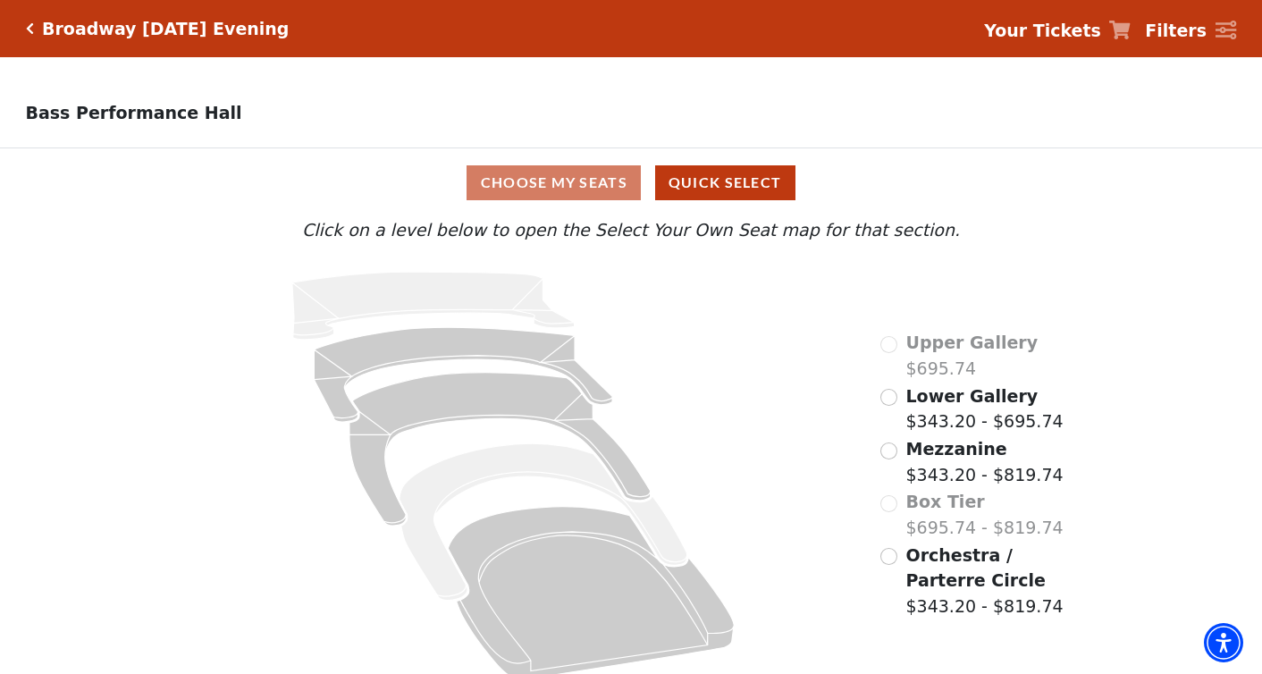
scroll to position [19, 0]
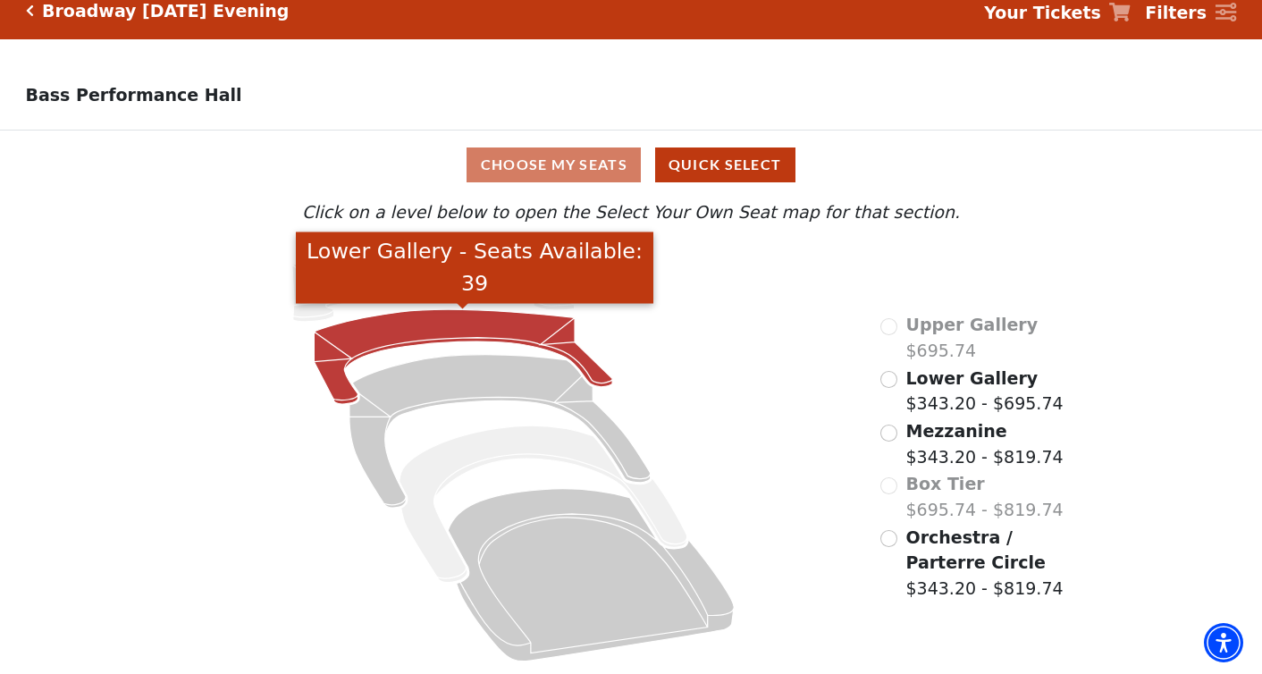
click at [363, 350] on icon "Lower Gallery - Seats Available: 39" at bounding box center [463, 356] width 298 height 95
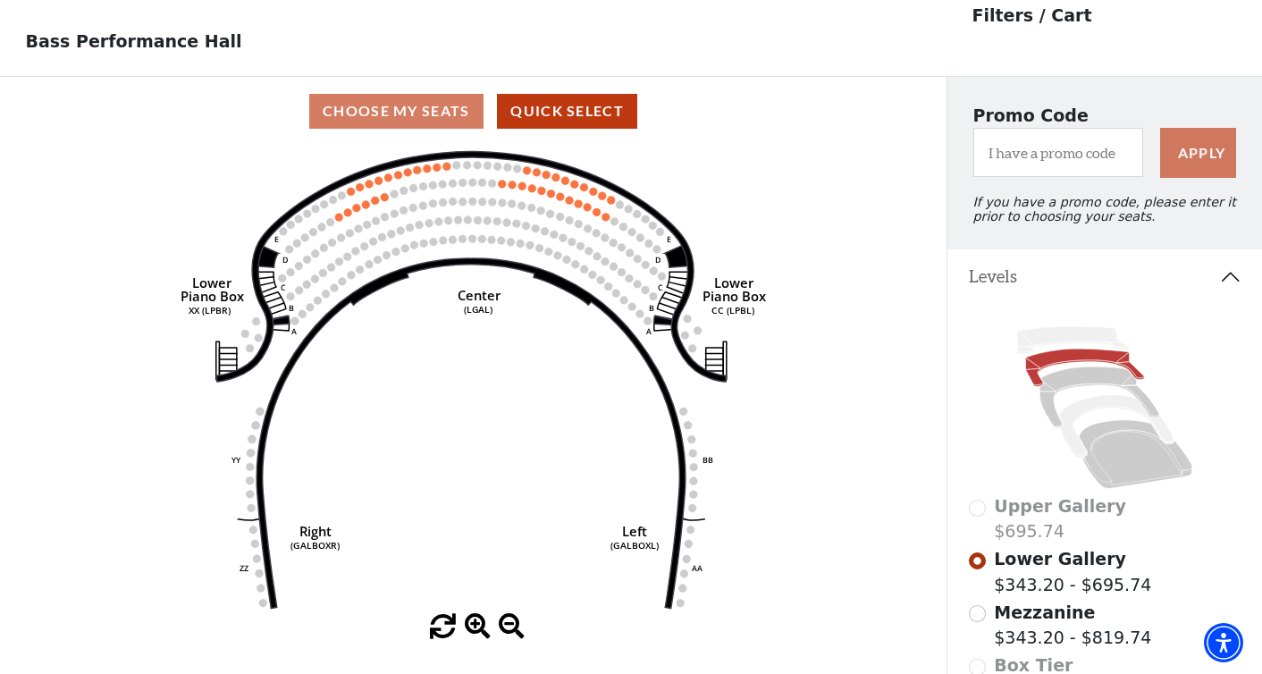
scroll to position [82, 0]
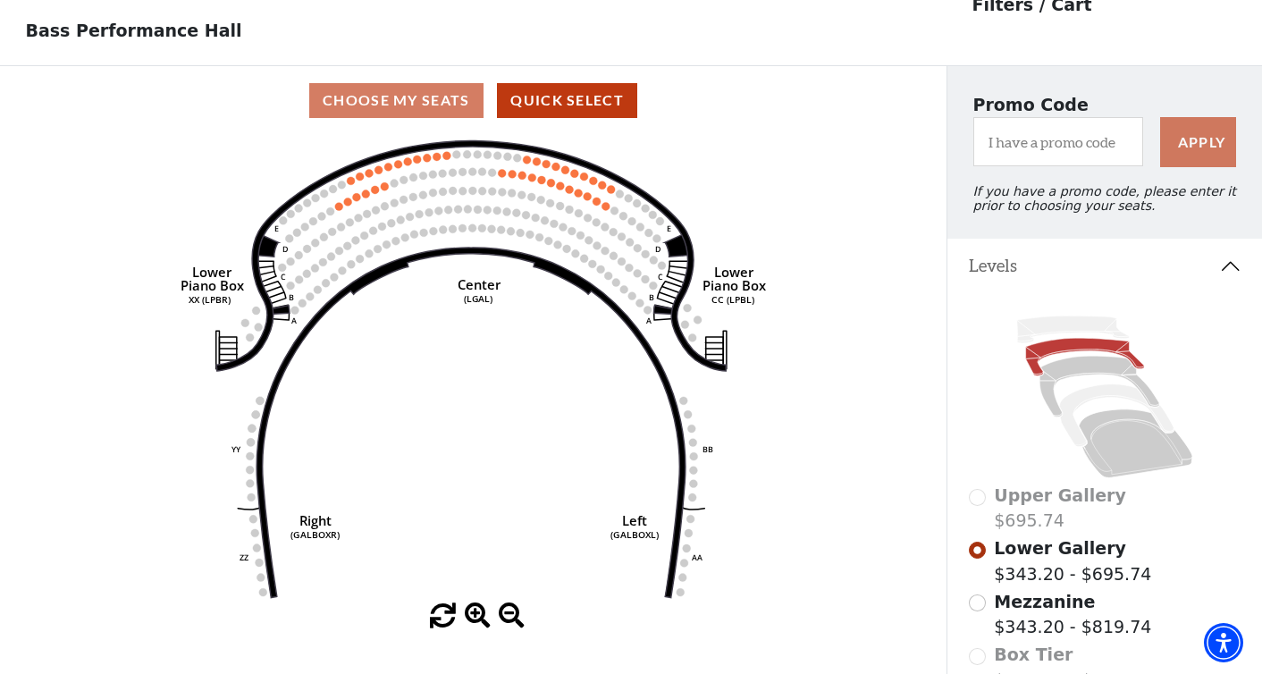
click at [504, 176] on use "Seat Selected" at bounding box center [502, 173] width 9 height 9
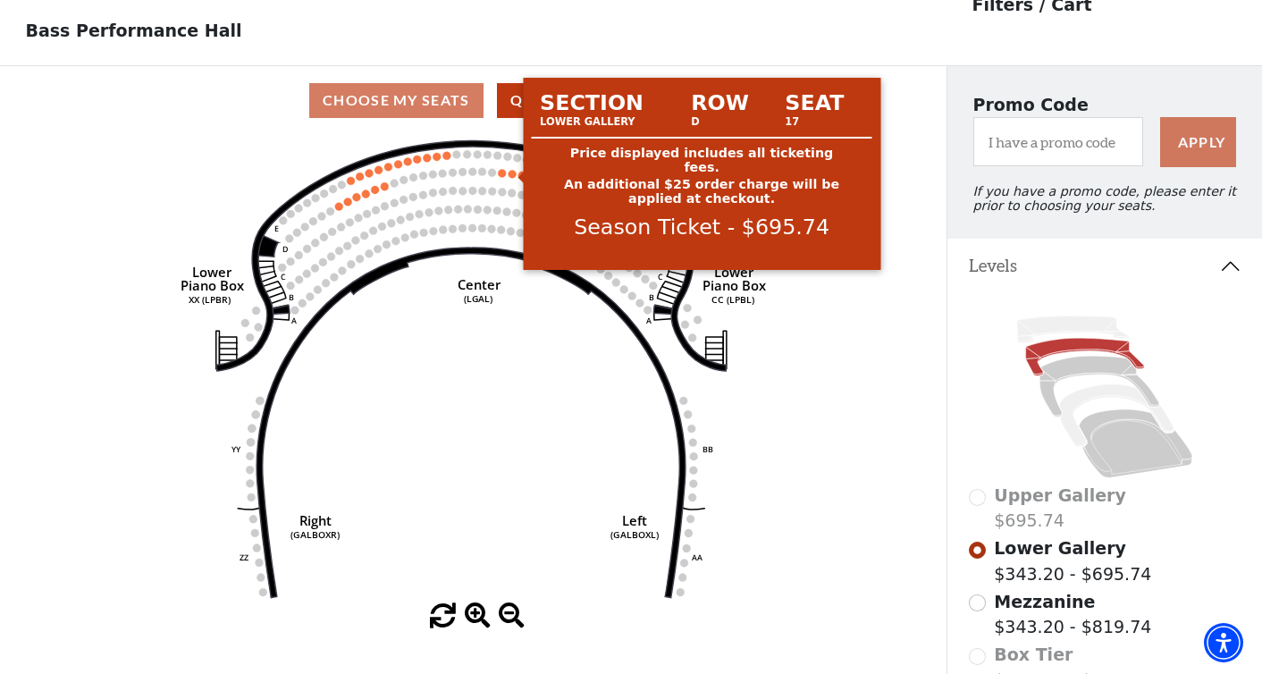
click at [512, 173] on circle at bounding box center [512, 174] width 8 height 8
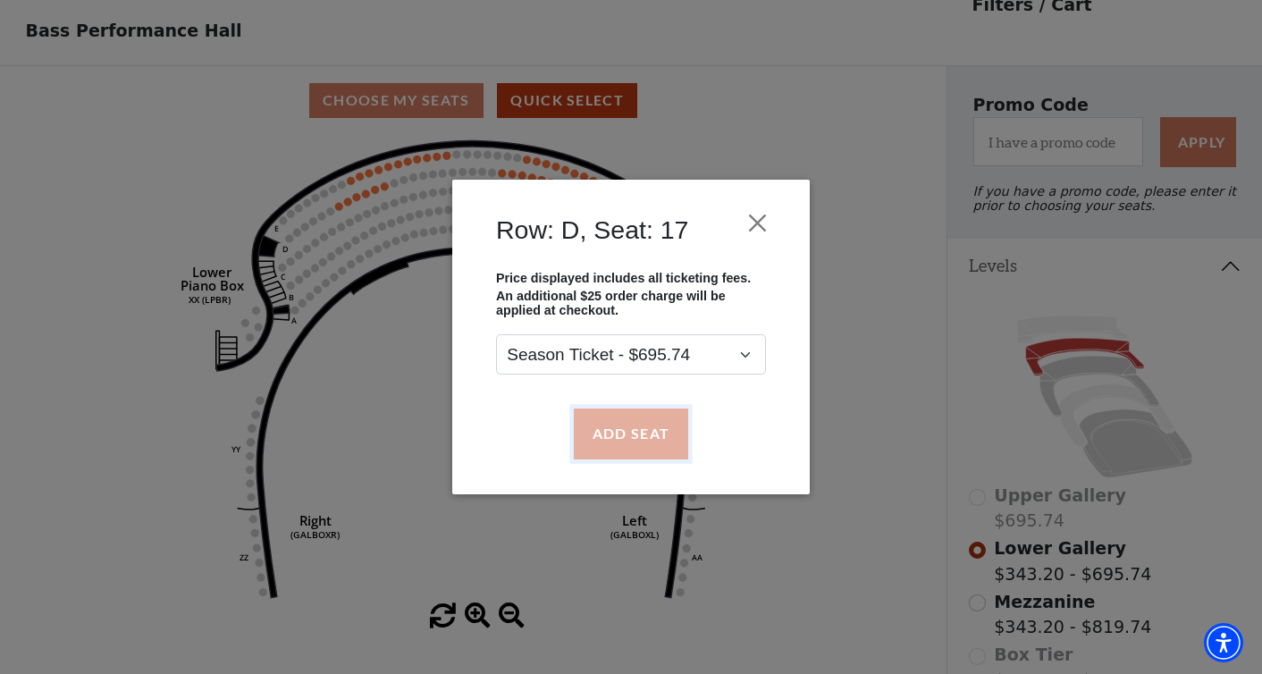
click at [622, 440] on button "Add Seat" at bounding box center [631, 433] width 114 height 50
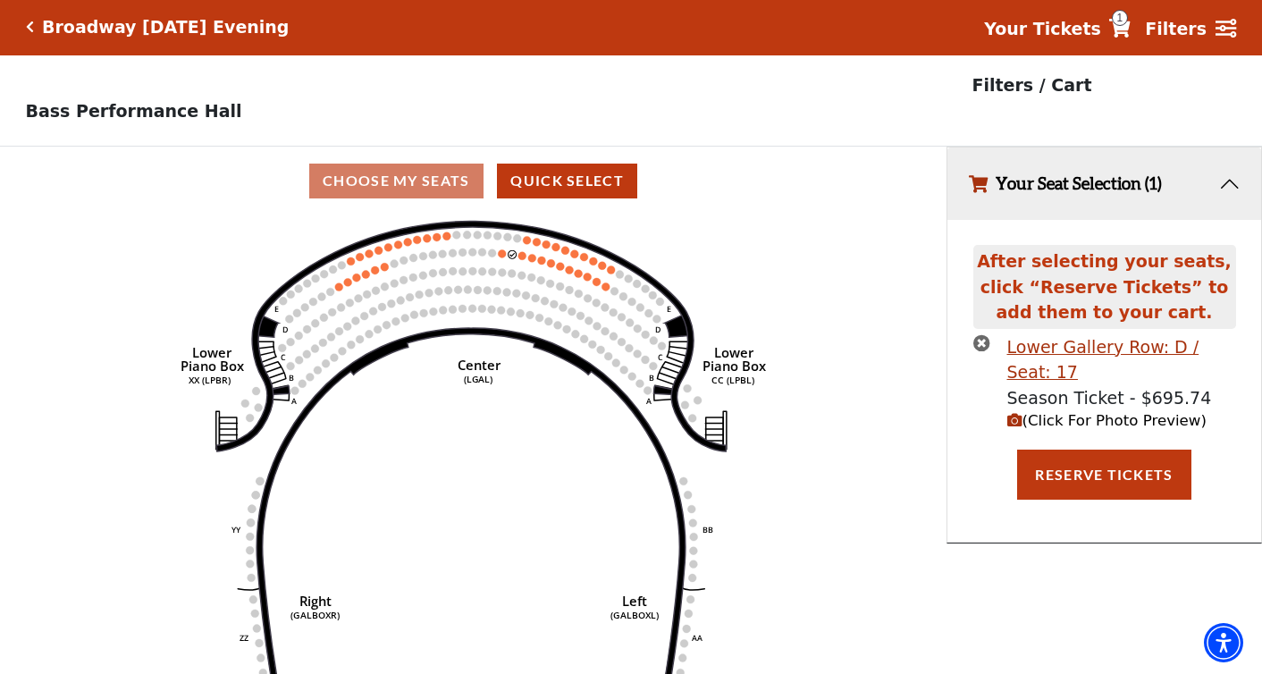
scroll to position [0, 0]
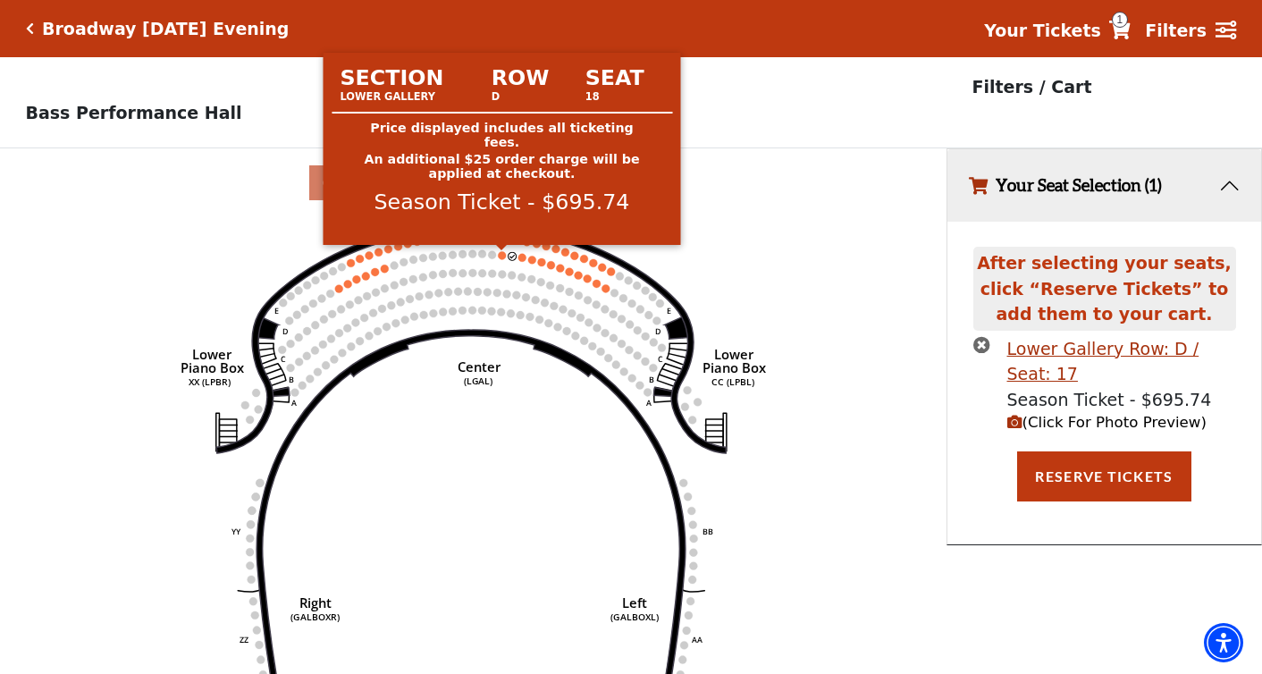
click at [500, 253] on circle at bounding box center [502, 255] width 8 height 8
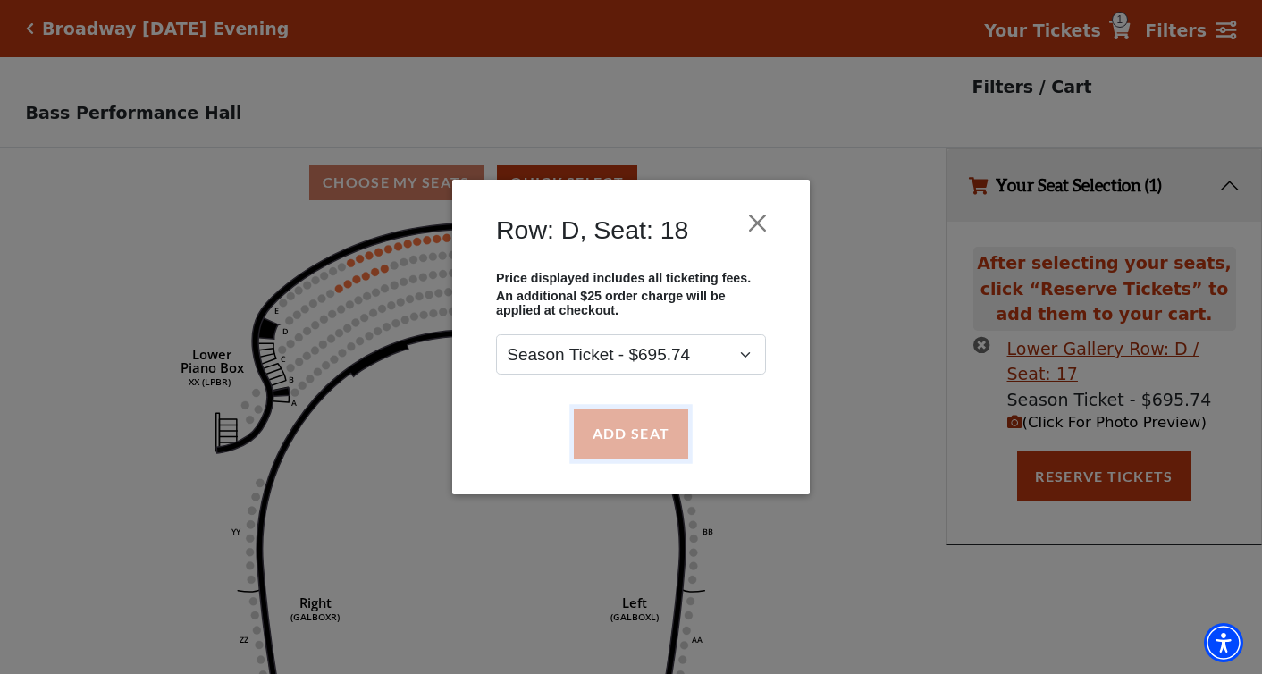
click at [613, 420] on button "Add Seat" at bounding box center [631, 433] width 114 height 50
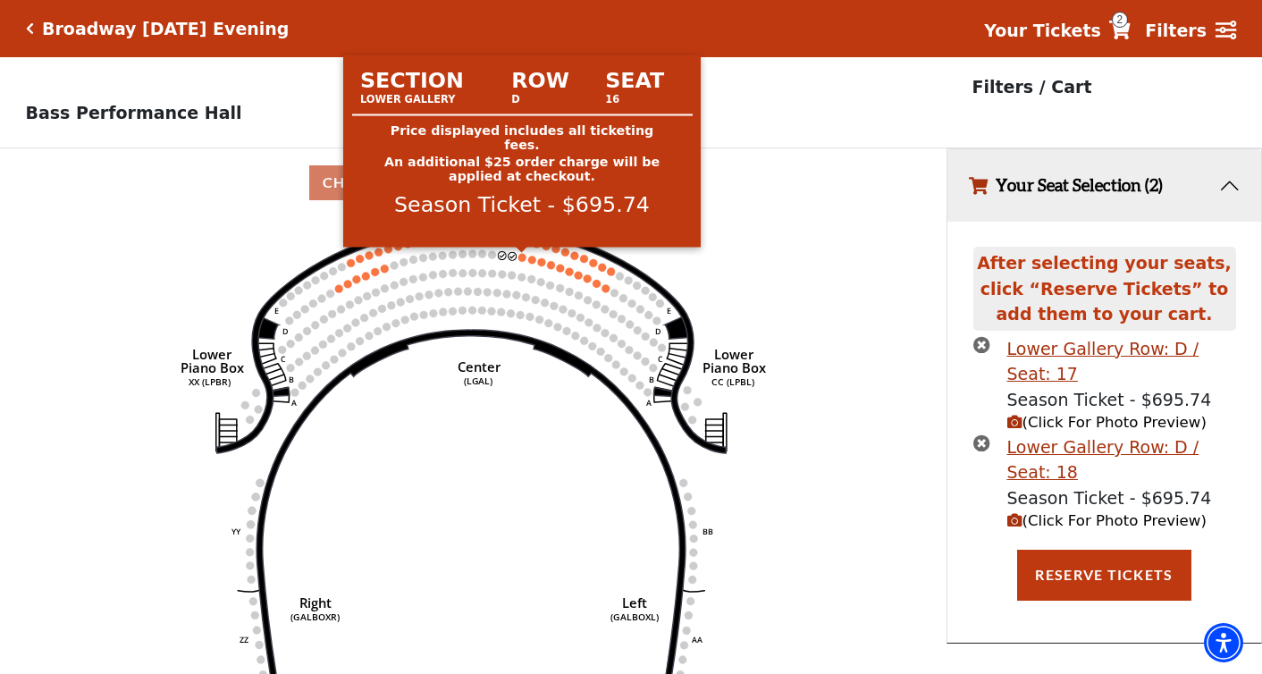
click at [522, 259] on circle at bounding box center [522, 258] width 8 height 8
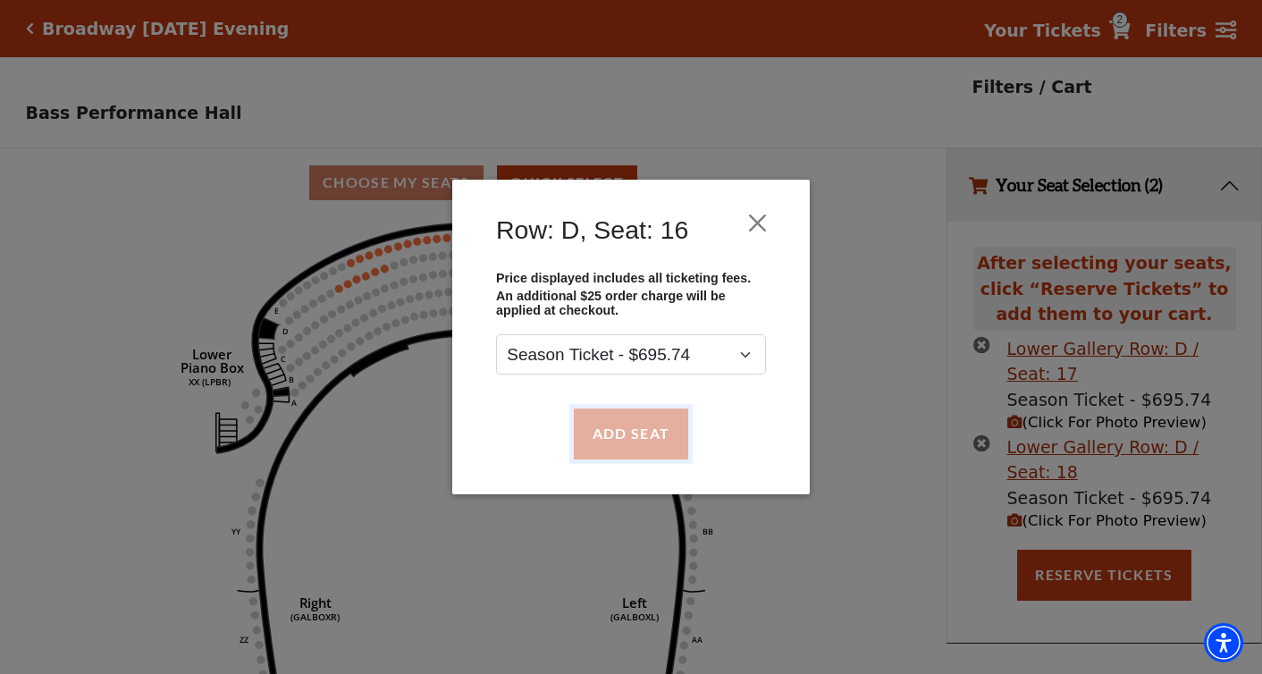
click at [609, 426] on button "Add Seat" at bounding box center [631, 433] width 114 height 50
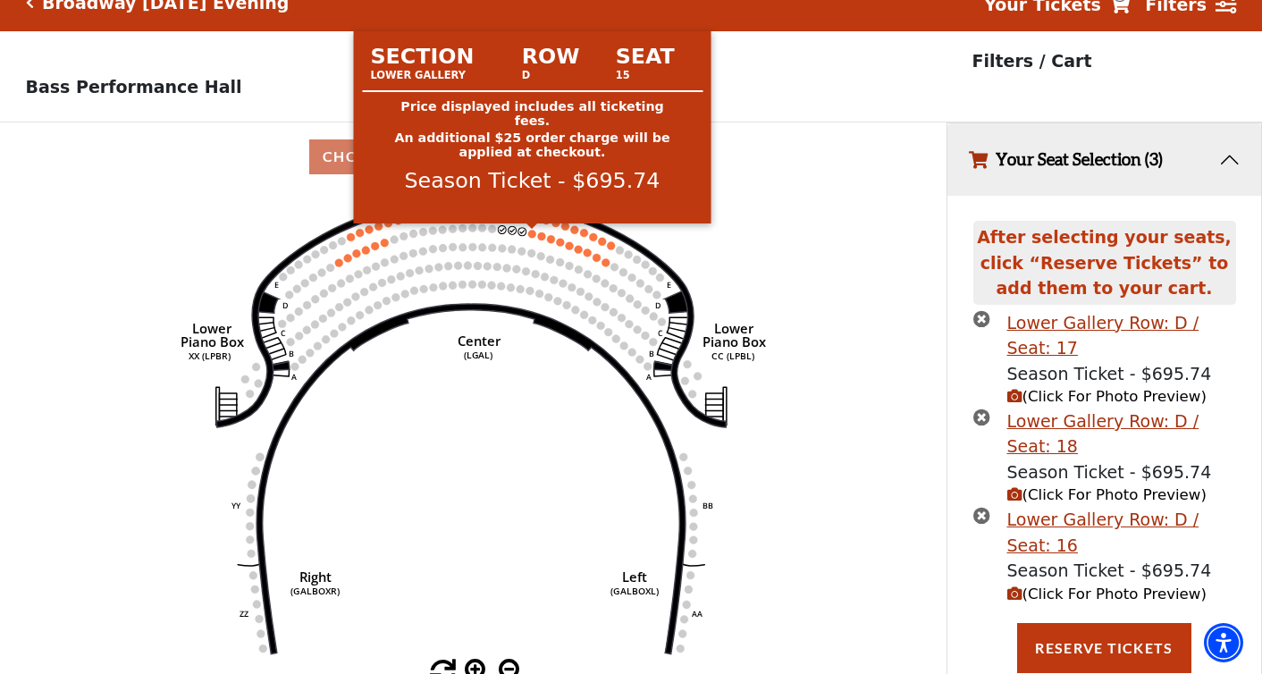
click at [531, 233] on circle at bounding box center [532, 234] width 8 height 8
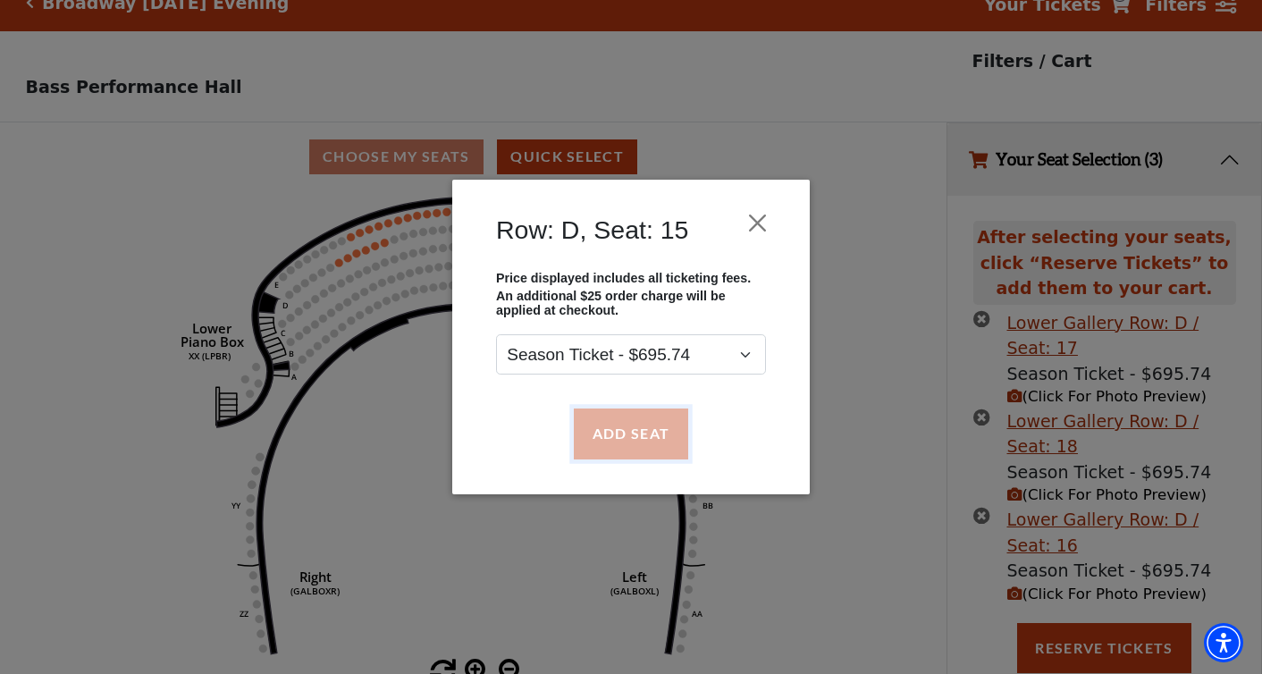
click at [640, 438] on button "Add Seat" at bounding box center [631, 433] width 114 height 50
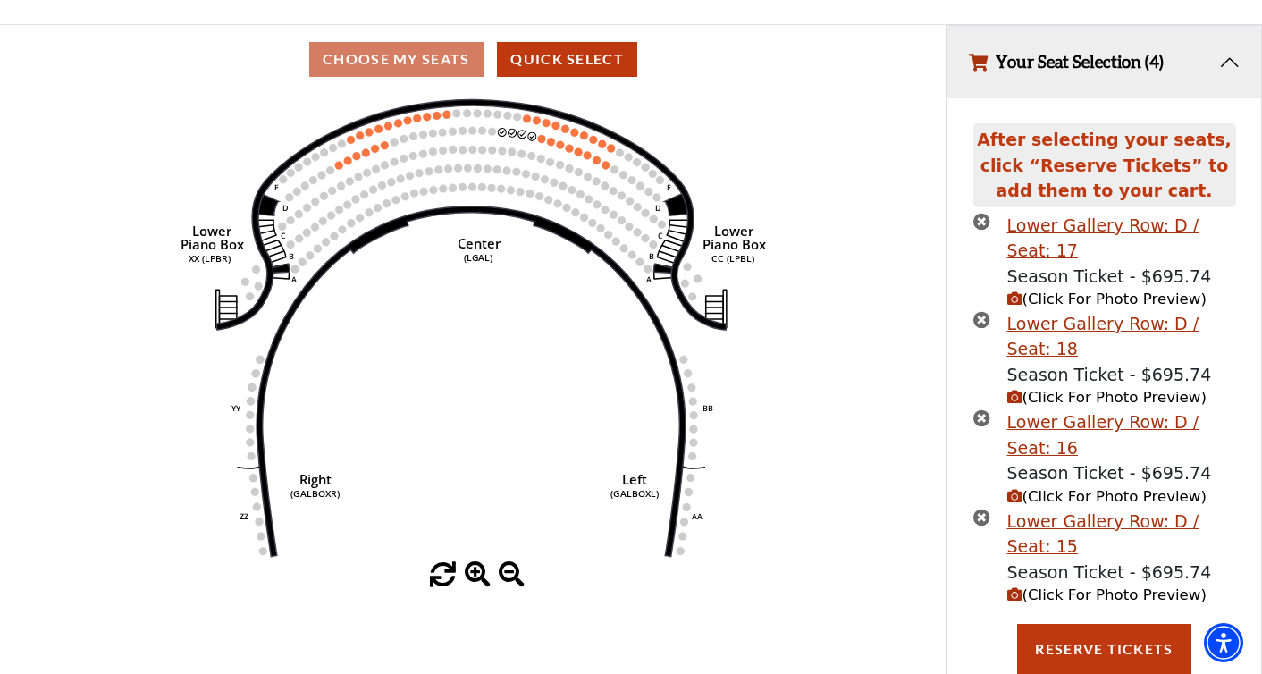
scroll to position [124, 0]
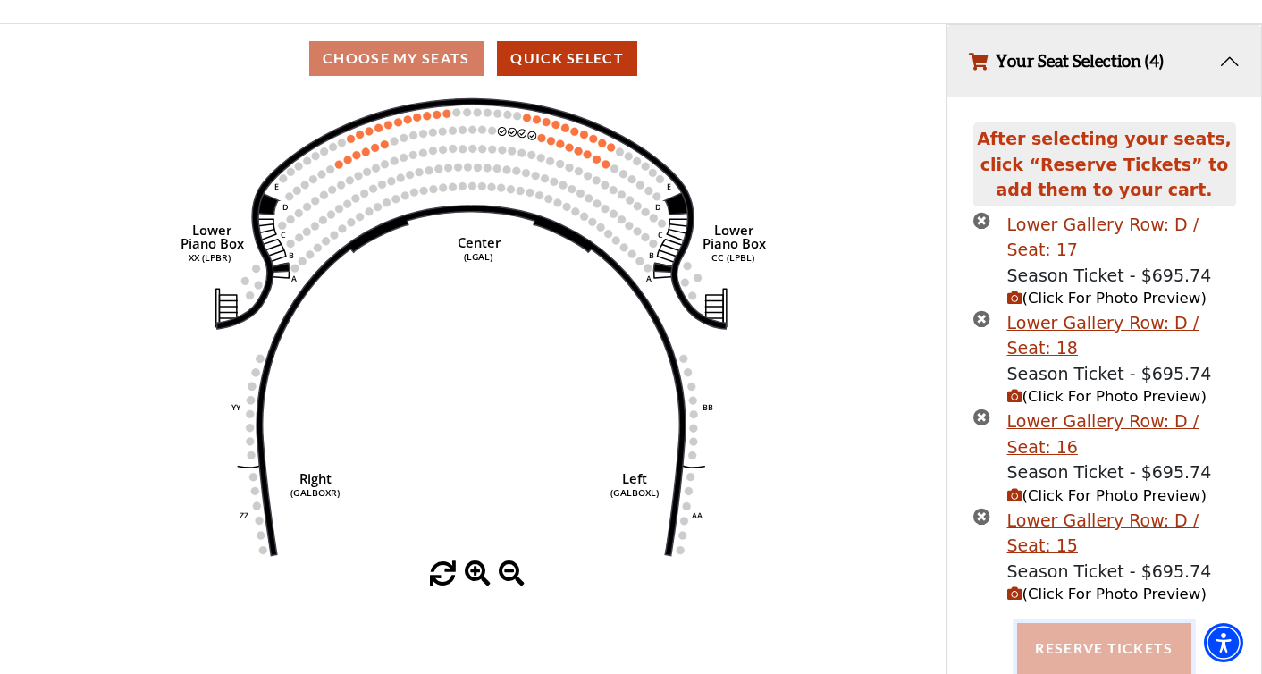
click at [1131, 653] on button "Reserve Tickets" at bounding box center [1103, 648] width 173 height 50
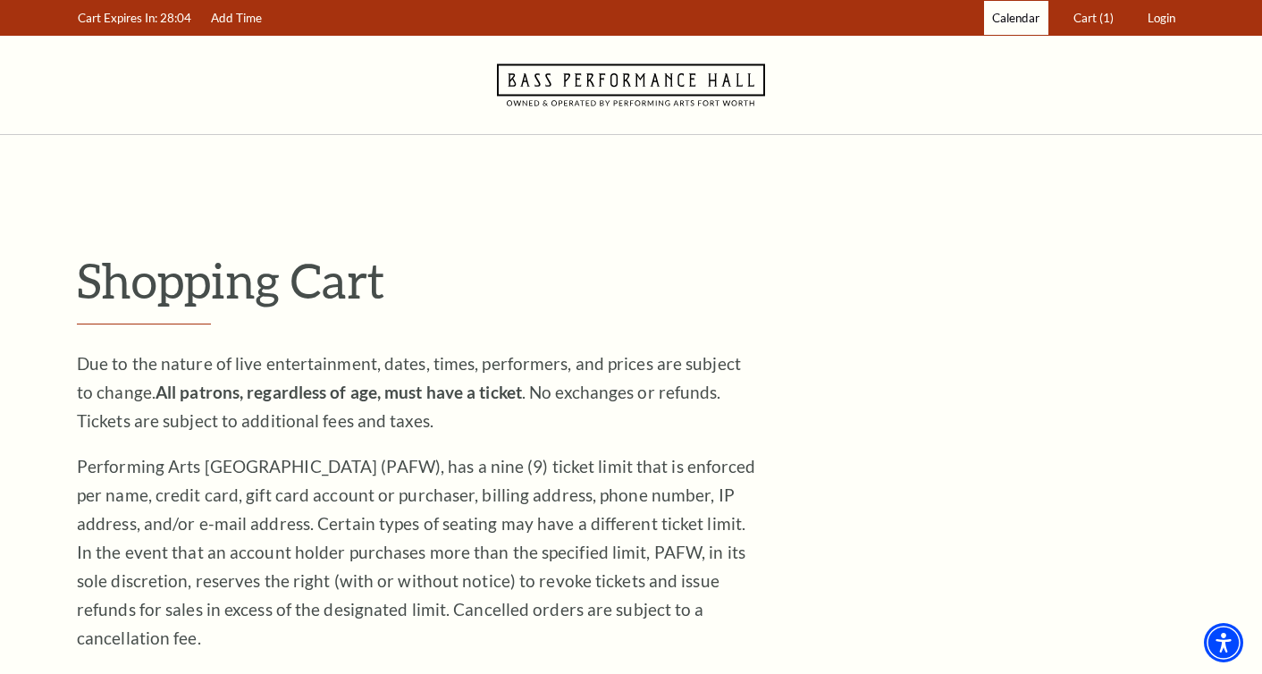
click at [1012, 21] on span "Calendar" at bounding box center [1015, 18] width 47 height 14
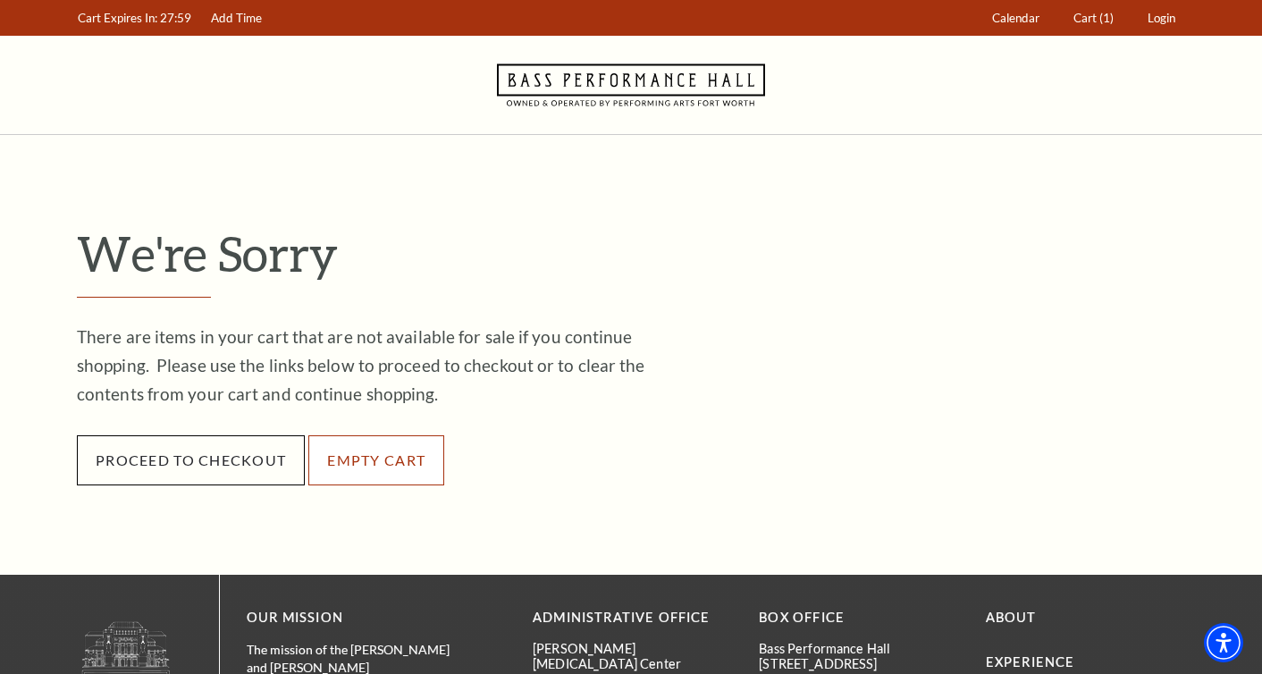
click at [374, 466] on button "Empty Cart" at bounding box center [376, 460] width 136 height 50
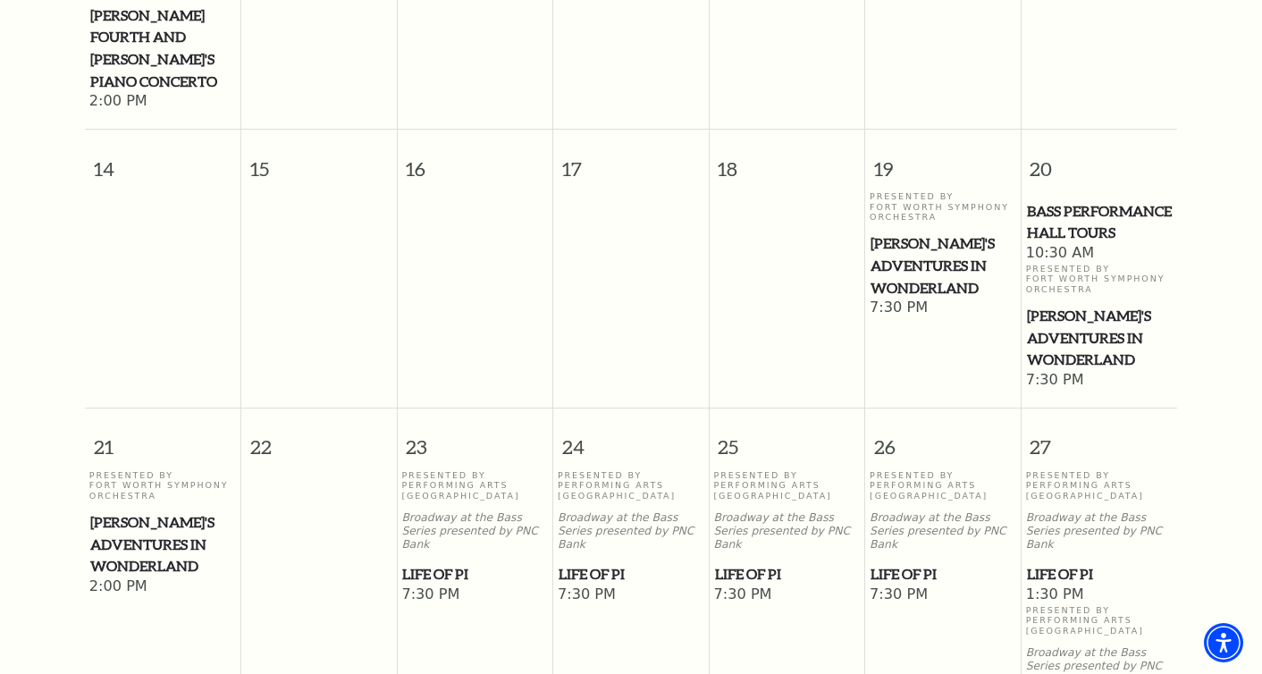
scroll to position [710, 0]
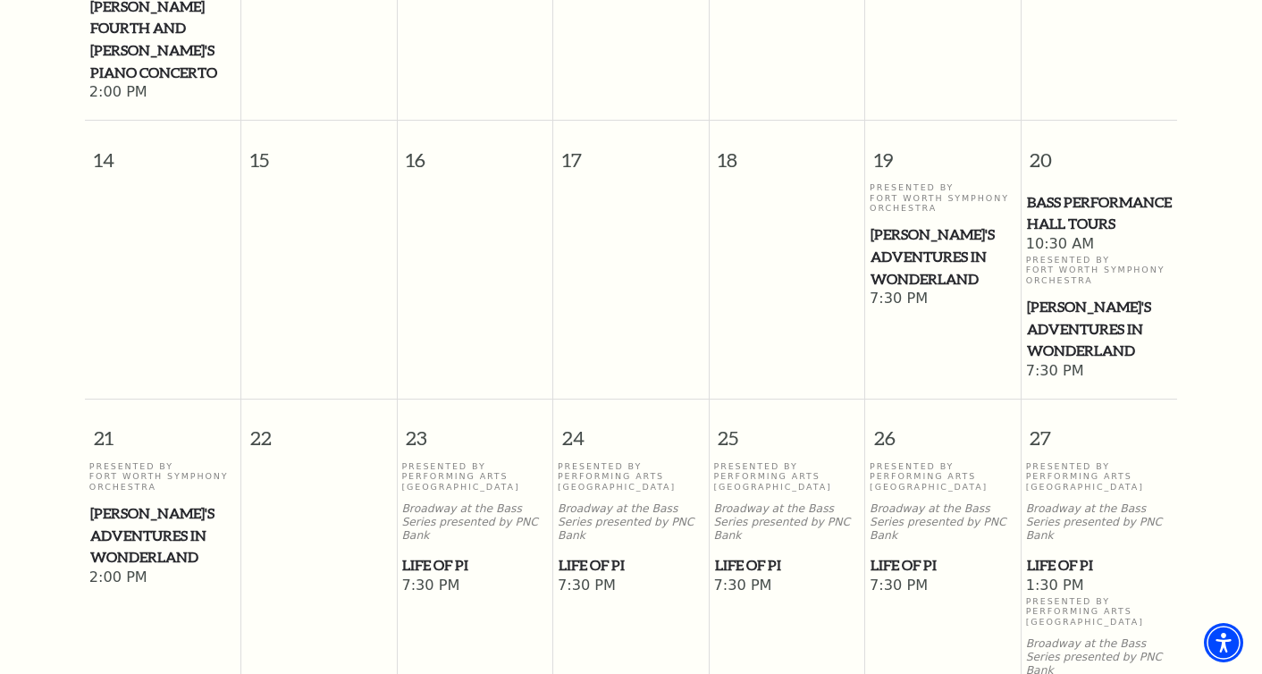
click at [118, 521] on span "[PERSON_NAME]'s Adventures in Wonderland" at bounding box center [163, 535] width 146 height 66
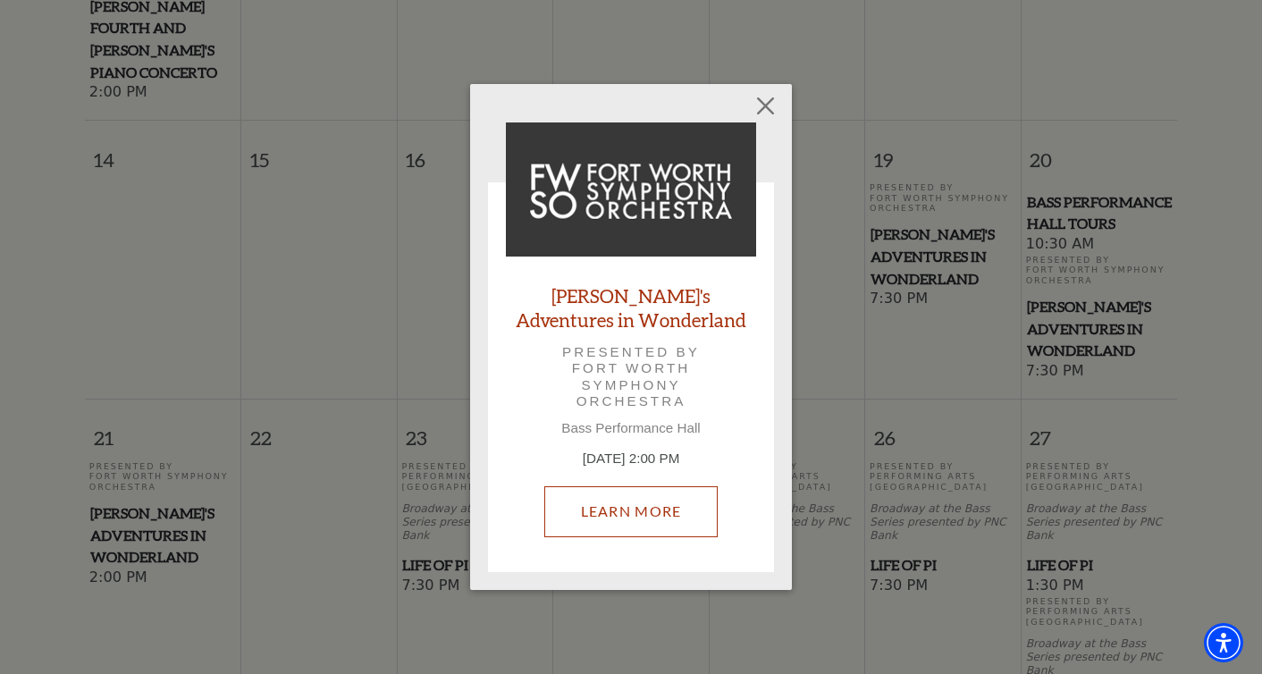
click at [633, 519] on link "Learn More" at bounding box center [631, 511] width 174 height 50
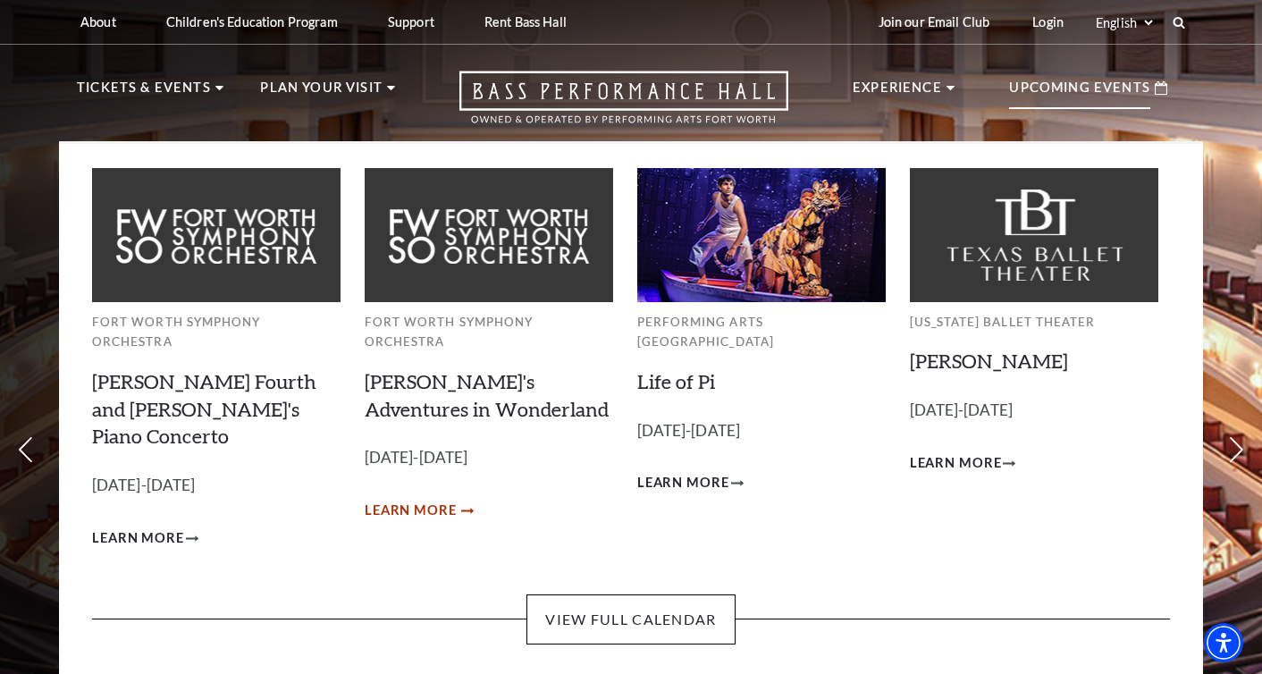
click at [438, 499] on span "Learn More" at bounding box center [411, 510] width 92 height 22
